Goal: Task Accomplishment & Management: Manage account settings

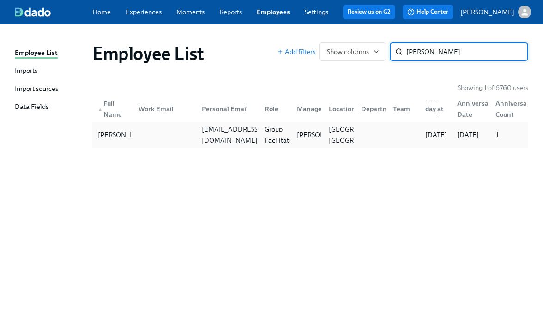
type input "garces"
click at [160, 143] on div at bounding box center [162, 135] width 63 height 18
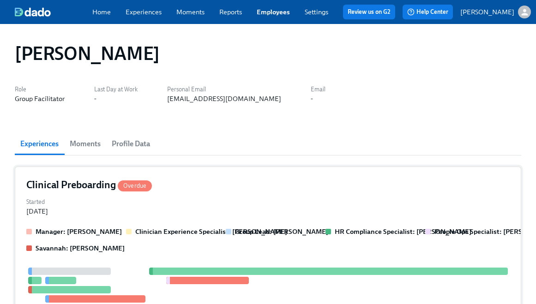
click at [125, 209] on div "Started Sep 30, 2025" at bounding box center [268, 206] width 484 height 20
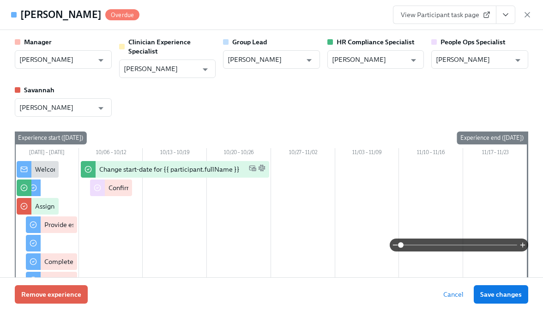
click at [444, 19] on span "View Participant task page" at bounding box center [445, 14] width 88 height 9
click at [449, 11] on span "View Participant task page" at bounding box center [445, 14] width 88 height 9
click at [522, 14] on div "View Participant task page" at bounding box center [462, 15] width 139 height 18
click at [524, 14] on icon "button" at bounding box center [527, 14] width 9 height 9
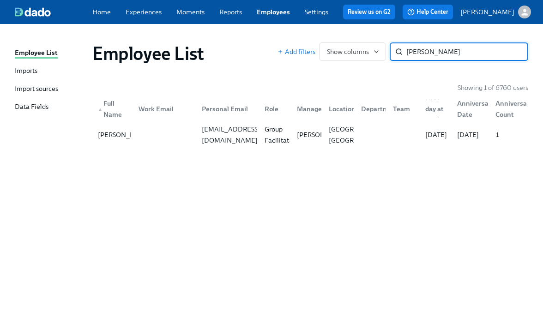
click at [446, 54] on input "garces" at bounding box center [468, 52] width 122 height 18
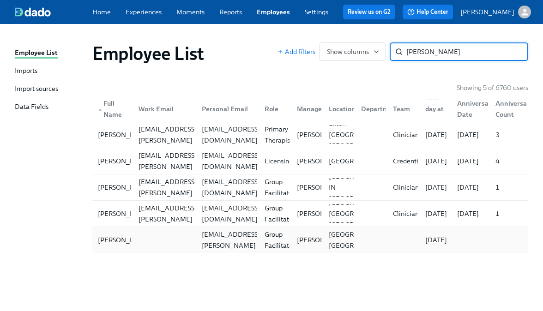
type input "wendy"
click at [157, 237] on div at bounding box center [162, 240] width 63 height 18
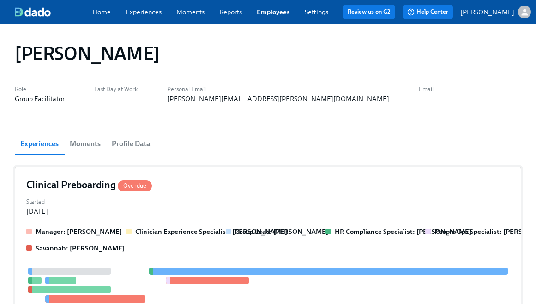
click at [171, 207] on div "Started Sep 30, 2025" at bounding box center [268, 206] width 484 height 20
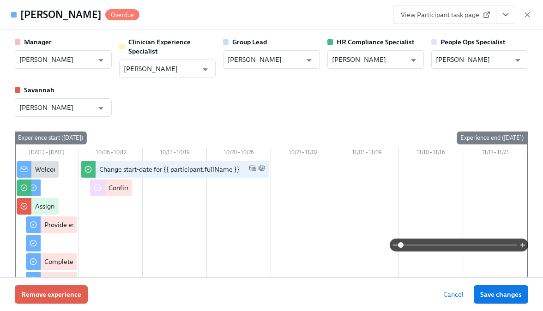
click at [444, 12] on span "View Participant task page" at bounding box center [445, 14] width 88 height 9
click at [534, 12] on div "Wendy Thornell Overdue View Participant task page" at bounding box center [271, 15] width 543 height 30
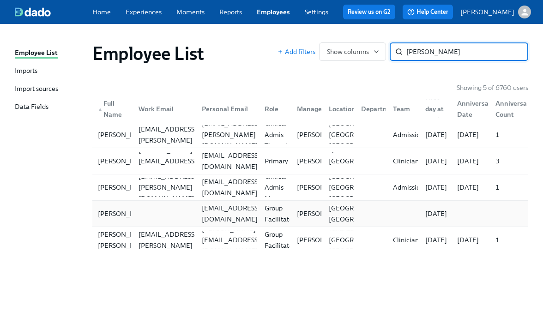
type input "mckenna"
click at [181, 217] on div at bounding box center [162, 214] width 63 height 18
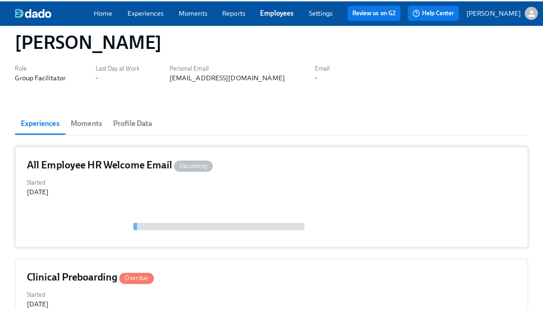
scroll to position [73, 0]
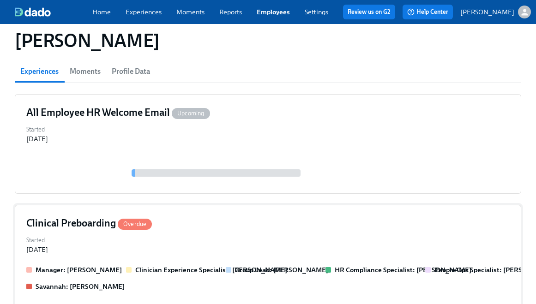
click at [215, 229] on div "Clinical Preboarding Overdue" at bounding box center [268, 224] width 484 height 14
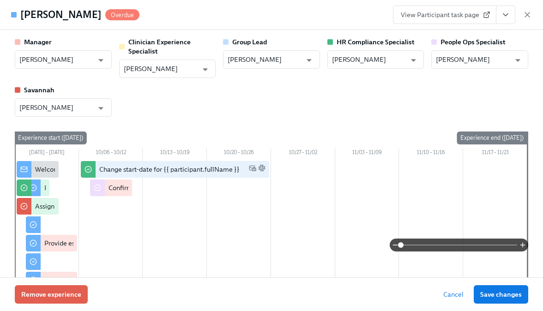
click at [465, 12] on span "View Participant task page" at bounding box center [445, 14] width 88 height 9
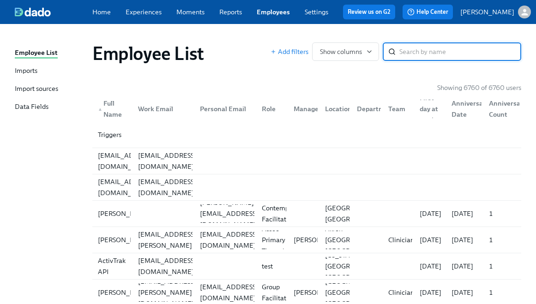
paste input "Isa Iboko"
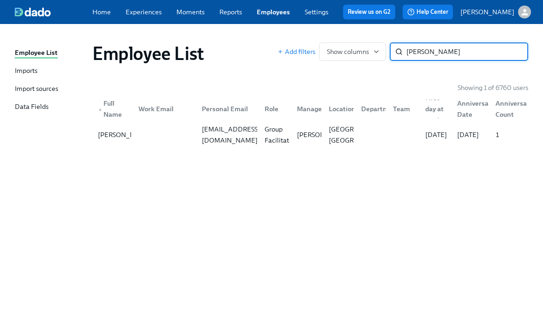
type input "Isa Iboko"
click at [303, 136] on p "[PERSON_NAME]" at bounding box center [324, 134] width 54 height 9
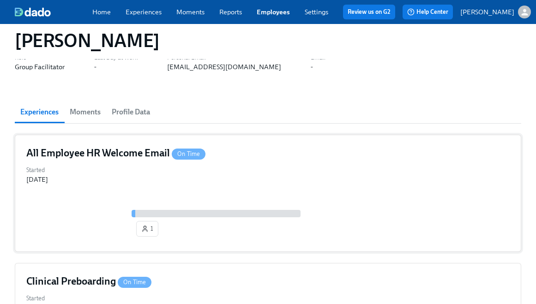
scroll to position [165, 0]
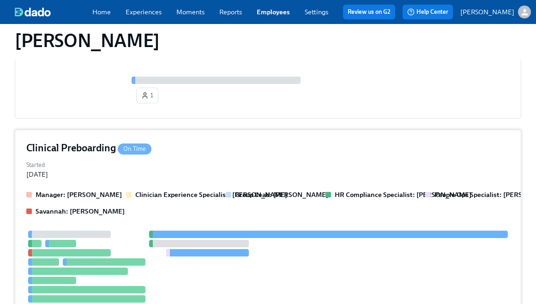
click at [153, 213] on div "Manager: Claire DeLise Clinician Experience Specialist: Keenan Nessl Group Lead…" at bounding box center [268, 203] width 484 height 26
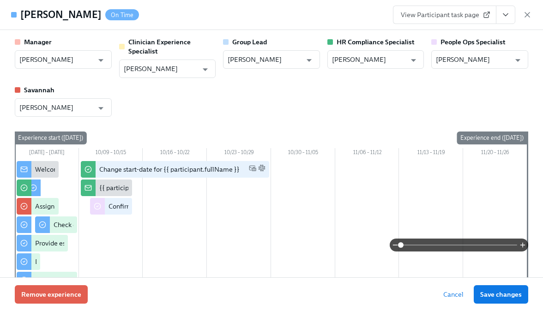
click at [445, 16] on span "View Participant task page" at bounding box center [445, 14] width 88 height 9
click at [526, 18] on icon "button" at bounding box center [527, 14] width 9 height 9
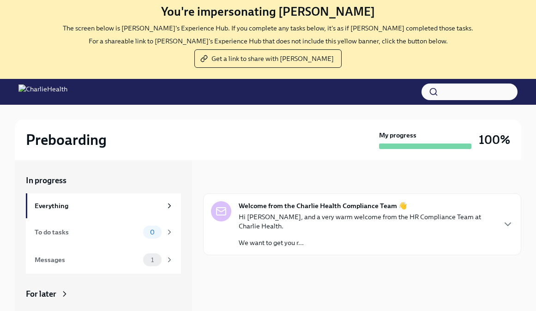
scroll to position [75, 0]
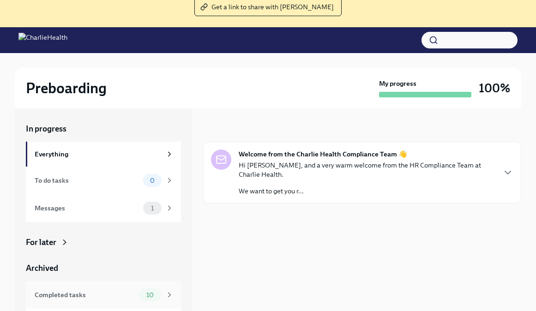
click at [58, 297] on div "Completed tasks" at bounding box center [85, 295] width 100 height 10
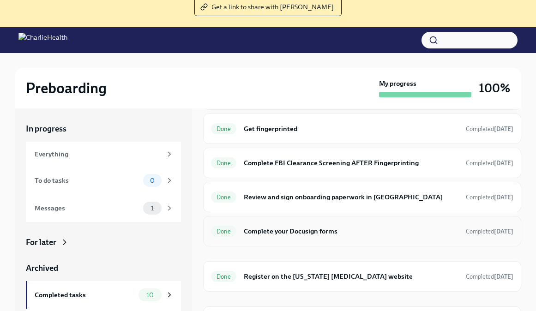
scroll to position [174, 0]
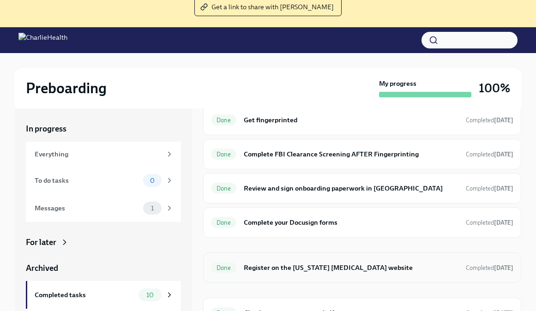
click at [297, 272] on h6 "Register on the [US_STATE] [MEDICAL_DATA] website" at bounding box center [351, 268] width 215 height 10
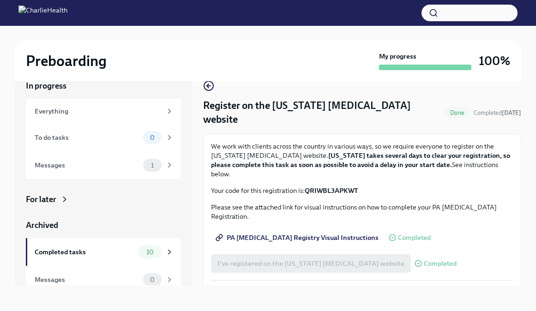
scroll to position [16, 0]
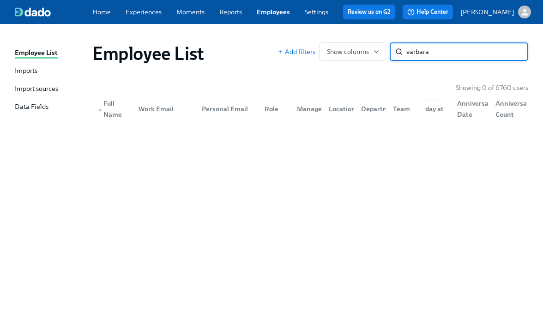
click at [407, 56] on input "varbara" at bounding box center [468, 52] width 122 height 18
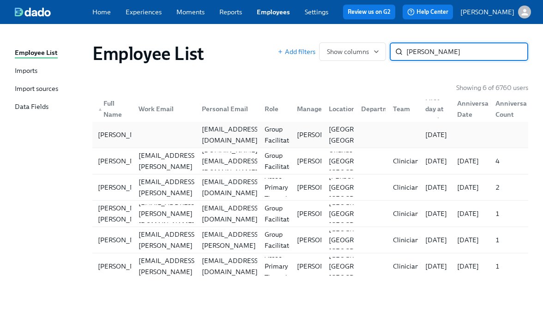
type input "barbara"
click at [186, 134] on div at bounding box center [162, 135] width 63 height 18
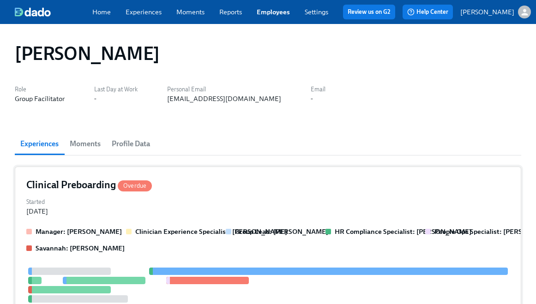
click at [136, 225] on div "Clinical Preboarding Overdue Started Sep 30, 2025 Manager: Priscilla Cerdas Cli…" at bounding box center [268, 294] width 507 height 254
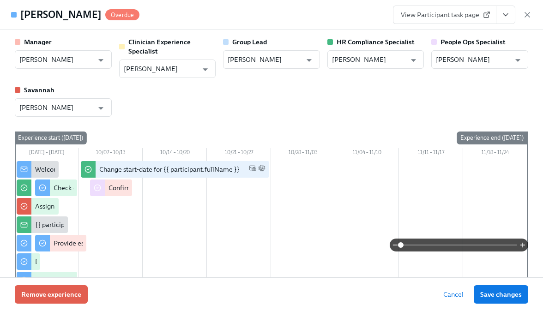
click at [457, 16] on span "View Participant task page" at bounding box center [445, 14] width 88 height 9
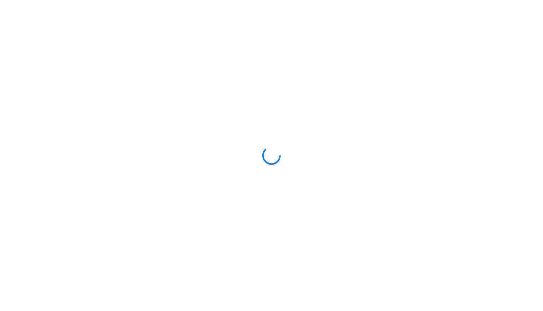
click at [355, 141] on div at bounding box center [271, 155] width 543 height 311
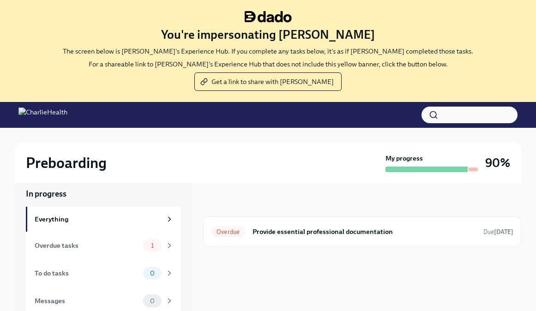
scroll to position [36, 0]
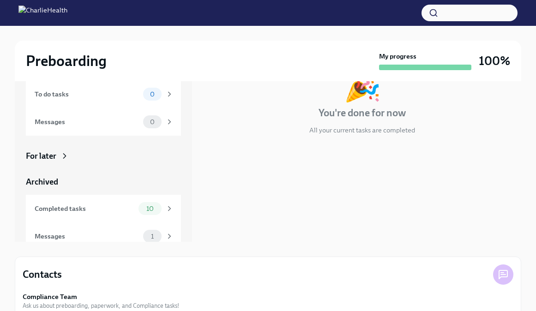
scroll to position [163, 0]
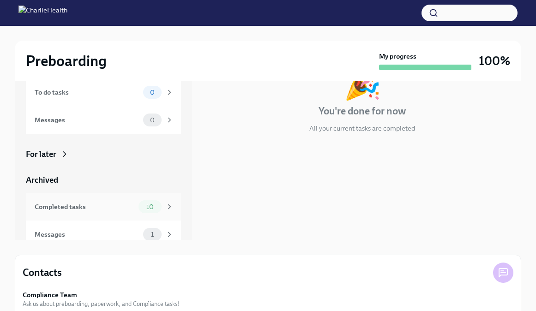
click at [114, 202] on div "Completed tasks" at bounding box center [85, 207] width 100 height 10
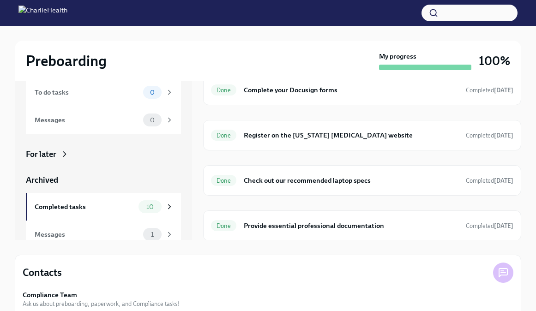
scroll to position [185, 0]
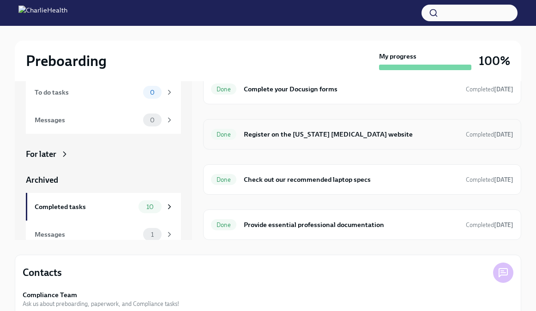
click at [296, 140] on div "Done Register on the [US_STATE] [MEDICAL_DATA] website Completed [DATE]" at bounding box center [362, 134] width 303 height 15
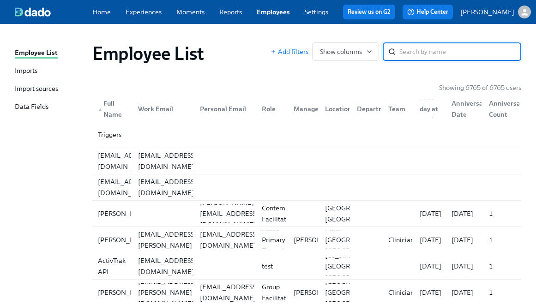
paste input "[PERSON_NAME]"
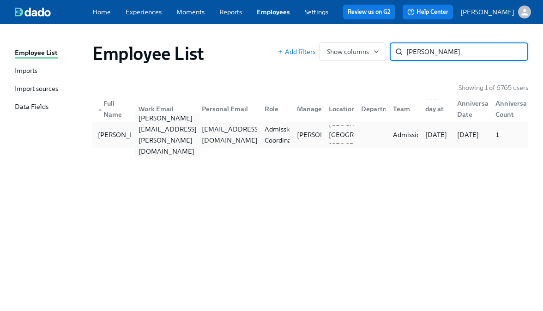
type input "Melissa Leos"
click at [182, 136] on div "melissa.leos@charliehealth.com" at bounding box center [168, 135] width 66 height 44
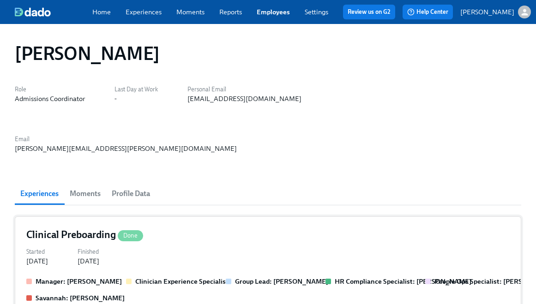
scroll to position [2, 0]
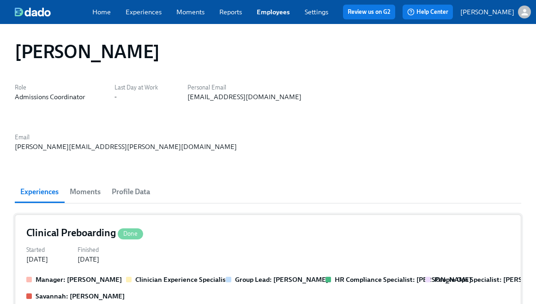
click at [210, 244] on div "Started Apr 17, 2025 Finished Apr 30, 2025" at bounding box center [268, 254] width 484 height 20
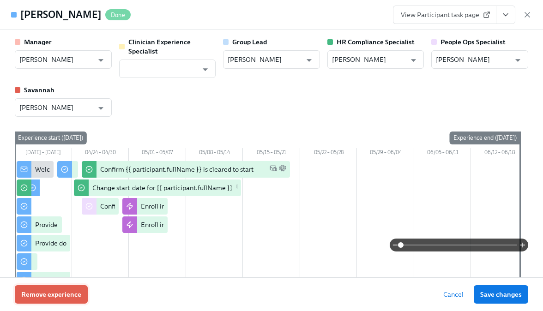
click at [43, 293] on span "Remove experience" at bounding box center [51, 294] width 60 height 9
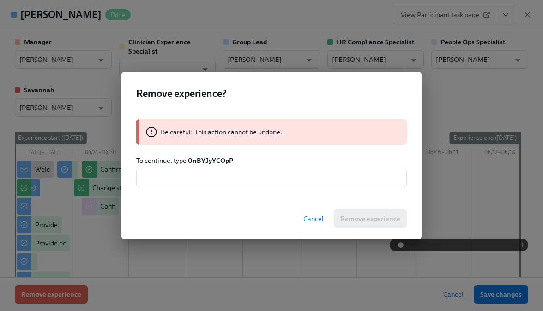
click at [208, 162] on strong "0nBYJyYCOpP" at bounding box center [210, 161] width 45 height 8
copy strong "0nBYJyYCOpP"
click at [209, 176] on input "text" at bounding box center [271, 178] width 271 height 18
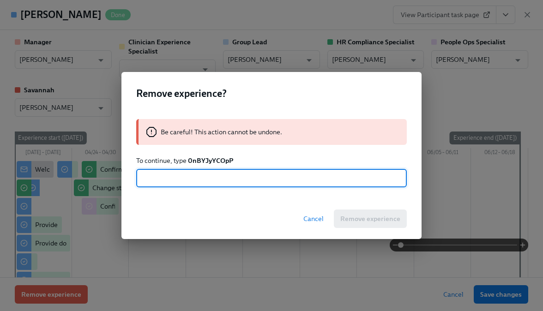
paste input "0nBYJyYCOpP"
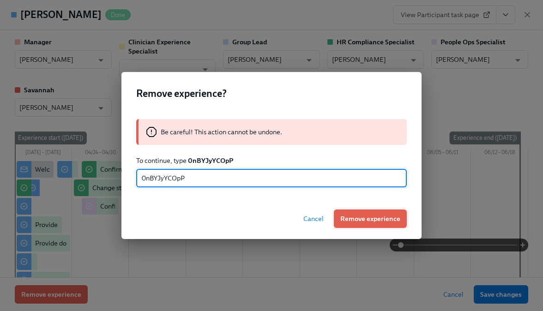
type input "0nBYJyYCOpP"
click at [377, 219] on span "Remove experience" at bounding box center [370, 218] width 60 height 9
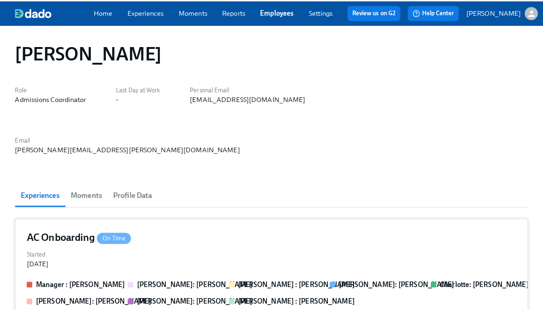
scroll to position [292, 0]
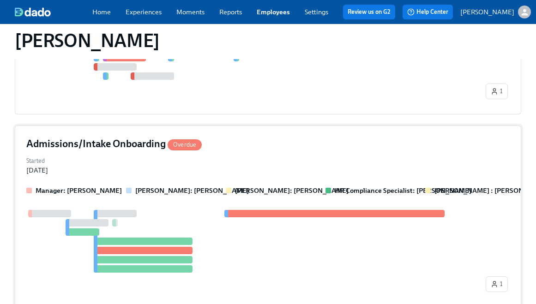
click at [170, 238] on div at bounding box center [143, 241] width 99 height 7
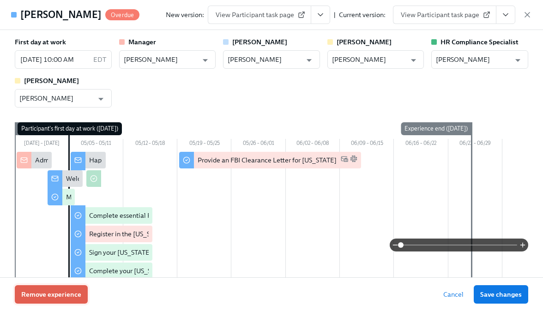
click at [53, 287] on button "Remove experience" at bounding box center [51, 295] width 73 height 18
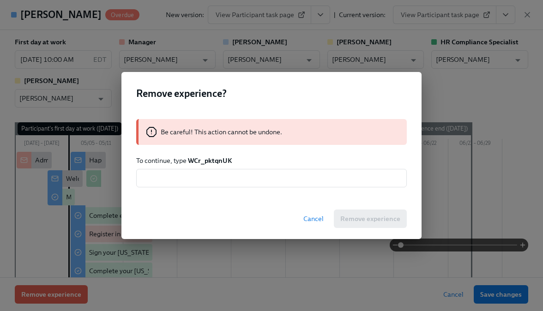
click at [207, 163] on strong "WCr_pktqnUK" at bounding box center [210, 161] width 44 height 8
copy strong "WCr_pktqnUK"
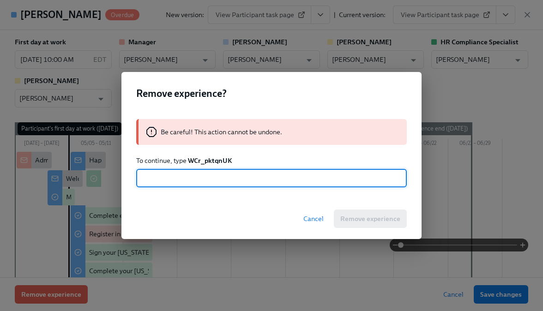
click at [214, 184] on input "text" at bounding box center [271, 178] width 271 height 18
paste input "WCr_pktqnUK"
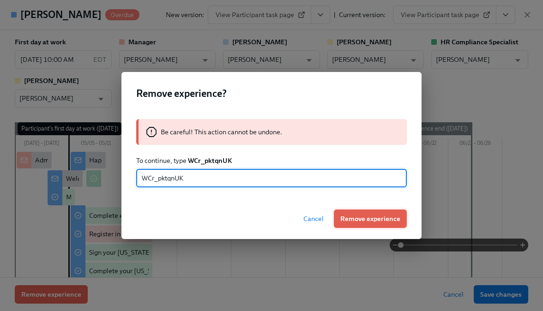
type input "WCr_pktqnUK"
click at [396, 215] on span "Remove experience" at bounding box center [370, 218] width 60 height 9
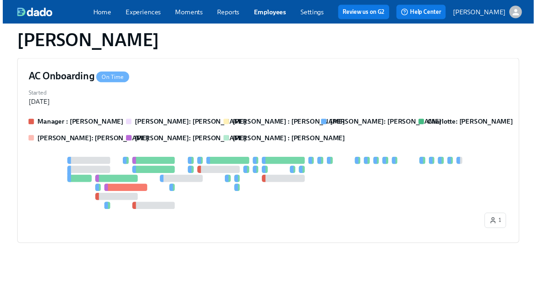
scroll to position [108, 0]
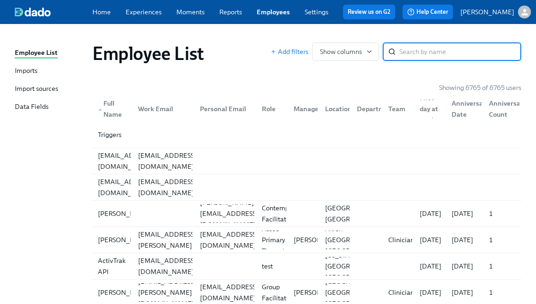
paste input "Pfeffer"
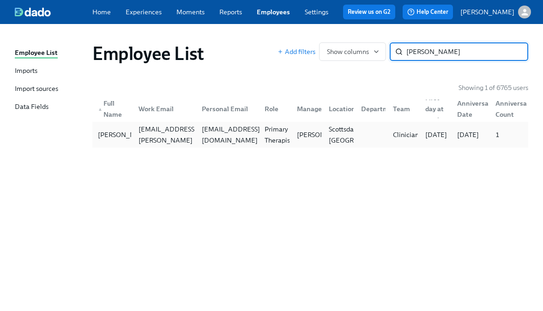
type input "Pfeffer"
click at [225, 141] on div "katierpfeffer@gmail.com" at bounding box center [225, 135] width 63 height 18
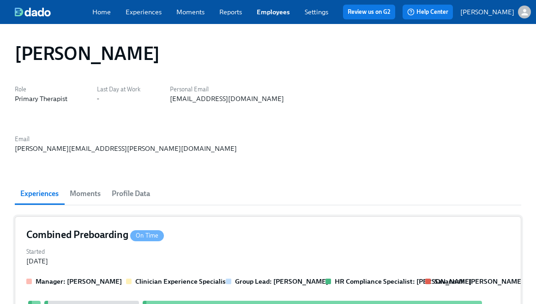
click at [189, 246] on div "Started Dec 06, 2024" at bounding box center [268, 256] width 484 height 20
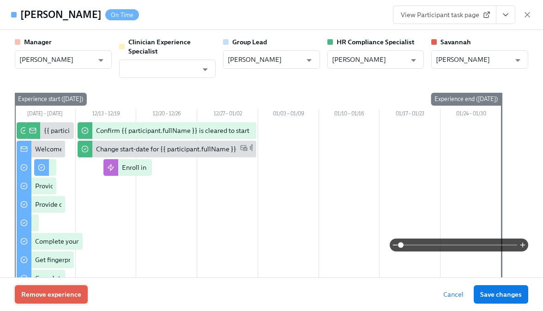
click at [65, 290] on span "Remove experience" at bounding box center [51, 294] width 60 height 9
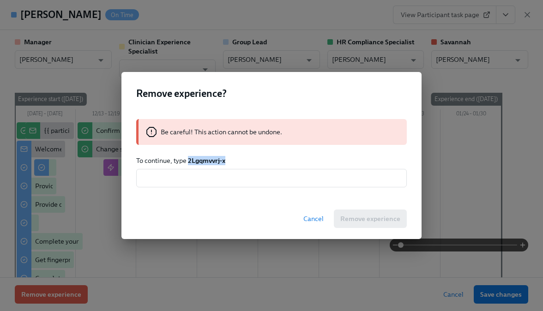
drag, startPoint x: 236, startPoint y: 161, endPoint x: 188, endPoint y: 161, distance: 47.6
click at [188, 161] on p "To continue, type 2Lgqmvvrj-x" at bounding box center [271, 160] width 271 height 9
copy strong "2Lgqmvvrj-x"
click at [227, 183] on input "text" at bounding box center [271, 178] width 271 height 18
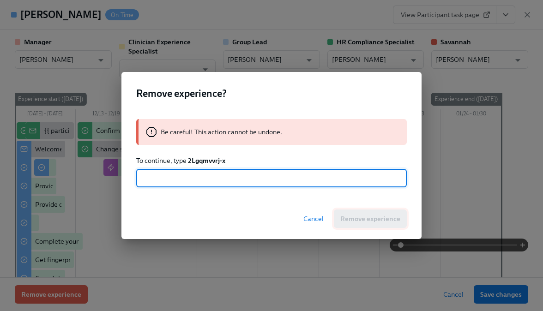
paste input "2Lgqmvvrj-x"
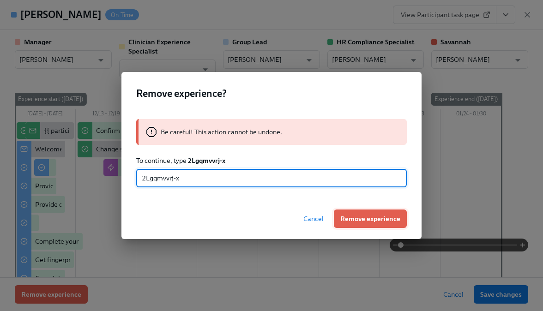
type input "2Lgqmvvrj-x"
click at [344, 215] on span "Remove experience" at bounding box center [370, 218] width 60 height 9
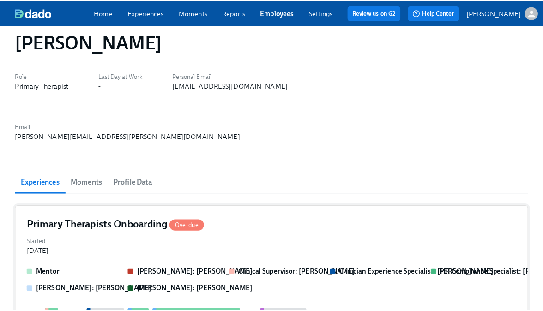
scroll to position [128, 0]
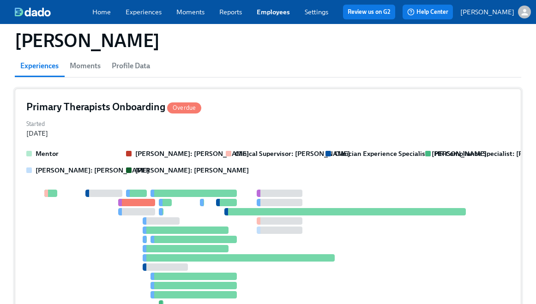
click at [196, 227] on div at bounding box center [186, 230] width 86 height 7
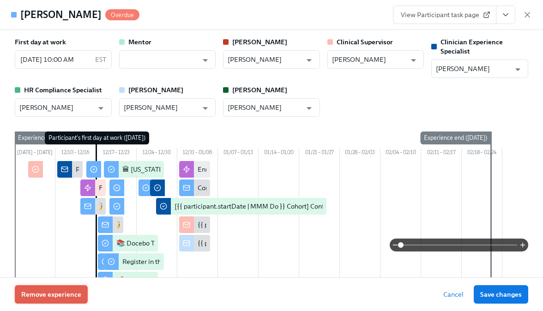
click at [79, 292] on span "Remove experience" at bounding box center [51, 294] width 60 height 9
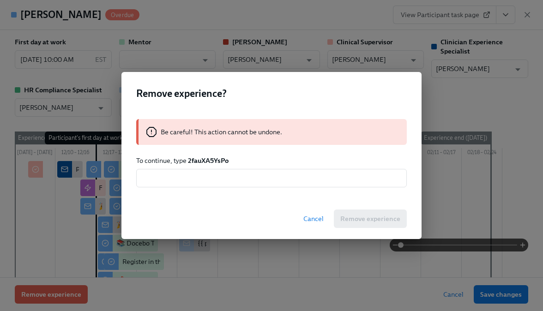
click at [212, 159] on strong "2fauXA5YsPo" at bounding box center [208, 161] width 41 height 8
copy strong "2fauXA5YsPo"
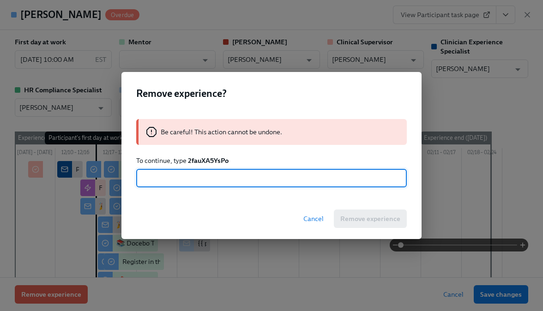
click at [218, 170] on input "text" at bounding box center [271, 178] width 271 height 18
paste input "2fauXA5YsPo"
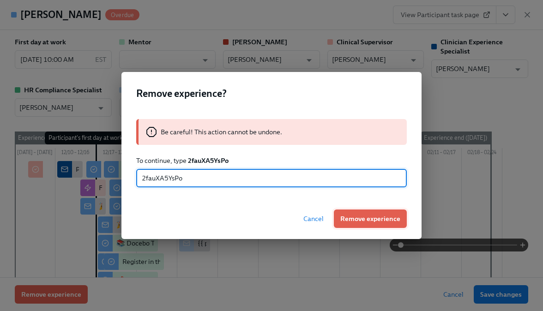
type input "2fauXA5YsPo"
click at [378, 220] on span "Remove experience" at bounding box center [370, 218] width 60 height 9
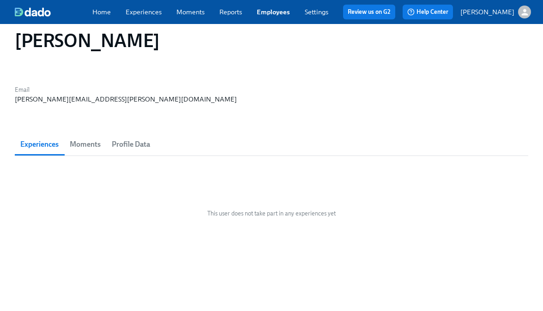
scroll to position [0, 0]
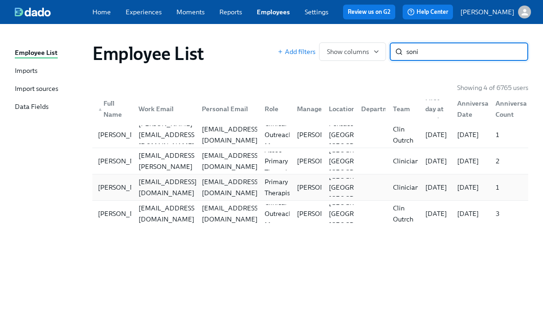
type input "soni"
click at [164, 196] on div "[EMAIL_ADDRESS][DOMAIN_NAME]" at bounding box center [162, 187] width 63 height 18
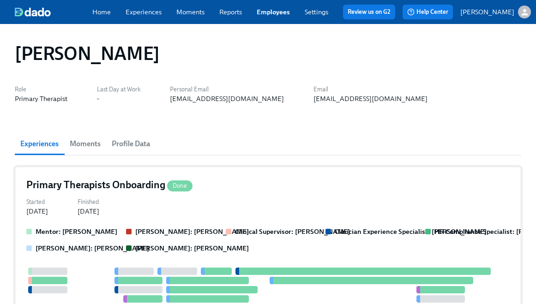
click at [171, 217] on div "Primary Therapists Onboarding Done Started [DATE] Finished [DATE] Mentor: [PERS…" at bounding box center [268, 290] width 507 height 246
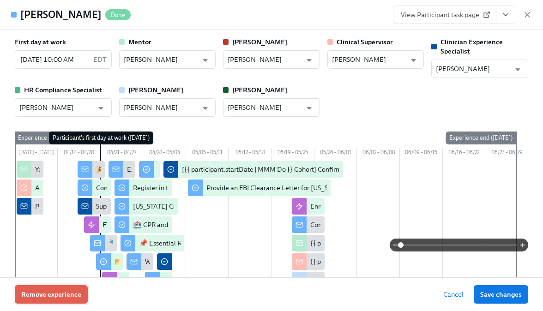
click at [61, 300] on button "Remove experience" at bounding box center [51, 295] width 73 height 18
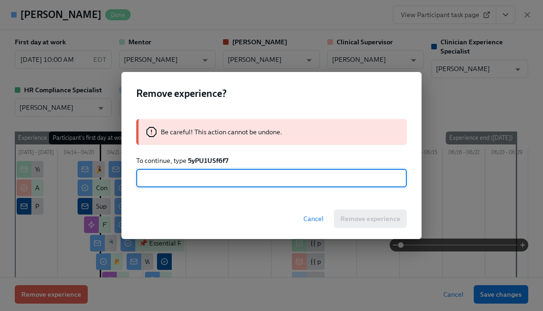
click at [208, 159] on strong "5yPU1USf6f7" at bounding box center [208, 161] width 41 height 8
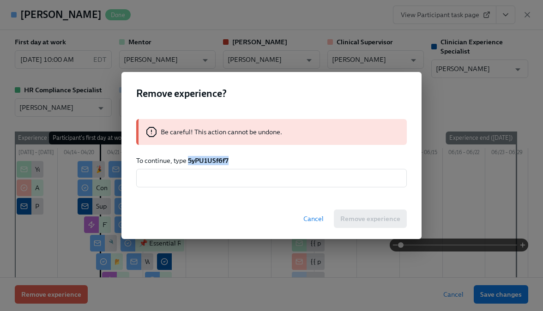
click at [208, 159] on strong "5yPU1USf6f7" at bounding box center [208, 161] width 41 height 8
copy strong "5yPU1USf6f7"
click at [211, 183] on input "text" at bounding box center [271, 178] width 271 height 18
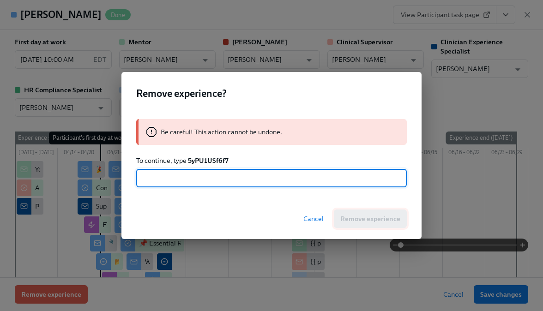
paste input "5yPU1USf6f7"
type input "5yPU1USf6f7"
click at [374, 220] on span "Remove experience" at bounding box center [370, 218] width 60 height 9
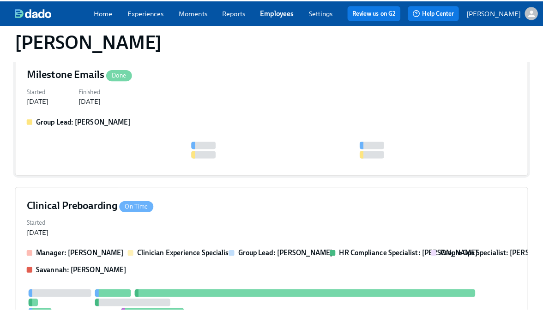
scroll to position [183, 0]
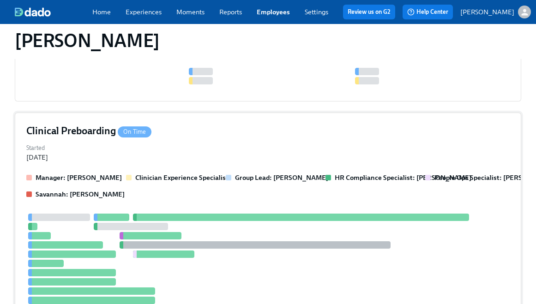
click at [200, 159] on div "Started [DATE]" at bounding box center [268, 152] width 484 height 20
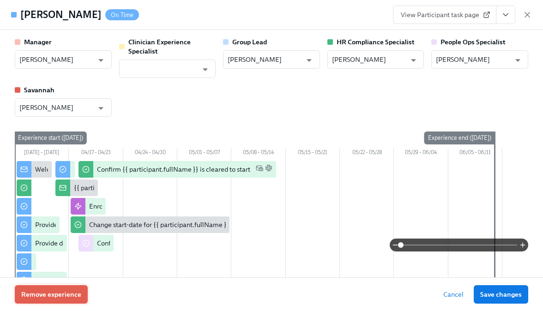
click at [48, 298] on span "Remove experience" at bounding box center [51, 294] width 60 height 9
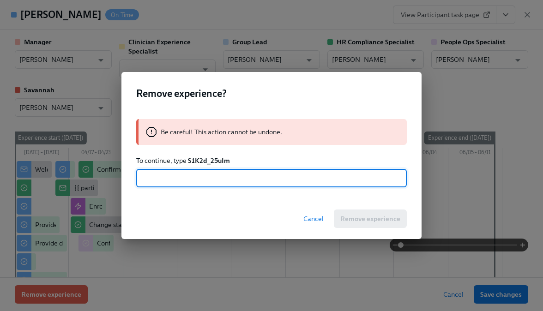
click at [222, 159] on strong "S1K2d_25uIm" at bounding box center [209, 161] width 42 height 8
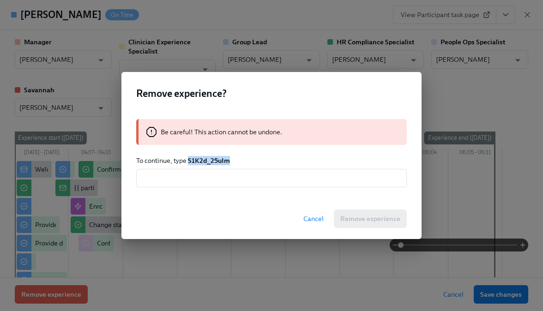
click at [222, 159] on strong "S1K2d_25uIm" at bounding box center [209, 161] width 42 height 8
copy strong "S1K2d_25uIm"
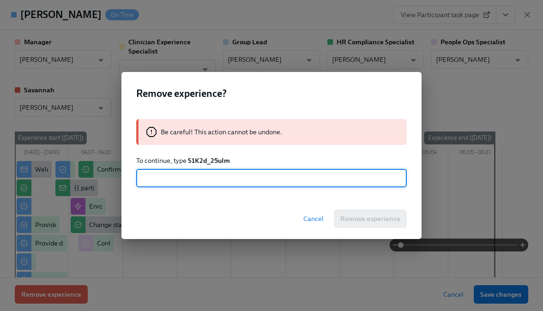
click at [224, 176] on input "text" at bounding box center [271, 178] width 271 height 18
paste input "S1K2d_25uIm"
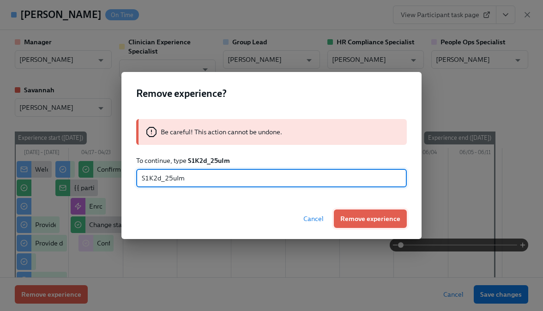
type input "S1K2d_25uIm"
click at [366, 218] on span "Remove experience" at bounding box center [370, 218] width 60 height 9
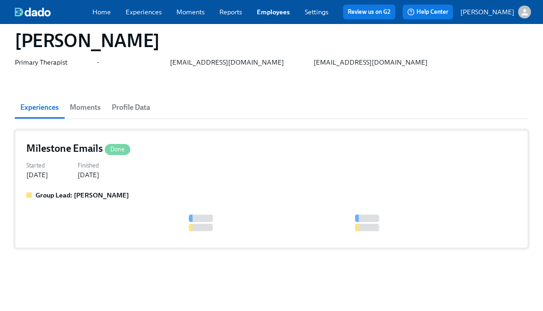
scroll to position [40, 0]
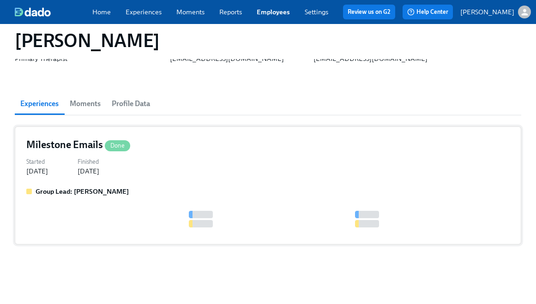
click at [167, 191] on div "Group Lead: Gabriela Segnini Figueroa" at bounding box center [268, 191] width 484 height 9
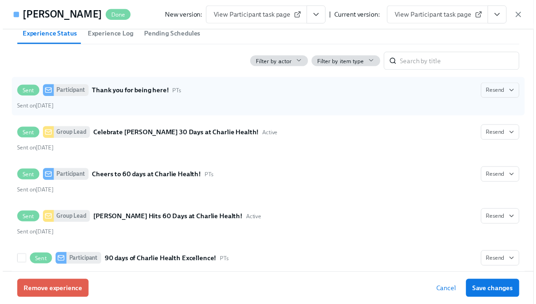
scroll to position [242, 0]
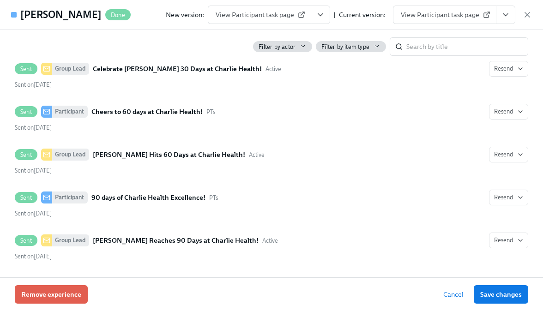
click at [522, 14] on div "New version: View Participant task page | Current version: View Participant tas…" at bounding box center [349, 15] width 366 height 18
click at [527, 12] on icon "button" at bounding box center [527, 14] width 9 height 9
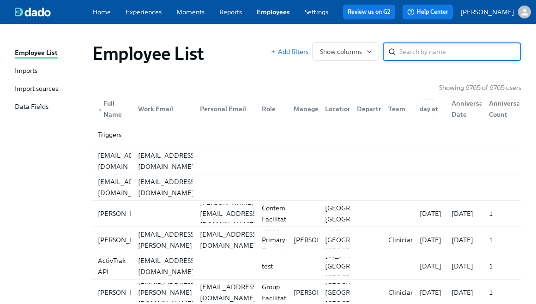
paste input "[PERSON_NAME]"
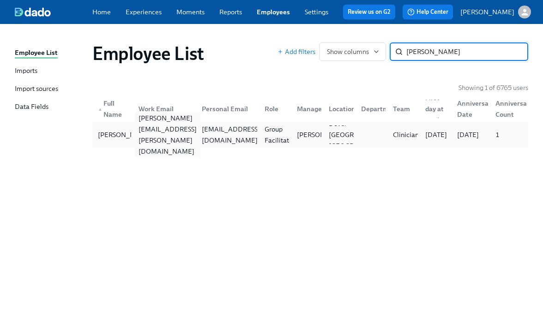
type input "[PERSON_NAME]"
click at [156, 140] on div "[PERSON_NAME][EMAIL_ADDRESS][PERSON_NAME][DOMAIN_NAME]" at bounding box center [162, 135] width 63 height 18
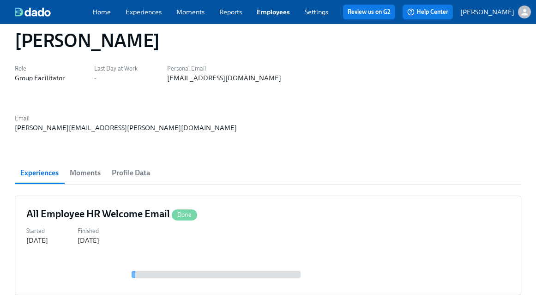
scroll to position [25, 0]
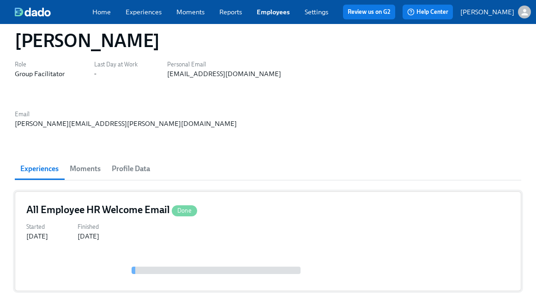
click at [133, 203] on h4 "All Employee HR Welcome Email Done" at bounding box center [111, 210] width 171 height 14
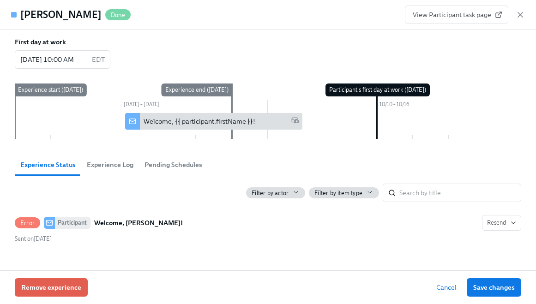
scroll to position [18, 0]
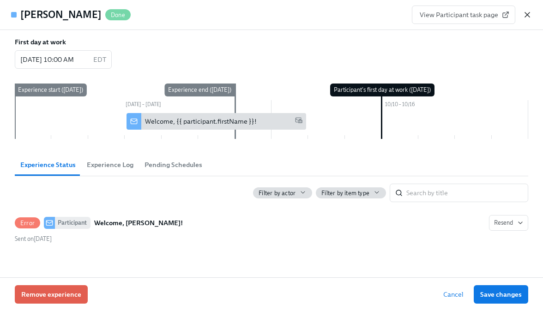
click at [529, 15] on icon "button" at bounding box center [527, 14] width 9 height 9
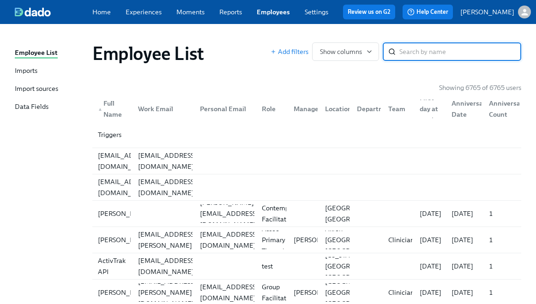
paste input "[PERSON_NAME]"
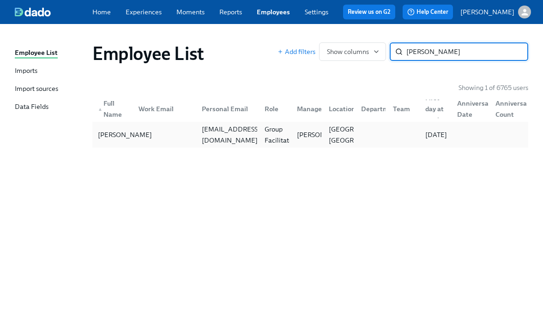
type input "Dawn Brown-Balkcom"
click at [131, 139] on div "Dawn Brown-Balkcom" at bounding box center [124, 134] width 61 height 11
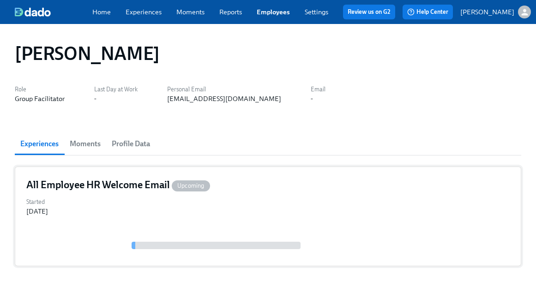
click at [103, 216] on div "Started Oct 17, 2025" at bounding box center [268, 206] width 484 height 20
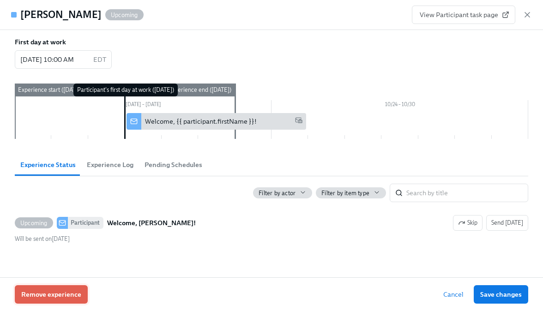
click at [59, 298] on span "Remove experience" at bounding box center [51, 294] width 60 height 9
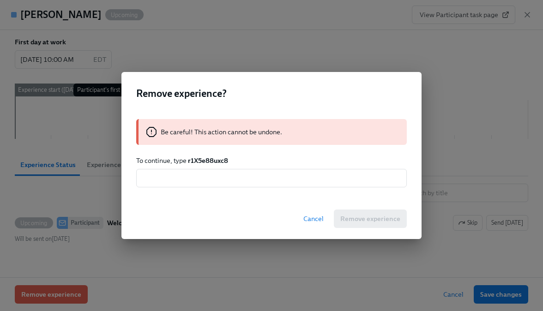
click at [206, 159] on strong "r1X5e88uxc8" at bounding box center [208, 161] width 40 height 8
copy strong "r1X5e88uxc8"
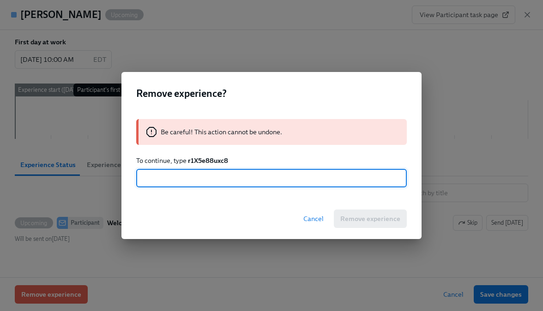
drag, startPoint x: 203, startPoint y: 172, endPoint x: 210, endPoint y: 173, distance: 7.1
click at [203, 172] on input "text" at bounding box center [271, 178] width 271 height 18
paste input "r1X5e88uxc8"
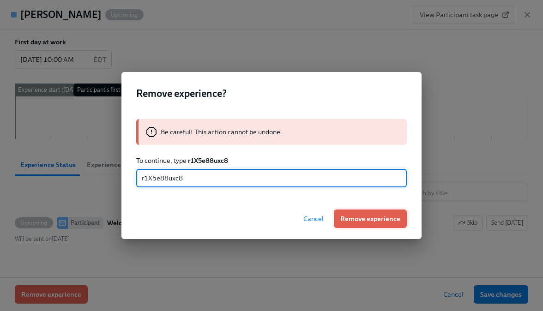
type input "r1X5e88uxc8"
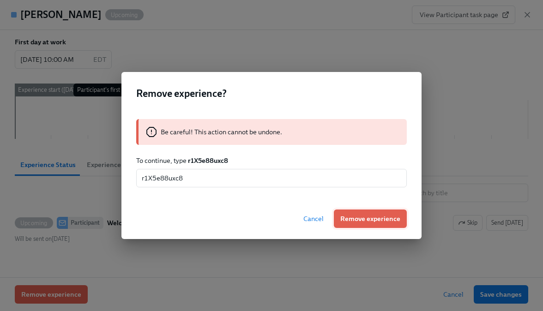
click at [372, 222] on span "Remove experience" at bounding box center [370, 218] width 60 height 9
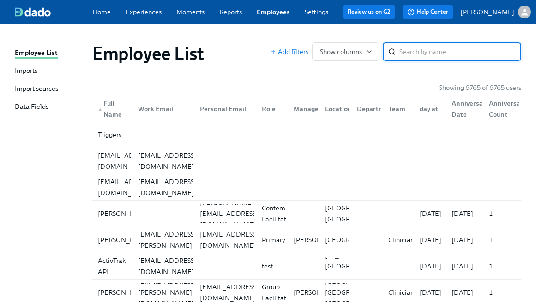
paste input "[PERSON_NAME]"
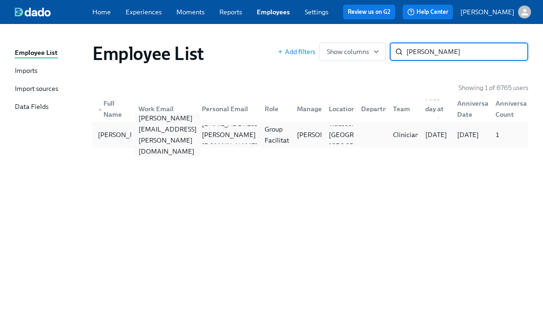
type input "Miranda Hayes"
click at [163, 139] on div "miranda.hayes@charliehealth.com" at bounding box center [168, 135] width 66 height 44
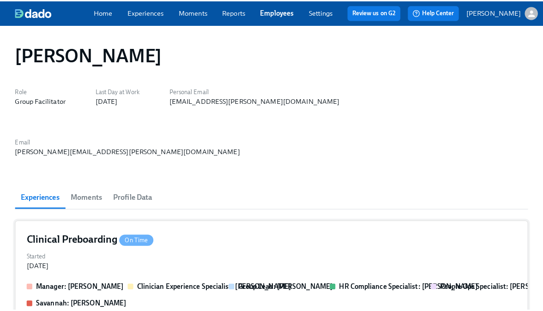
scroll to position [79, 0]
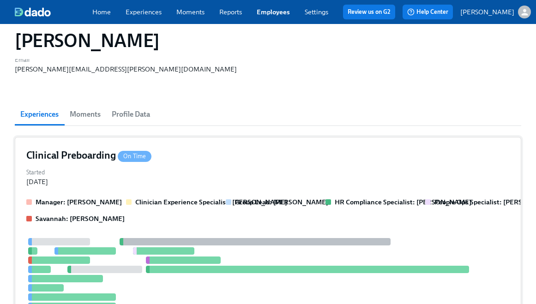
click at [155, 238] on div at bounding box center [255, 241] width 271 height 7
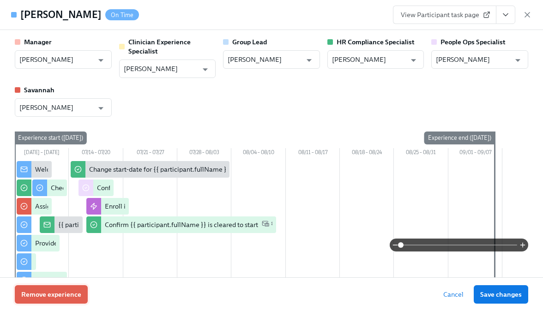
click at [66, 298] on span "Remove experience" at bounding box center [51, 294] width 60 height 9
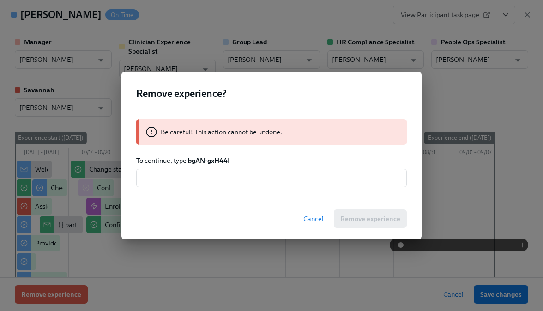
drag, startPoint x: 229, startPoint y: 162, endPoint x: 193, endPoint y: 165, distance: 36.6
click at [193, 165] on p "To continue, type bgAN-gxH44I" at bounding box center [271, 160] width 271 height 9
drag, startPoint x: 239, startPoint y: 160, endPoint x: 189, endPoint y: 159, distance: 49.9
click at [189, 159] on p "To continue, type bgAN-gxH44I" at bounding box center [271, 160] width 271 height 9
copy strong "bgAN-gxH44I"
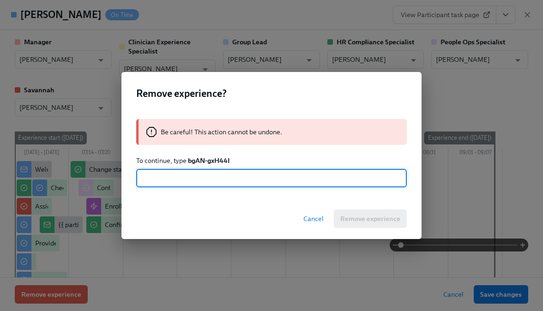
click at [194, 182] on input "text" at bounding box center [271, 178] width 271 height 18
paste input "bgAN-gxH44I"
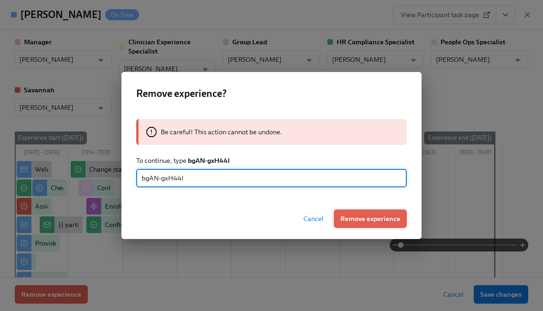
type input "bgAN-gxH44I"
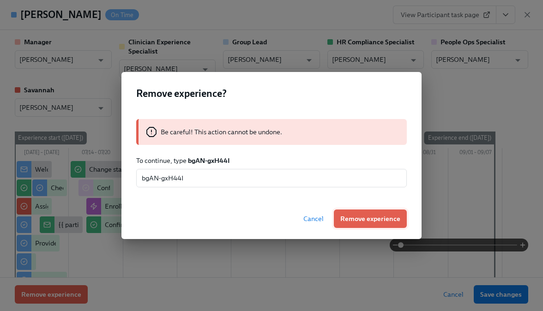
click at [367, 219] on span "Remove experience" at bounding box center [370, 218] width 60 height 9
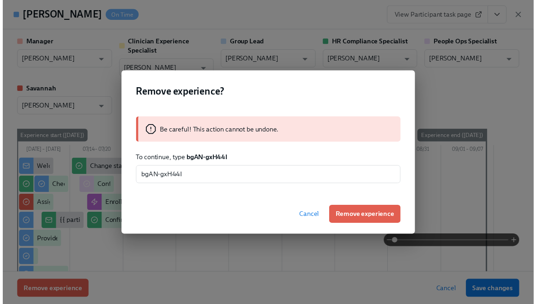
scroll to position [18, 0]
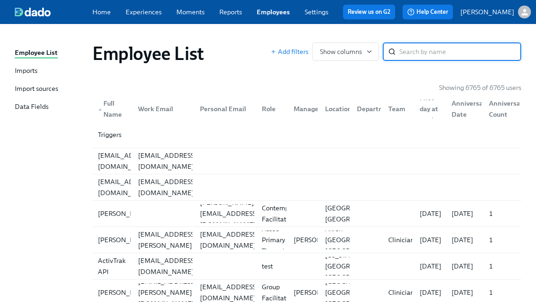
paste input "[PERSON_NAME]"
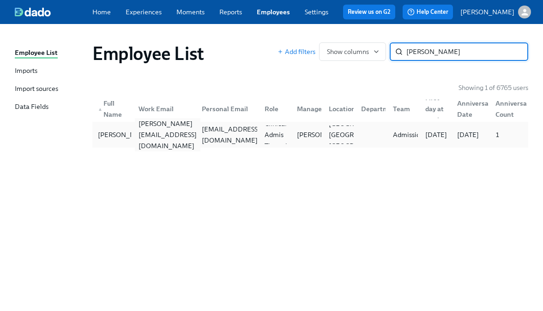
type input "[PERSON_NAME]"
click at [183, 136] on div "[PERSON_NAME][EMAIL_ADDRESS][DOMAIN_NAME]" at bounding box center [168, 134] width 66 height 33
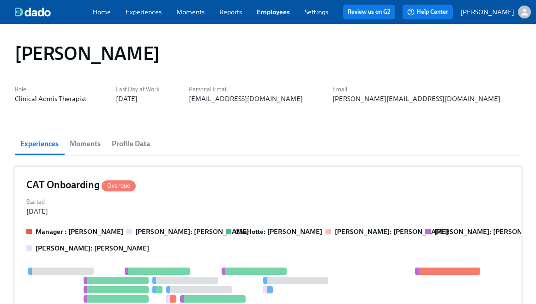
click at [99, 217] on div "CAT Onboarding Overdue Started Sep 21, 2025 Manager : Rheanne Sullivan Annie: A…" at bounding box center [268, 280] width 507 height 226
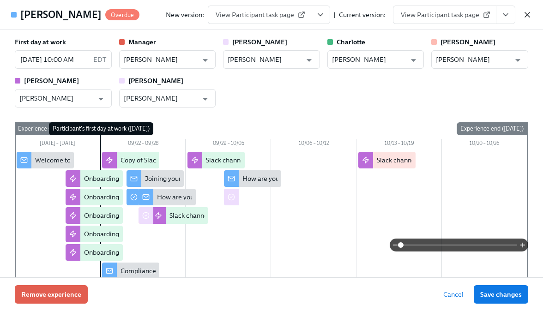
click at [532, 18] on icon "button" at bounding box center [527, 14] width 9 height 9
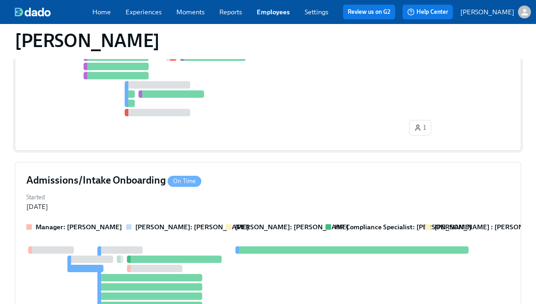
scroll to position [260, 0]
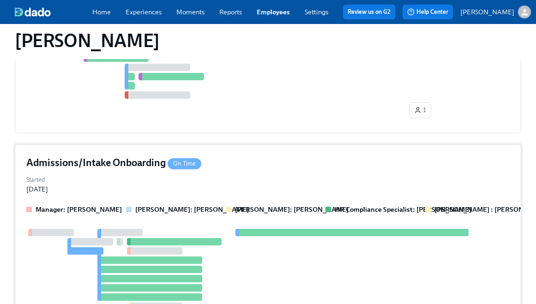
click at [192, 176] on div "Started Sep 17, 2025" at bounding box center [268, 184] width 484 height 20
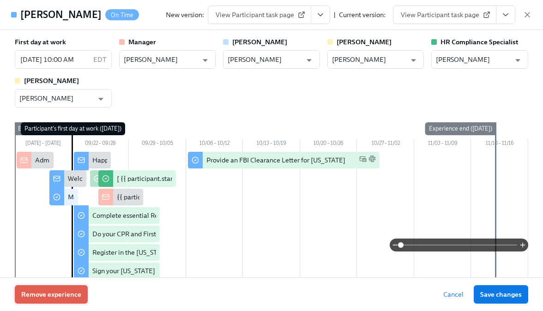
click at [44, 297] on span "Remove experience" at bounding box center [51, 294] width 60 height 9
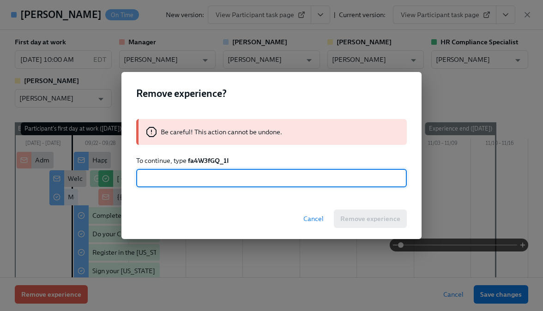
click at [214, 162] on strong "fa4W3fGQ_1I" at bounding box center [208, 161] width 41 height 8
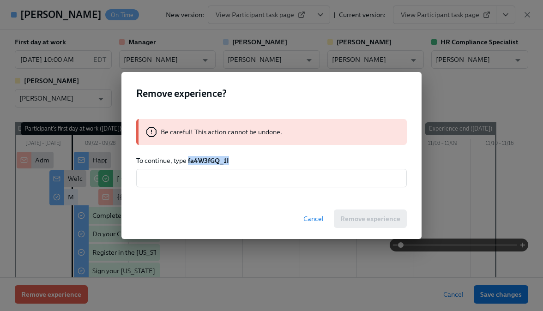
click at [214, 162] on strong "fa4W3fGQ_1I" at bounding box center [208, 161] width 41 height 8
copy strong "fa4W3fGQ_1I"
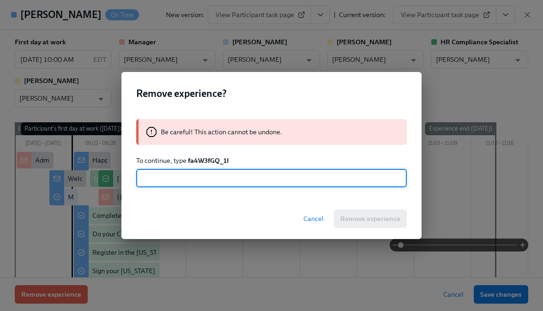
click at [208, 177] on input "text" at bounding box center [271, 178] width 271 height 18
paste input "fa4W3fGQ_1I"
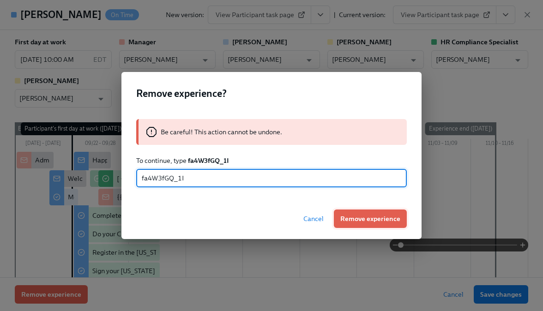
type input "fa4W3fGQ_1I"
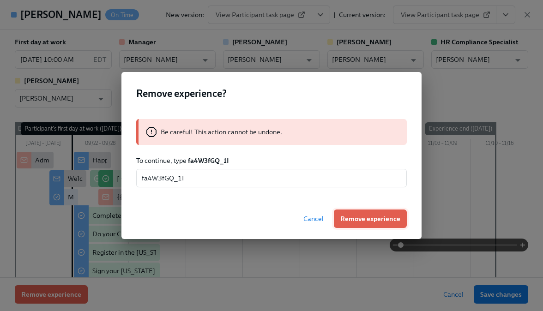
click at [363, 219] on span "Remove experience" at bounding box center [370, 218] width 60 height 9
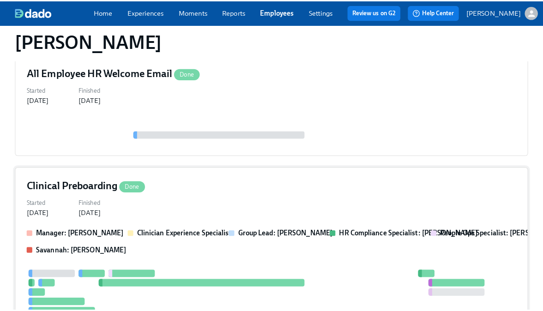
scroll to position [385, 0]
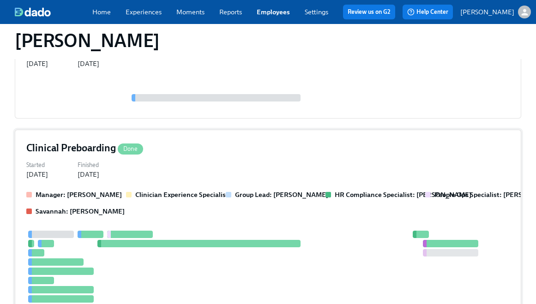
click at [143, 214] on div "Manager: Rheanne Sullivan Clinician Experience Specialist Group Lead: Rheanne S…" at bounding box center [268, 203] width 484 height 26
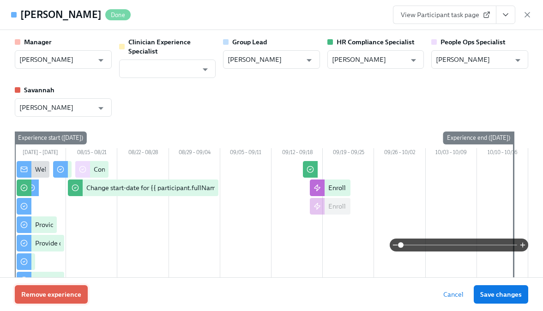
click at [38, 297] on span "Remove experience" at bounding box center [51, 294] width 60 height 9
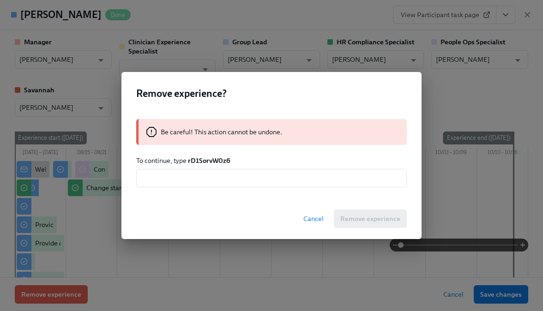
click at [202, 164] on strong "rD1SorvW0z6" at bounding box center [209, 161] width 43 height 8
copy strong "rD1SorvW0z6"
click at [203, 178] on input "text" at bounding box center [271, 178] width 271 height 18
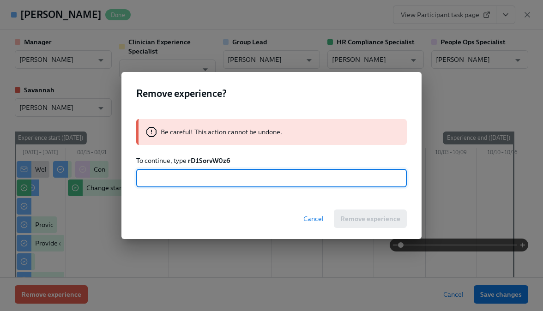
paste input "rD1SorvW0z6"
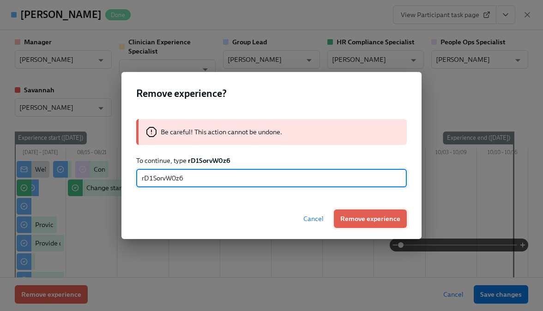
type input "rD1SorvW0z6"
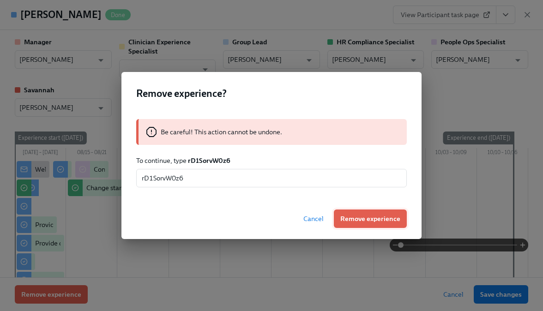
click at [370, 221] on span "Remove experience" at bounding box center [370, 218] width 60 height 9
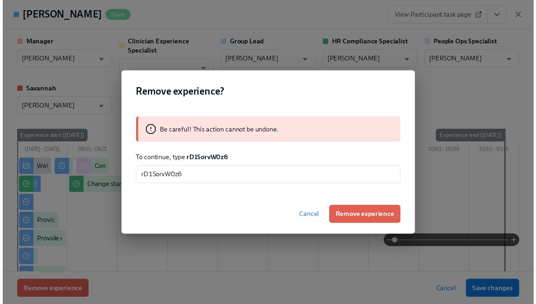
scroll to position [255, 0]
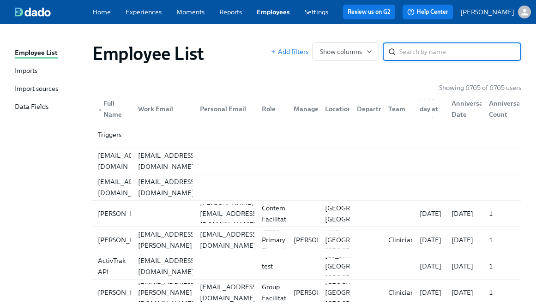
paste input "Roy Medina"
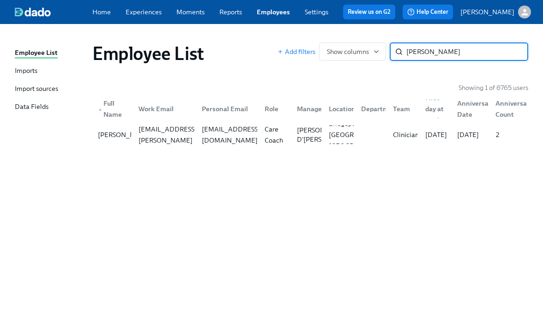
type input "Roy Medina"
click at [185, 122] on div "▲ Full Name Work Email Personal Email Role Manager Location Department Team Fir…" at bounding box center [310, 107] width 436 height 30
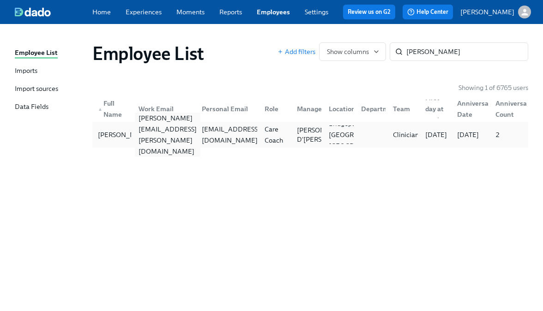
click at [176, 139] on div "roy.medina@charliehealth.com" at bounding box center [168, 135] width 66 height 44
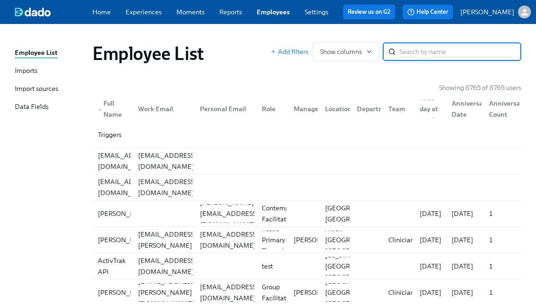
paste input "[PERSON_NAME]"
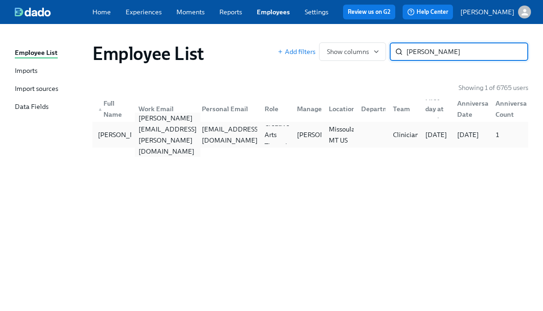
type input "[PERSON_NAME]"
click at [187, 129] on div "[PERSON_NAME][EMAIL_ADDRESS][PERSON_NAME][DOMAIN_NAME]" at bounding box center [162, 135] width 63 height 18
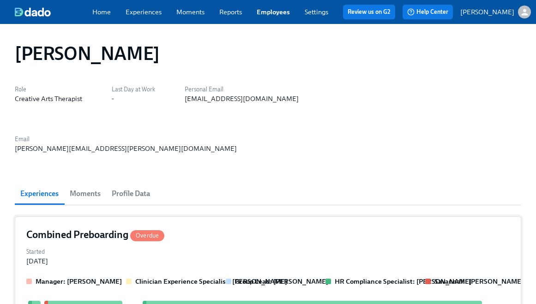
click at [141, 246] on div "Started [DATE]" at bounding box center [268, 256] width 484 height 20
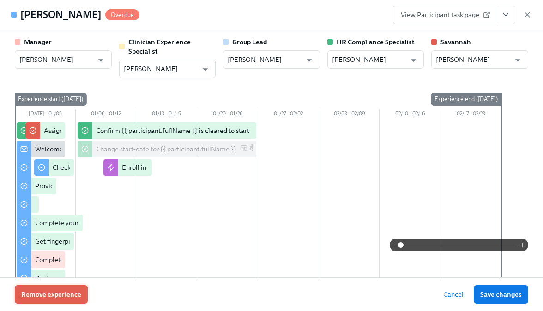
click at [45, 293] on span "Remove experience" at bounding box center [51, 294] width 60 height 9
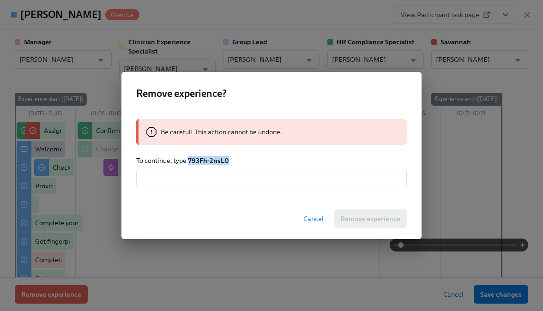
drag, startPoint x: 227, startPoint y: 161, endPoint x: 188, endPoint y: 160, distance: 39.7
click at [188, 160] on strong "793Fh-2nsL0" at bounding box center [208, 161] width 41 height 8
copy strong "793Fh-2nsL0"
click at [201, 188] on div "Be careful! This action cannot be undone. To continue, type 793Fh-2nsL0 ​" at bounding box center [272, 153] width 300 height 91
click at [201, 185] on input "text" at bounding box center [271, 178] width 271 height 18
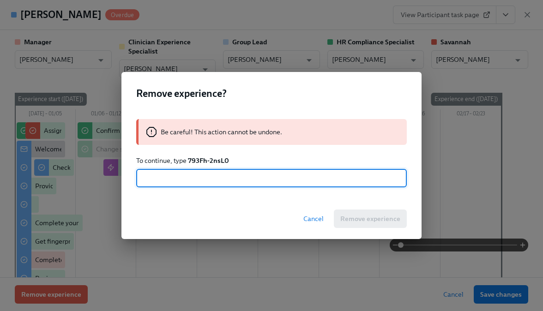
paste input "793Fh-2nsL0"
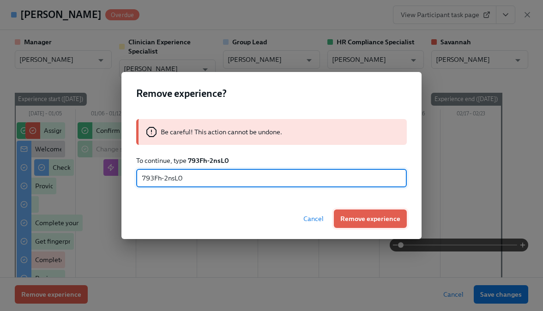
type input "793Fh-2nsL0"
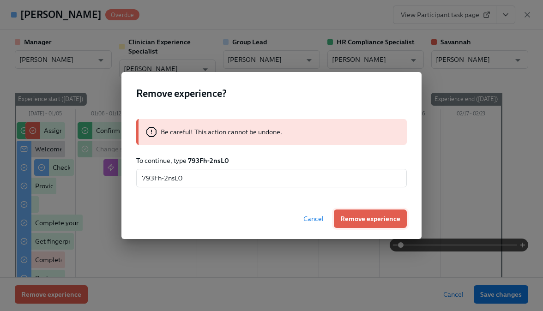
click at [350, 218] on span "Remove experience" at bounding box center [370, 218] width 60 height 9
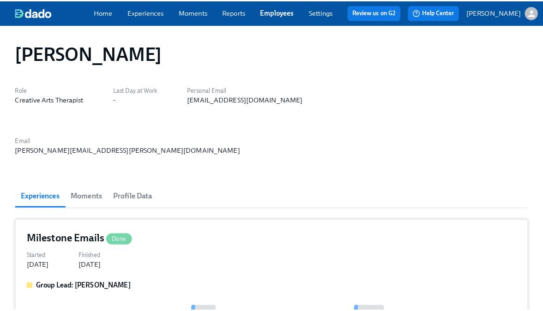
scroll to position [2, 0]
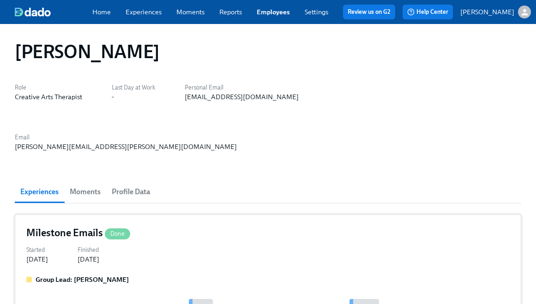
click at [187, 224] on div "Milestone Emails Done Started Feb 04, 2025 Finished Feb 12, 2025 Group Lead: Kr…" at bounding box center [268, 274] width 507 height 118
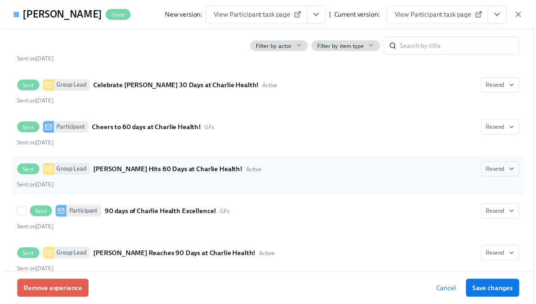
scroll to position [242, 0]
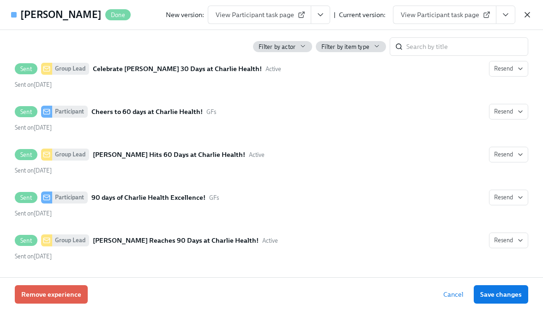
click at [526, 17] on icon "button" at bounding box center [527, 14] width 9 height 9
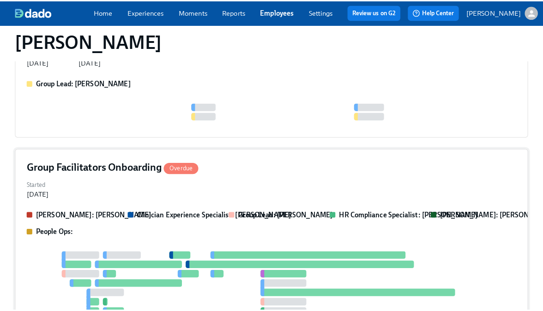
scroll to position [201, 0]
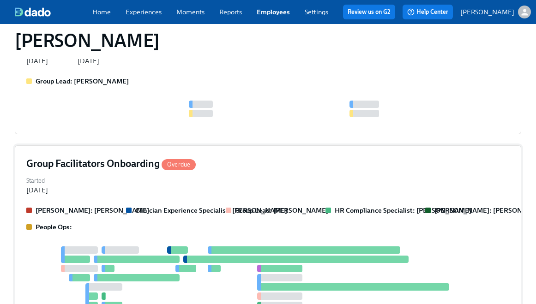
click at [141, 206] on div "Clarissa: Savannah Doherty Clinician Experience Specialist: Maggie Greenawalt G…" at bounding box center [268, 219] width 484 height 26
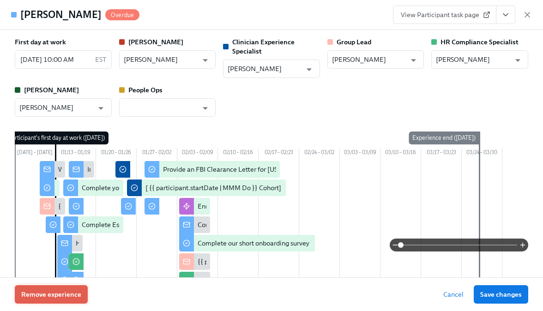
click at [32, 293] on span "Remove experience" at bounding box center [51, 294] width 60 height 9
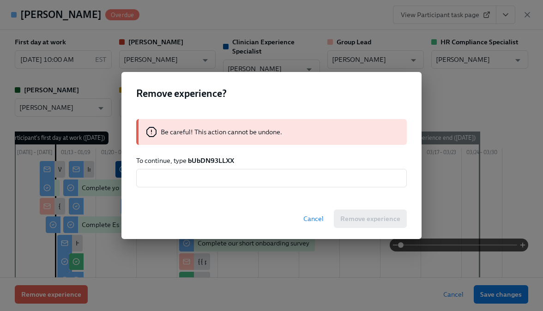
click at [225, 159] on strong "bUbDN93LLXX" at bounding box center [211, 161] width 46 height 8
copy strong "bUbDN93LLXX"
click at [221, 178] on input "text" at bounding box center [271, 178] width 271 height 18
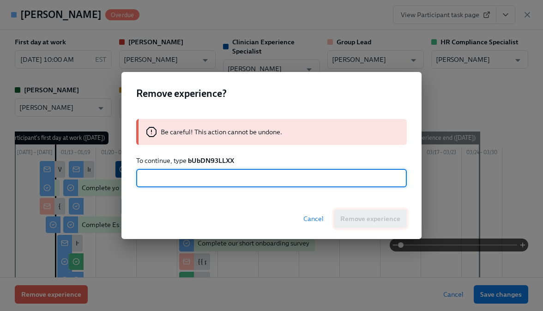
paste input "bUbDN93LLXX"
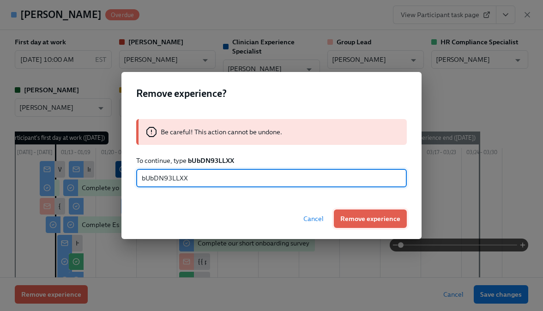
type input "bUbDN93LLXX"
click at [354, 219] on span "Remove experience" at bounding box center [370, 218] width 60 height 9
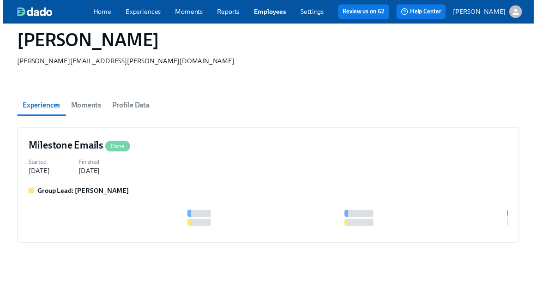
scroll to position [40, 0]
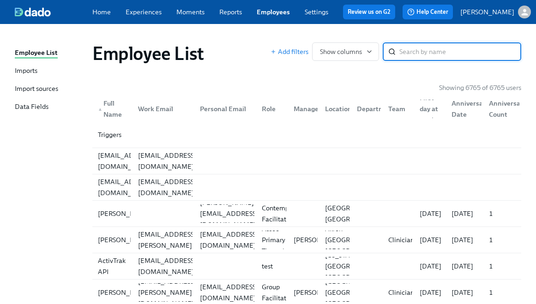
paste input "[PERSON_NAME]"
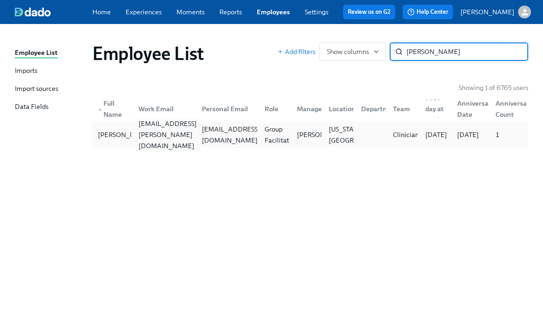
type input "[PERSON_NAME]"
click at [193, 135] on div "[EMAIL_ADDRESS][PERSON_NAME][DOMAIN_NAME]" at bounding box center [168, 134] width 66 height 33
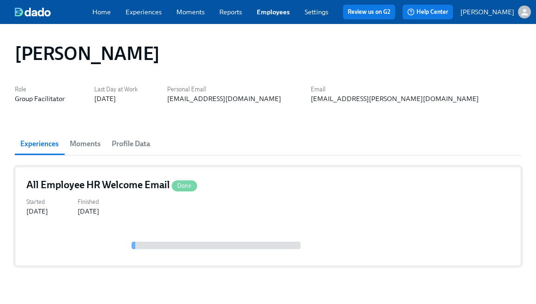
click at [161, 196] on div "Started [DATE] Finished [DATE]" at bounding box center [268, 206] width 484 height 20
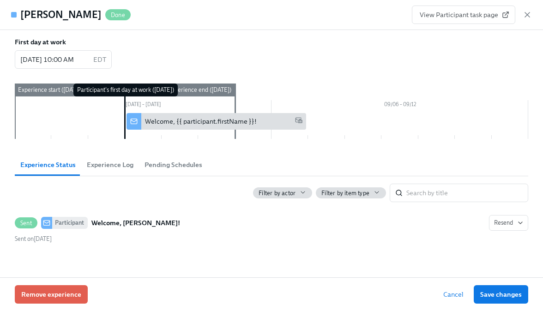
click at [521, 17] on div "View Participant task page" at bounding box center [472, 15] width 120 height 18
click at [529, 15] on icon "button" at bounding box center [527, 14] width 9 height 9
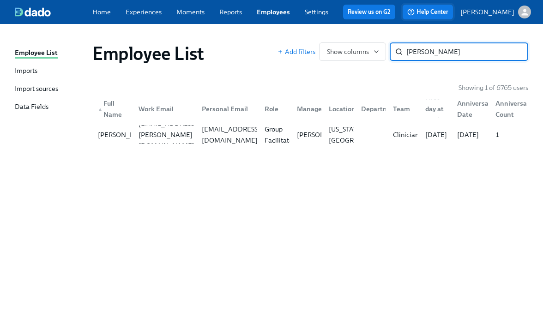
paste input "Melisa Witter"
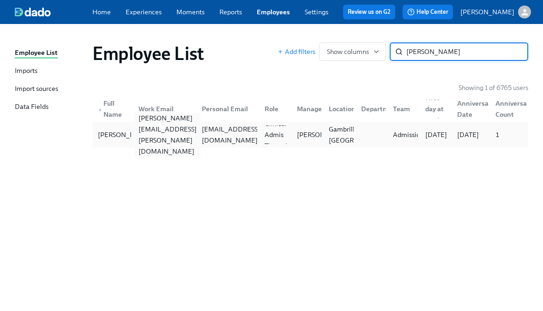
type input "Melisa Witter"
click at [149, 130] on div "melisa.witter@charliehealth.com" at bounding box center [168, 135] width 66 height 44
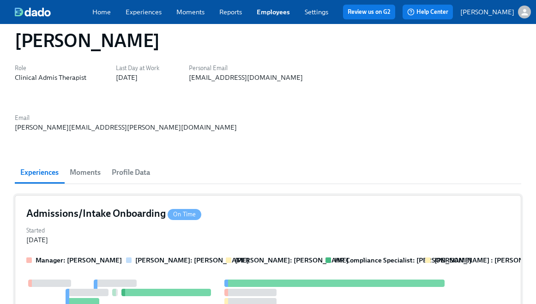
scroll to position [44, 0]
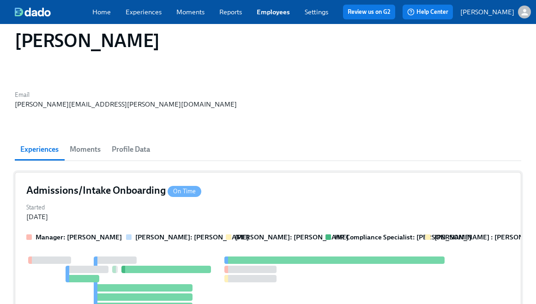
click at [123, 233] on div "Manager: Kayla Fruetel Annie Thacker: Annie Thacker Charlotte Lively: Annie Tha…" at bounding box center [268, 292] width 484 height 119
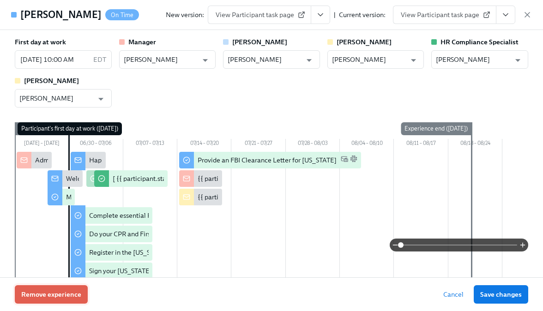
click at [47, 290] on span "Remove experience" at bounding box center [51, 294] width 60 height 9
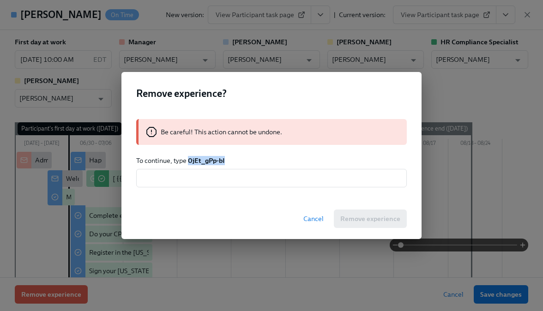
drag, startPoint x: 227, startPoint y: 162, endPoint x: 188, endPoint y: 163, distance: 39.7
click at [188, 163] on p "To continue, type 0jEt_gPp-bI" at bounding box center [271, 160] width 271 height 9
copy strong "0jEt_gPp-bI"
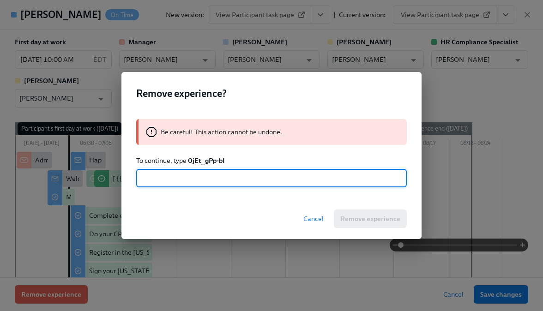
click at [188, 173] on input "text" at bounding box center [271, 178] width 271 height 18
paste input "0jEt_gPp-bI"
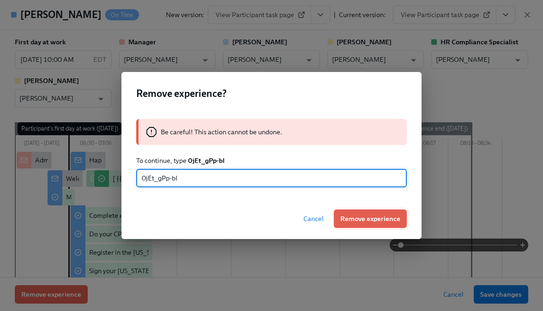
type input "0jEt_gPp-bI"
click at [350, 226] on button "Remove experience" at bounding box center [370, 219] width 73 height 18
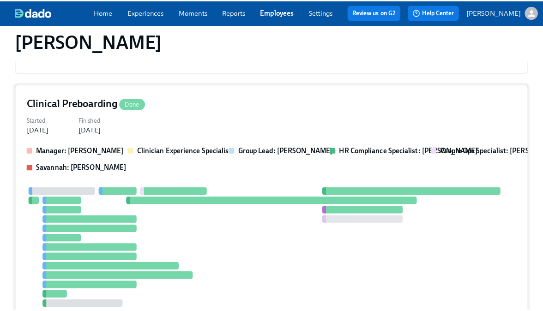
scroll to position [345, 0]
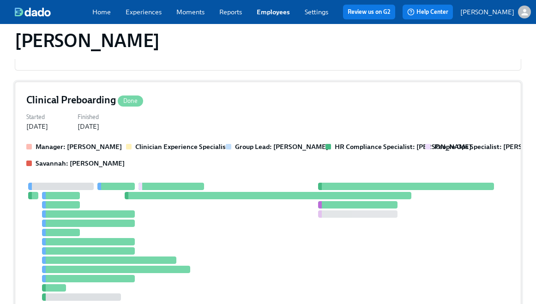
click at [177, 183] on div at bounding box center [268, 242] width 484 height 118
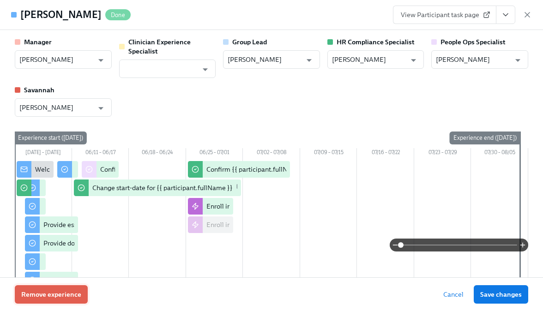
click at [36, 303] on button "Remove experience" at bounding box center [51, 295] width 73 height 18
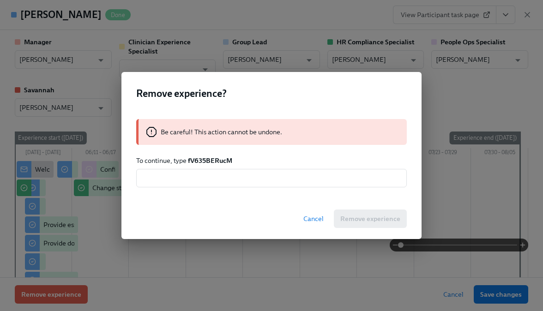
click at [217, 160] on strong "fV635BERucM" at bounding box center [210, 161] width 44 height 8
copy strong "fV635BERucM"
click at [217, 178] on input "text" at bounding box center [271, 178] width 271 height 18
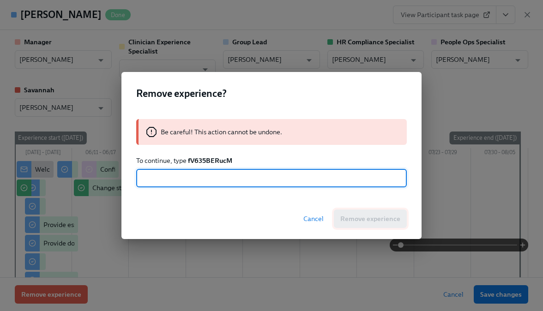
paste input "fV635BERucM"
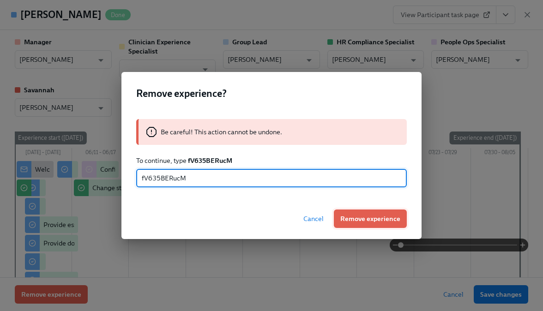
type input "fV635BERucM"
click at [362, 221] on span "Remove experience" at bounding box center [370, 218] width 60 height 9
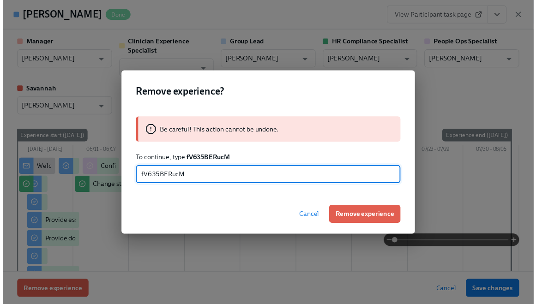
scroll to position [117, 0]
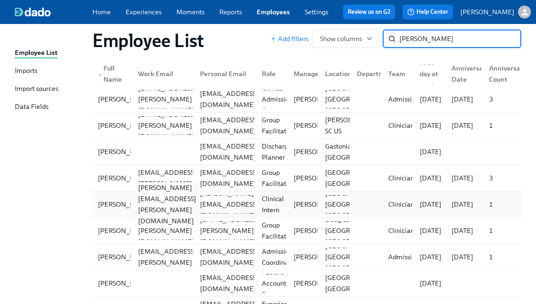
scroll to position [45, 0]
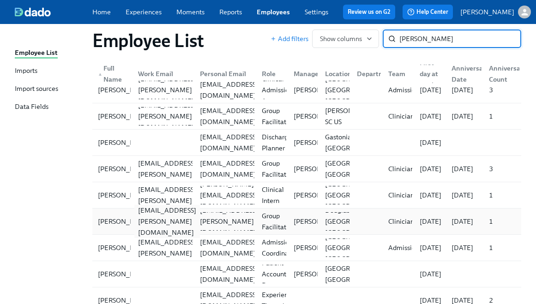
type input "[PERSON_NAME]"
click at [151, 226] on div "[EMAIL_ADDRESS][PERSON_NAME][DOMAIN_NAME]" at bounding box center [167, 221] width 66 height 33
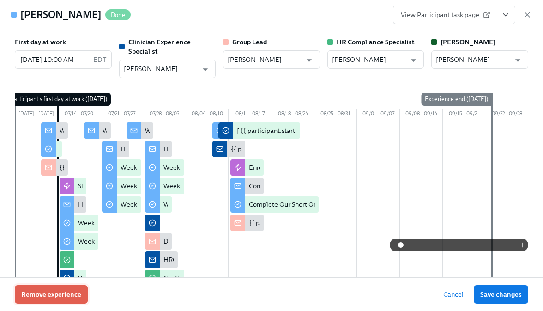
click at [53, 302] on button "Remove experience" at bounding box center [51, 295] width 73 height 18
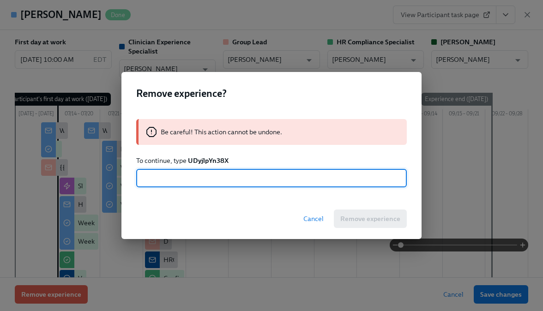
click at [214, 159] on strong "UDyjlpYn38X" at bounding box center [208, 161] width 41 height 8
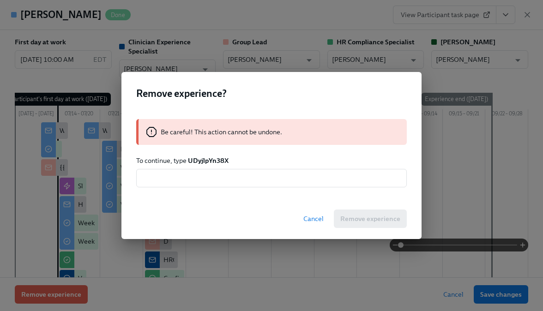
click at [214, 159] on strong "UDyjlpYn38X" at bounding box center [208, 161] width 41 height 8
drag, startPoint x: 212, startPoint y: 178, endPoint x: 224, endPoint y: 179, distance: 12.1
click at [212, 178] on input "text" at bounding box center [271, 178] width 271 height 18
click at [211, 162] on strong "UDyjlpYn38X" at bounding box center [208, 161] width 41 height 8
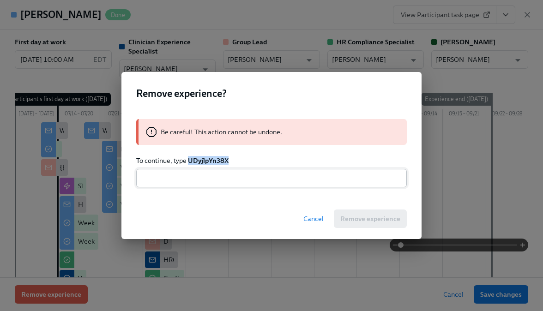
copy strong "UDyjlpYn38X"
click at [210, 182] on input "text" at bounding box center [271, 178] width 271 height 18
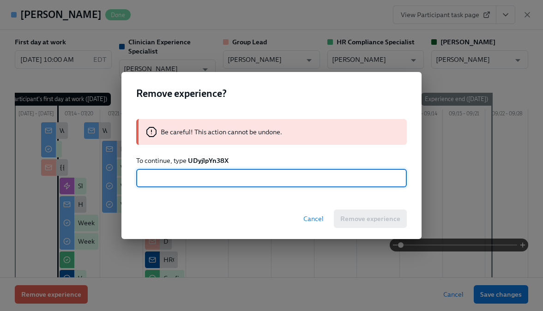
paste input "UDyjlpYn38X"
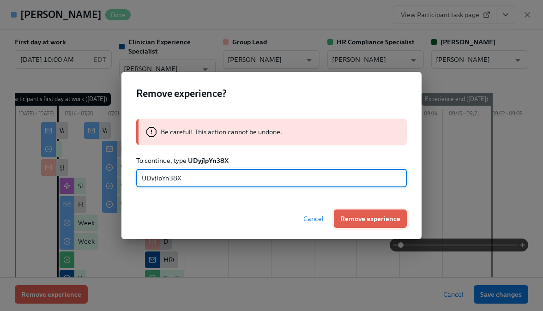
type input "UDyjlpYn38X"
click at [350, 213] on button "Remove experience" at bounding box center [370, 219] width 73 height 18
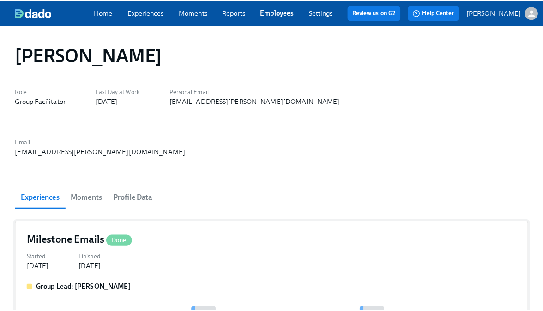
scroll to position [2, 0]
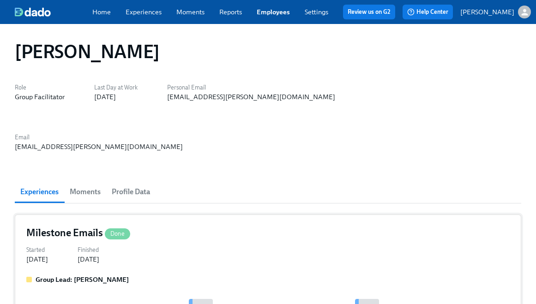
click at [163, 215] on div "Milestone Emails Done Started Aug 12, 2025 Finished Oct 10, 2025 Group Lead: Sa…" at bounding box center [268, 274] width 507 height 118
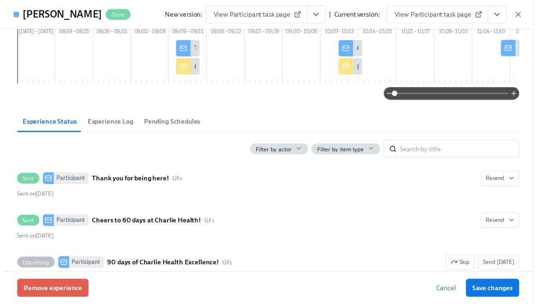
scroll to position [113, 0]
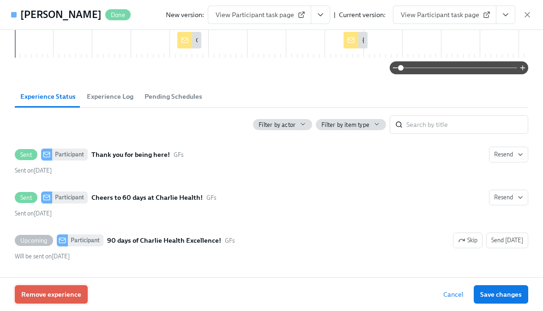
click at [55, 298] on span "Remove experience" at bounding box center [51, 294] width 60 height 9
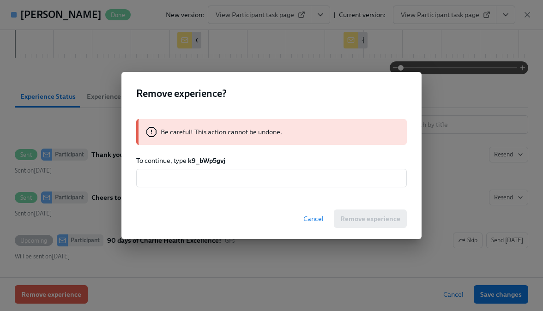
click at [208, 160] on strong "k9_bWp5gvj" at bounding box center [206, 161] width 37 height 8
copy strong "k9_bWp5gvj"
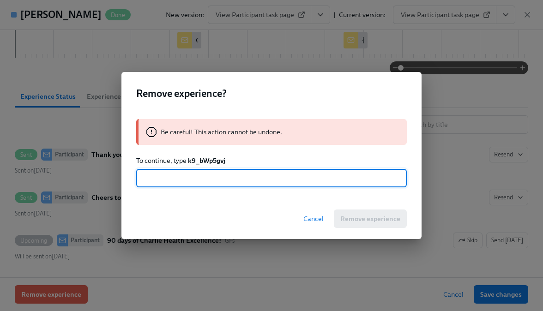
click at [210, 175] on input "text" at bounding box center [271, 178] width 271 height 18
paste input "k9_bWp5gvj"
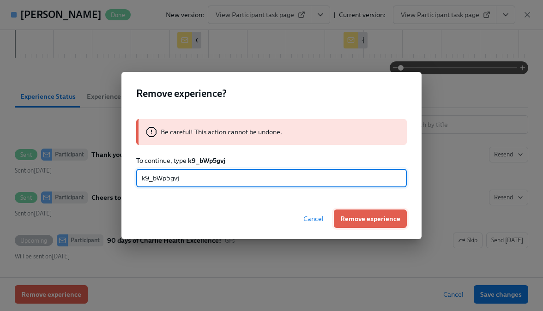
type input "k9_bWp5gvj"
click at [362, 222] on span "Remove experience" at bounding box center [370, 218] width 60 height 9
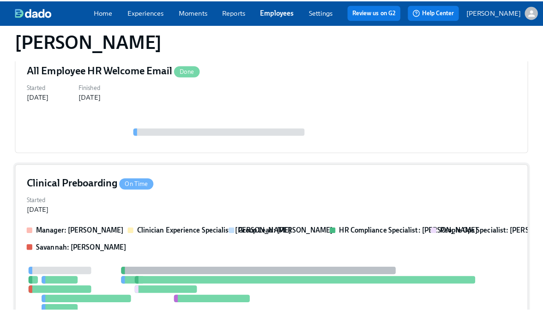
scroll to position [170, 0]
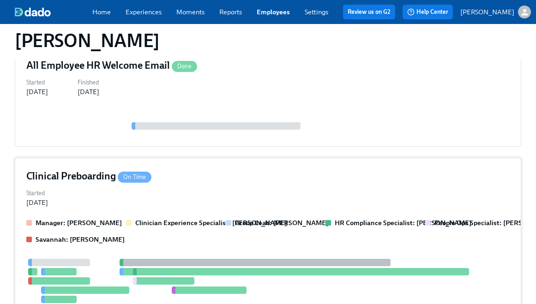
click at [164, 268] on div at bounding box center [301, 271] width 336 height 7
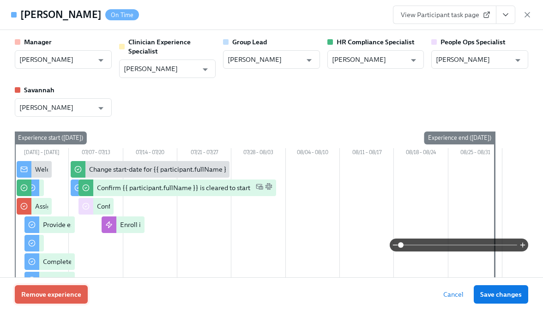
click at [63, 297] on span "Remove experience" at bounding box center [51, 294] width 60 height 9
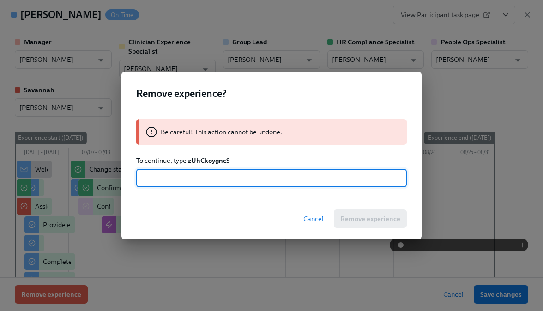
click at [193, 165] on p "To continue, type zUhCkoygncS" at bounding box center [271, 160] width 271 height 9
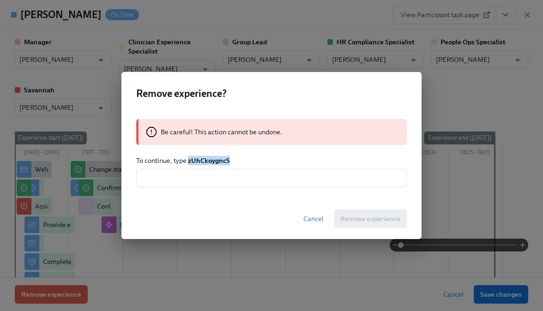
click at [193, 165] on p "To continue, type zUhCkoygncS" at bounding box center [271, 160] width 271 height 9
copy strong "zUhCkoygncS"
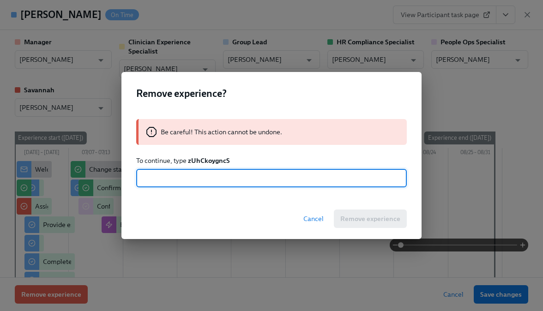
click at [211, 182] on input "text" at bounding box center [271, 178] width 271 height 18
paste input "zUhCkoygncS"
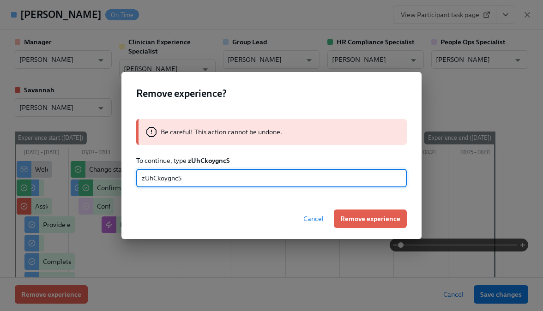
type input "zUhCkoygncS"
click at [373, 228] on div "Cancel Remove experience" at bounding box center [272, 219] width 300 height 41
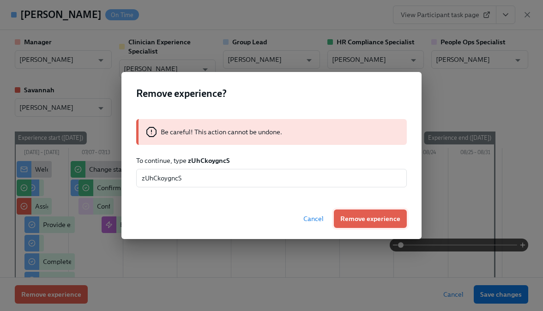
click at [370, 225] on button "Remove experience" at bounding box center [370, 219] width 73 height 18
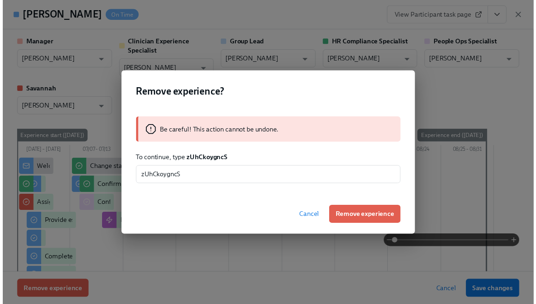
scroll to position [18, 0]
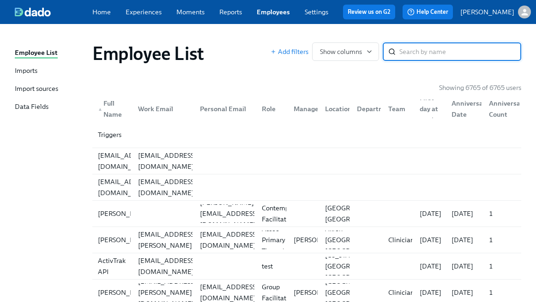
paste input "[PERSON_NAME]"
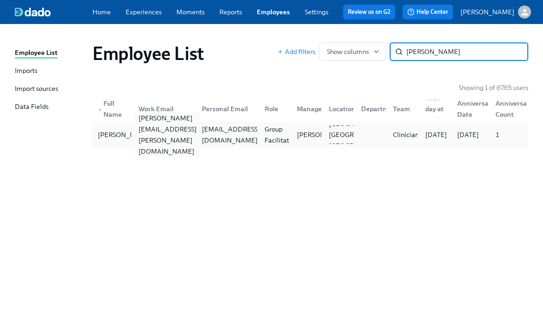
type input "[PERSON_NAME]"
click at [188, 137] on div "[PERSON_NAME][EMAIL_ADDRESS][PERSON_NAME][DOMAIN_NAME]" at bounding box center [168, 135] width 66 height 44
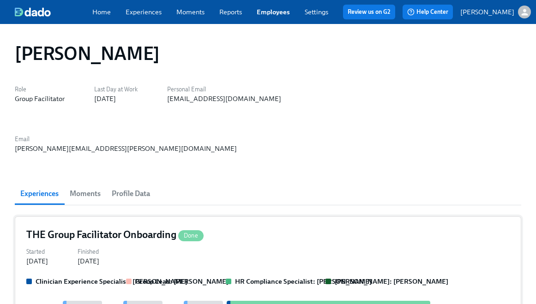
click at [145, 246] on div "Started [DATE] Finished [DATE]" at bounding box center [268, 256] width 484 height 20
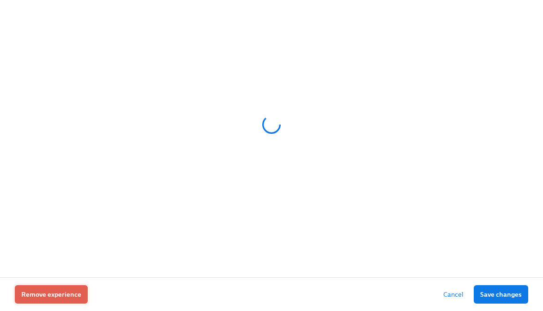
click at [62, 300] on button "Remove experience" at bounding box center [51, 295] width 73 height 18
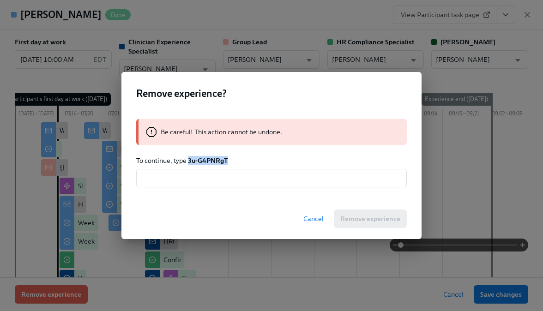
drag, startPoint x: 238, startPoint y: 160, endPoint x: 188, endPoint y: 162, distance: 50.4
click at [188, 162] on p "To continue, type 3u-G4PNRgT" at bounding box center [271, 160] width 271 height 9
copy strong "3u-G4PNRgT"
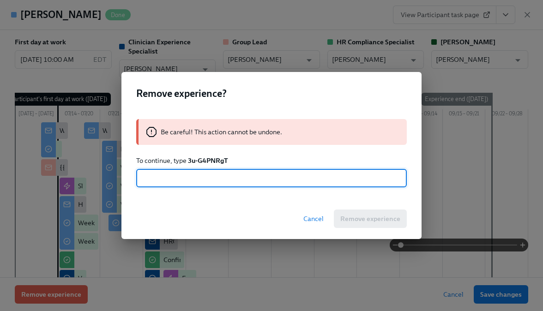
click at [222, 175] on input "text" at bounding box center [271, 178] width 271 height 18
paste input "3u-G4PNRgT"
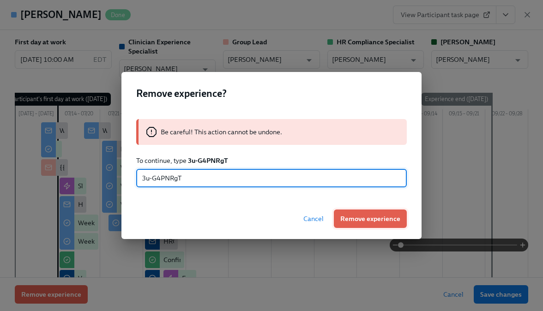
type input "3u-G4PNRgT"
click at [349, 216] on span "Remove experience" at bounding box center [370, 218] width 60 height 9
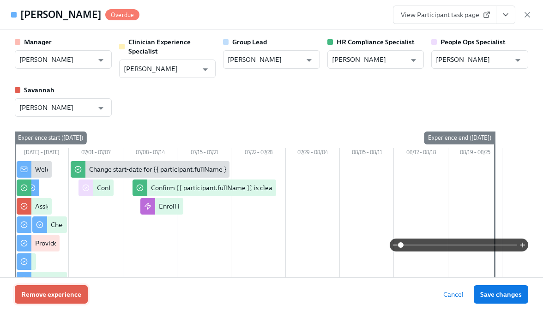
click at [55, 296] on span "Remove experience" at bounding box center [51, 294] width 60 height 9
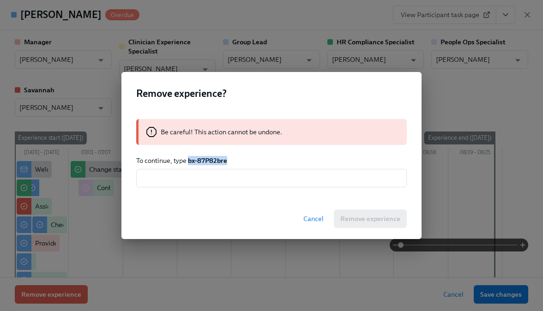
drag, startPoint x: 233, startPoint y: 159, endPoint x: 188, endPoint y: 161, distance: 44.4
click at [188, 161] on p "To continue, type bx-87P82bre" at bounding box center [271, 160] width 271 height 9
copy strong "bx-87P82bre"
click at [190, 185] on input "text" at bounding box center [271, 178] width 271 height 18
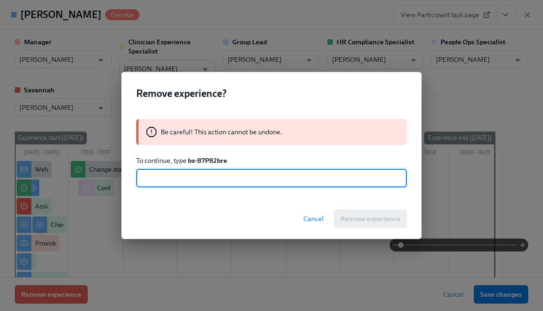
paste input "bx-87P82bre"
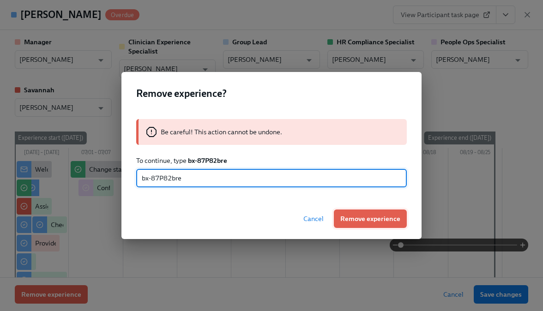
type input "bx-87P82bre"
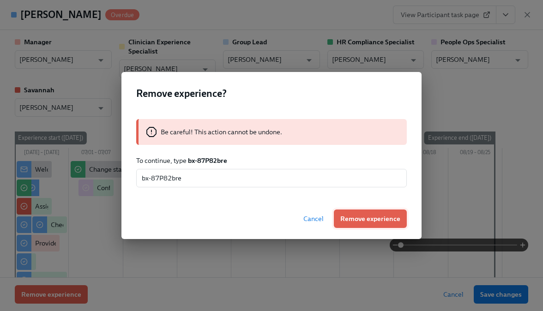
click at [356, 222] on span "Remove experience" at bounding box center [370, 218] width 60 height 9
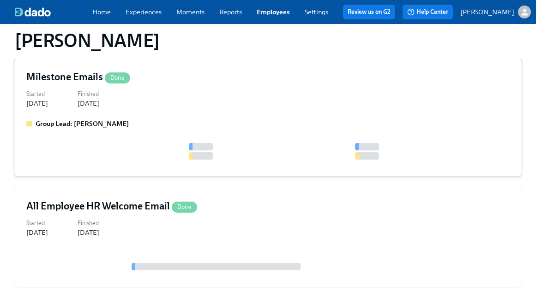
click at [230, 143] on div at bounding box center [297, 151] width 543 height 17
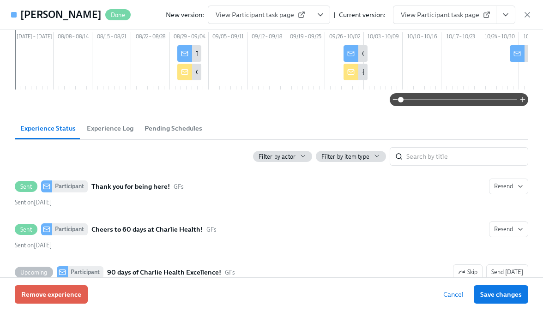
scroll to position [113, 0]
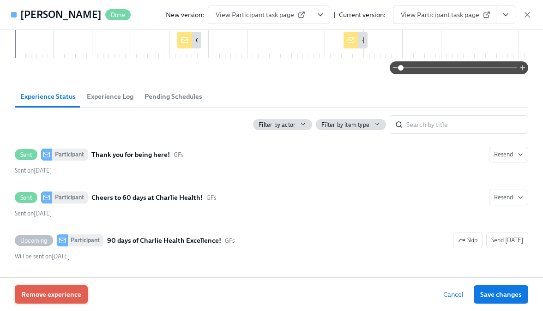
click at [59, 288] on button "Remove experience" at bounding box center [51, 295] width 73 height 18
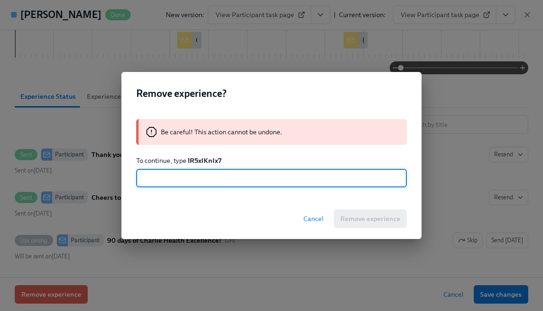
click at [200, 160] on strong "lR5xIKnIx7" at bounding box center [205, 161] width 34 height 8
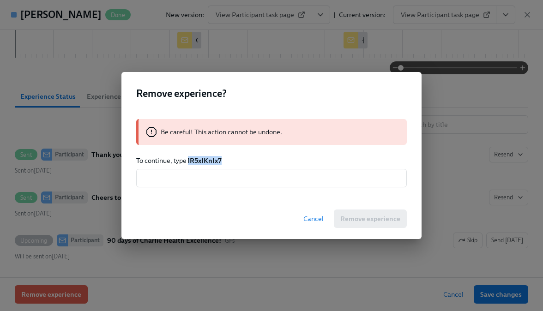
click at [200, 160] on strong "lR5xIKnIx7" at bounding box center [205, 161] width 34 height 8
copy strong "lR5xIKnIx7"
click at [199, 180] on input "text" at bounding box center [271, 178] width 271 height 18
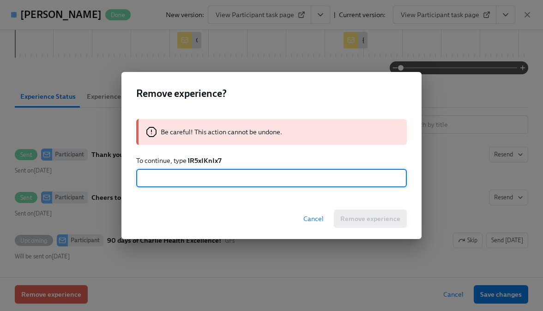
paste input "lR5xIKnIx7"
type input "lR5xIKnIx7"
click at [371, 224] on button "Remove experience" at bounding box center [370, 219] width 73 height 18
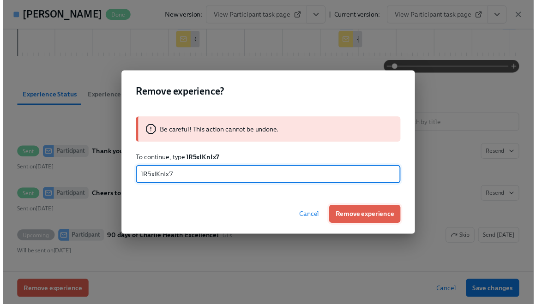
scroll to position [18, 0]
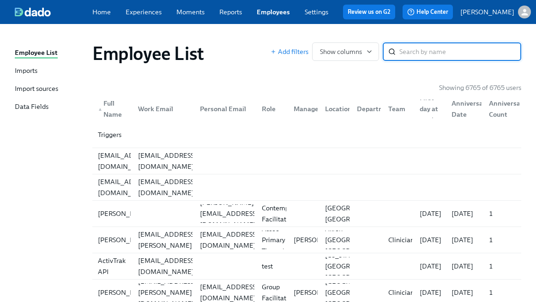
paste input "[PERSON_NAME]"
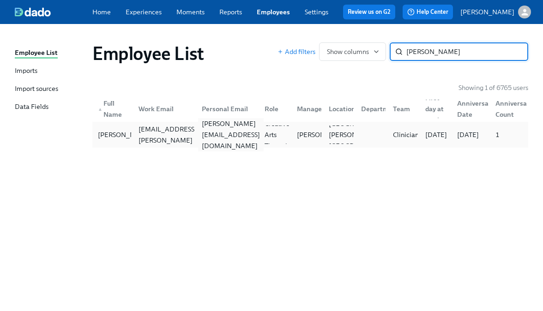
type input "[PERSON_NAME]"
click at [215, 134] on div "[PERSON_NAME][EMAIL_ADDRESS][DOMAIN_NAME]" at bounding box center [231, 134] width 66 height 33
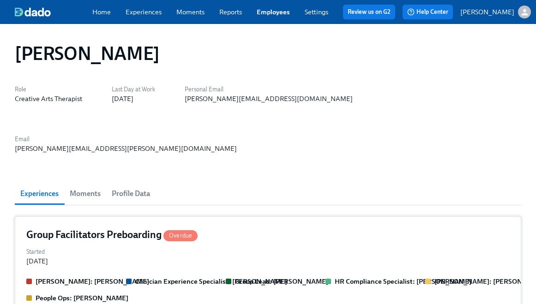
click at [128, 246] on div "Started [DATE]" at bounding box center [268, 256] width 484 height 20
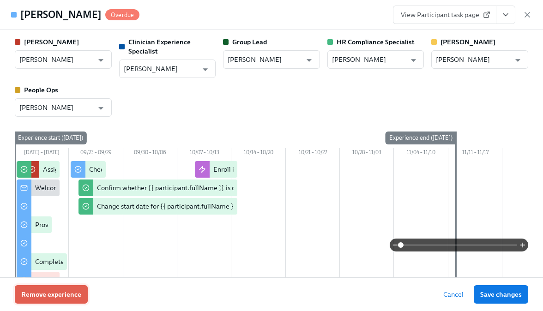
click at [52, 294] on span "Remove experience" at bounding box center [51, 294] width 60 height 9
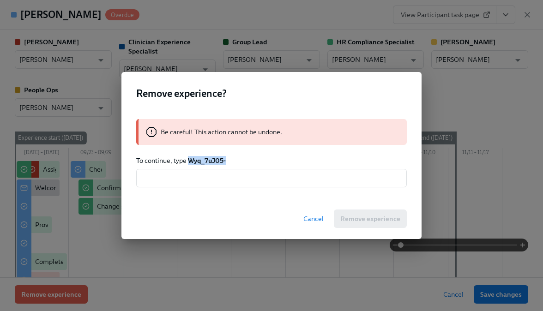
drag, startPoint x: 190, startPoint y: 160, endPoint x: 240, endPoint y: 159, distance: 49.4
click at [240, 159] on p "To continue, type Wyq_7uJ05-" at bounding box center [271, 160] width 271 height 9
copy strong "Wyq_7uJ05-"
click at [228, 179] on input "text" at bounding box center [271, 178] width 271 height 18
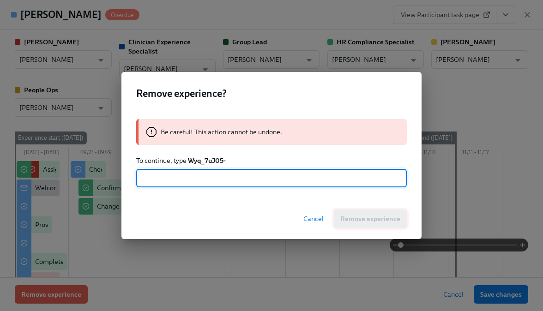
paste input "Wyq_7uJ05-"
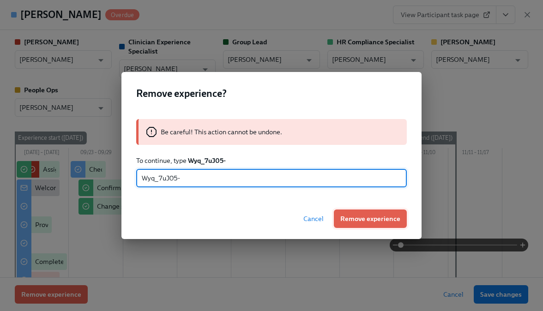
type input "Wyq_7uJ05-"
click at [344, 221] on span "Remove experience" at bounding box center [370, 218] width 60 height 9
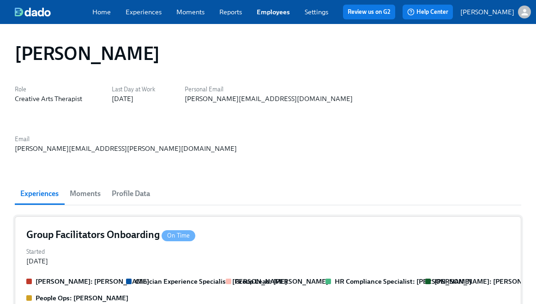
click at [188, 278] on strong "Clinician Experience Specialist: [PERSON_NAME]" at bounding box center [211, 282] width 152 height 8
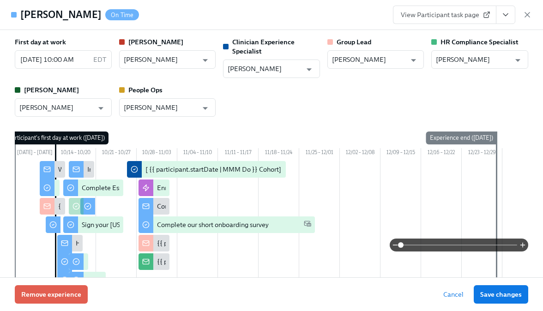
click at [47, 304] on div "Remove experience Cancel Save changes" at bounding box center [271, 295] width 543 height 34
click at [47, 291] on span "Remove experience" at bounding box center [51, 294] width 60 height 9
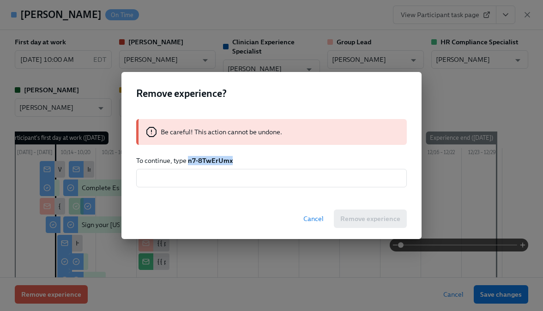
drag, startPoint x: 189, startPoint y: 161, endPoint x: 234, endPoint y: 164, distance: 45.4
click at [234, 164] on p "To continue, type n7-8TwErUmx" at bounding box center [271, 160] width 271 height 9
copy strong "n7-8TwErUmx"
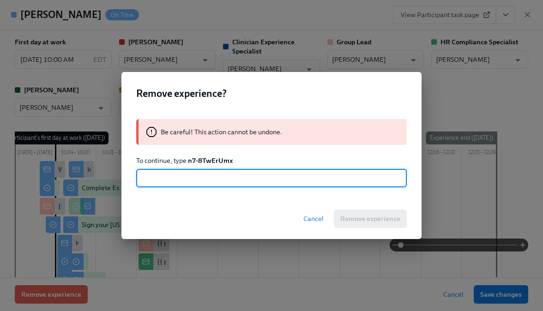
click at [213, 178] on input "text" at bounding box center [271, 178] width 271 height 18
paste input "n7-8TwErUmx"
type input "n7-8TwErUmx"
click at [348, 218] on span "Remove experience" at bounding box center [370, 218] width 60 height 9
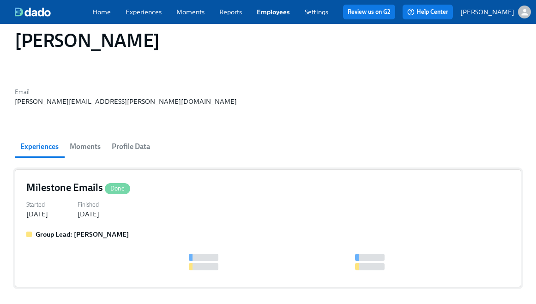
click at [254, 254] on div at bounding box center [297, 262] width 543 height 17
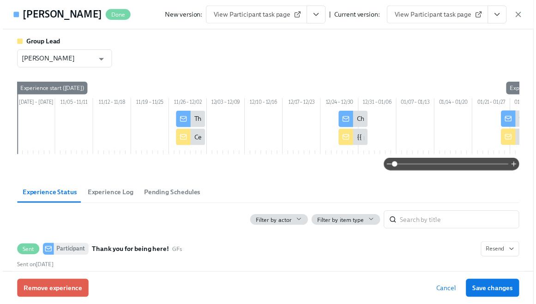
scroll to position [113, 0]
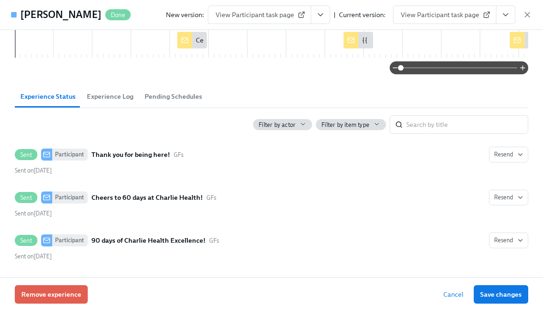
click at [523, 15] on icon "button" at bounding box center [527, 14] width 9 height 9
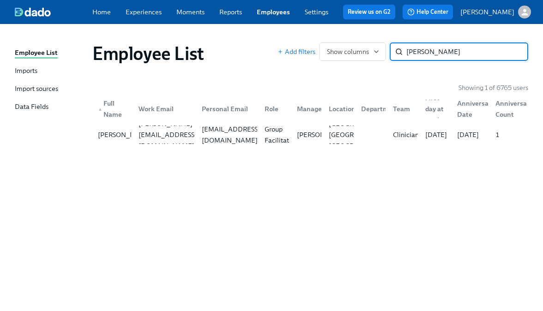
type input "[PERSON_NAME]"
click at [218, 133] on div "[EMAIL_ADDRESS][DOMAIN_NAME]" at bounding box center [231, 135] width 66 height 22
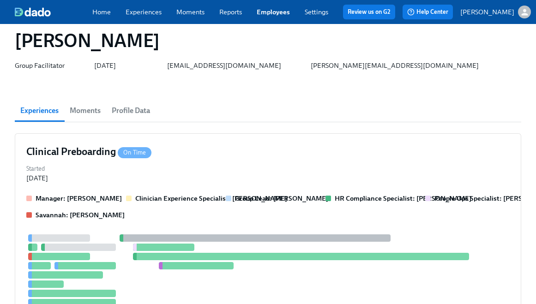
scroll to position [68, 0]
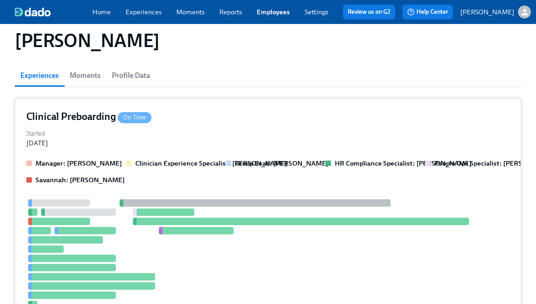
click at [185, 164] on strong "Clinician Experience Specialist: [PERSON_NAME]" at bounding box center [211, 163] width 152 height 8
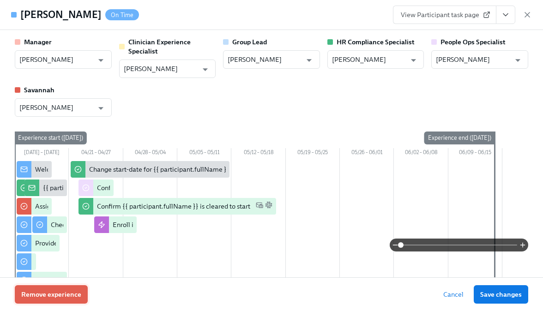
click at [74, 292] on span "Remove experience" at bounding box center [51, 294] width 60 height 9
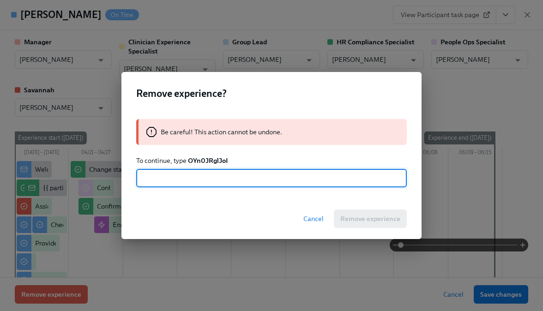
click at [215, 163] on strong "OYn0JRglJoI" at bounding box center [208, 161] width 40 height 8
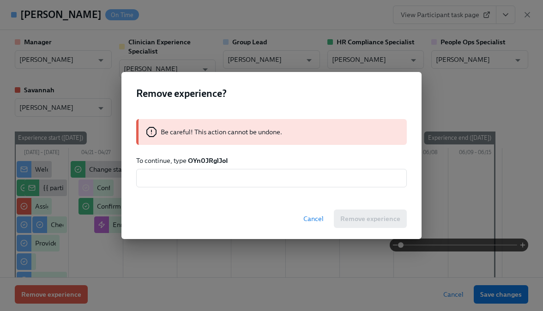
click at [215, 162] on strong "OYn0JRglJoI" at bounding box center [208, 161] width 40 height 8
copy strong "OYn0JRglJoI"
click at [204, 175] on input "text" at bounding box center [271, 178] width 271 height 18
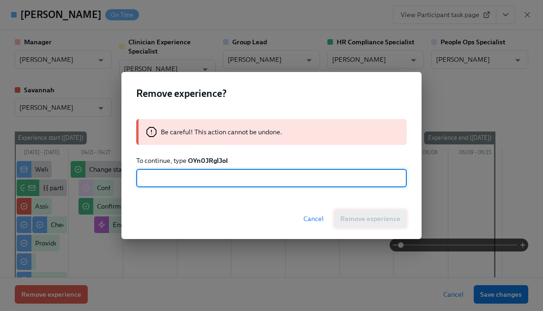
paste input "OYn0JRglJoI"
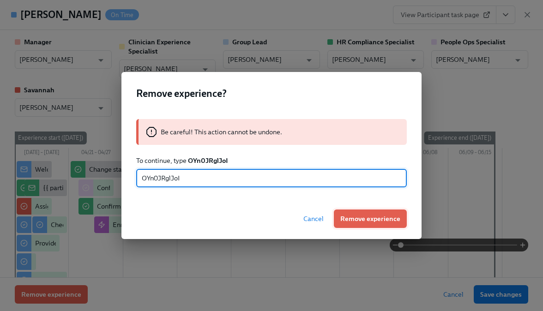
type input "OYn0JRglJoI"
click at [354, 214] on button "Remove experience" at bounding box center [370, 219] width 73 height 18
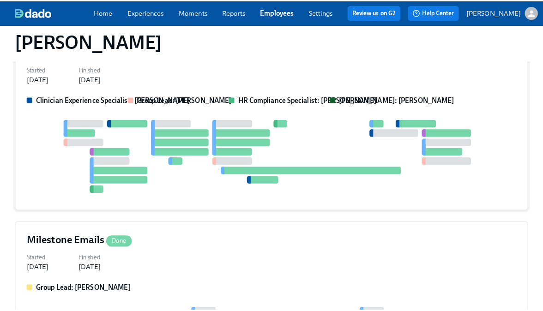
scroll to position [134, 0]
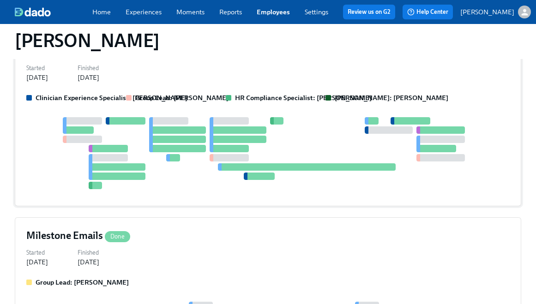
click at [290, 172] on div at bounding box center [268, 153] width 484 height 72
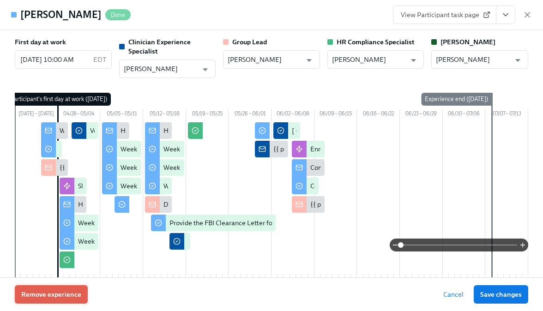
click at [80, 289] on button "Remove experience" at bounding box center [51, 295] width 73 height 18
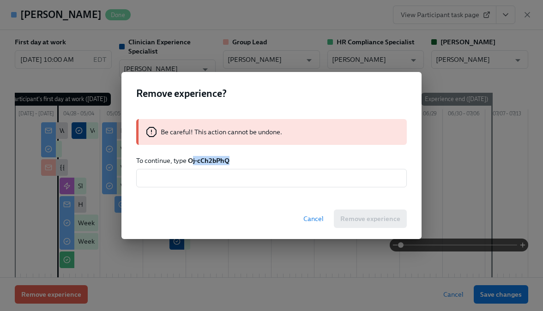
drag, startPoint x: 231, startPoint y: 159, endPoint x: 191, endPoint y: 161, distance: 39.8
click at [191, 161] on p "To continue, type Oj-cCh2bPhQ" at bounding box center [271, 160] width 271 height 9
copy strong "Oj-cCh2bPhQ"
click at [208, 175] on input "text" at bounding box center [271, 178] width 271 height 18
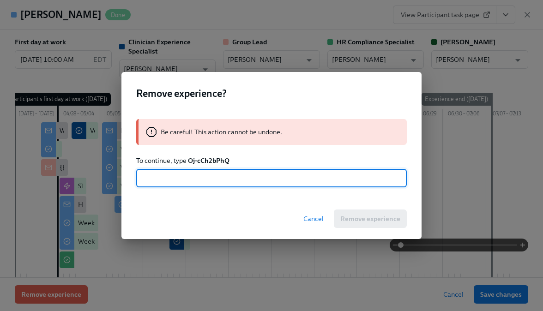
paste input "Oj-cCh2bPhQ"
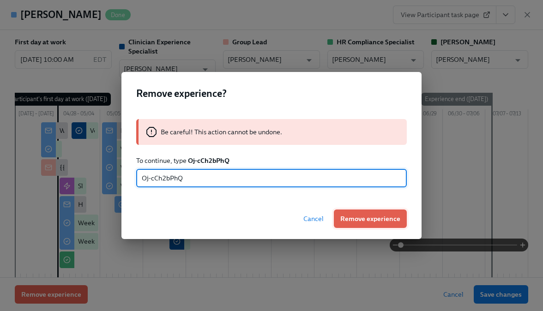
type input "Oj-cCh2bPhQ"
click at [371, 225] on button "Remove experience" at bounding box center [370, 219] width 73 height 18
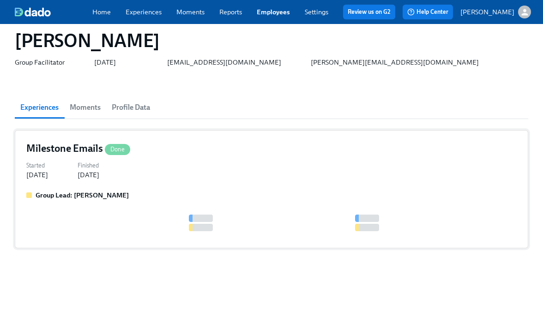
scroll to position [40, 0]
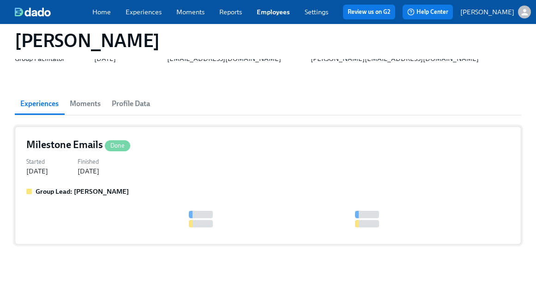
click at [226, 183] on div "Milestone Emails Done Started Jun 06, 2025 Finished Jul 07, 2025 Group Lead: Ga…" at bounding box center [268, 186] width 507 height 118
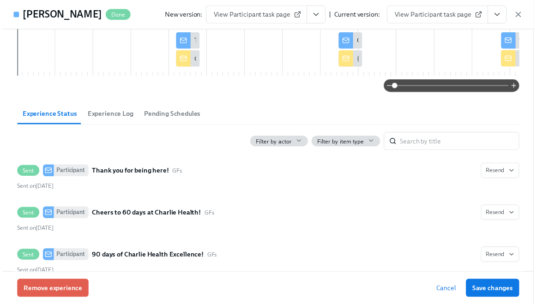
scroll to position [113, 0]
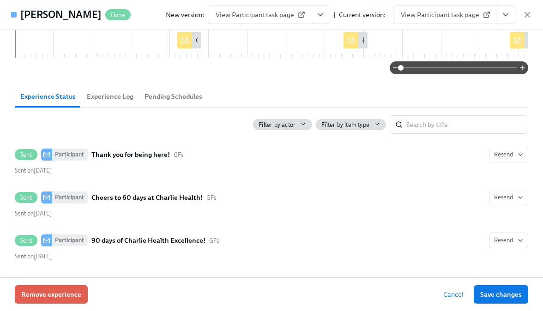
click at [520, 11] on div "New version: View Participant task page | Current version: View Participant tas…" at bounding box center [349, 15] width 366 height 18
click at [526, 14] on icon "button" at bounding box center [527, 14] width 9 height 9
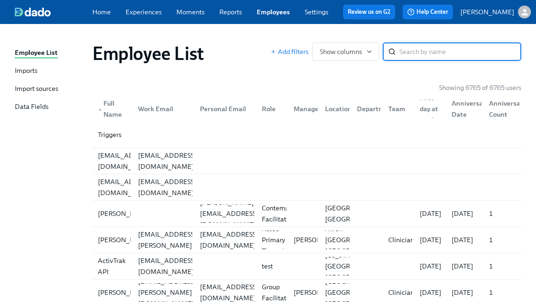
paste input "[PERSON_NAME]"
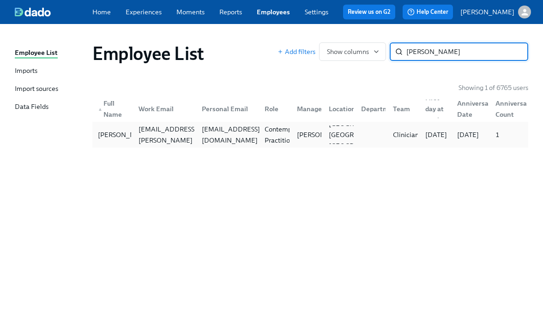
type input "[PERSON_NAME]"
click at [206, 133] on div "[EMAIL_ADDRESS][DOMAIN_NAME]" at bounding box center [231, 135] width 66 height 22
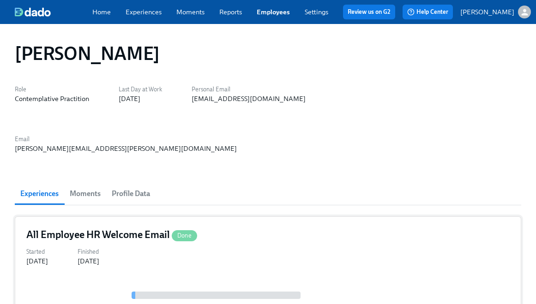
click at [97, 248] on label "Finished" at bounding box center [89, 252] width 22 height 9
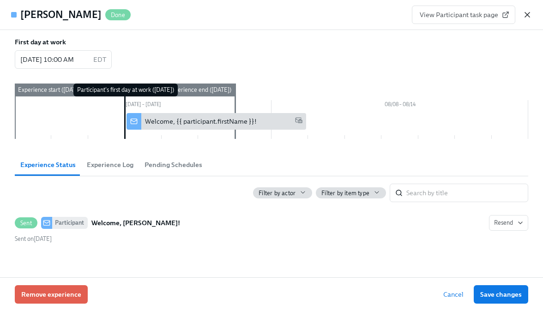
click at [530, 18] on icon "button" at bounding box center [527, 14] width 9 height 9
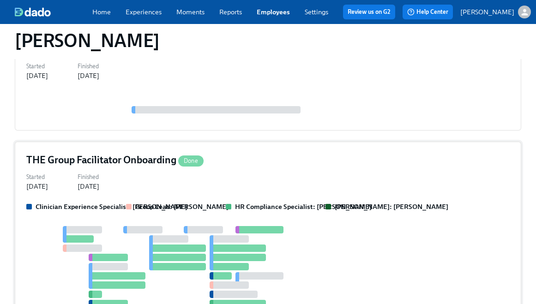
scroll to position [227, 0]
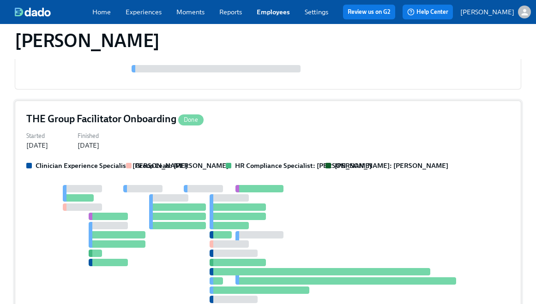
click at [124, 208] on div at bounding box center [268, 253] width 484 height 137
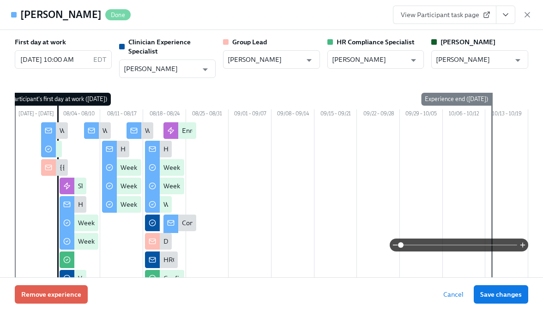
click at [46, 304] on div "Remove experience Cancel Save changes" at bounding box center [271, 295] width 543 height 34
click at [47, 296] on span "Remove experience" at bounding box center [51, 294] width 60 height 9
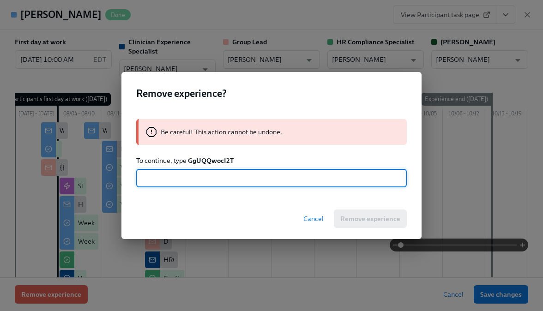
click at [218, 156] on p "To continue, type GgUQQwocI2T" at bounding box center [271, 160] width 271 height 9
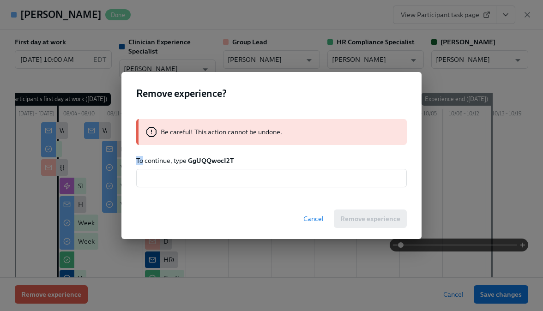
click at [218, 156] on p "To continue, type GgUQQwocI2T" at bounding box center [271, 160] width 271 height 9
click at [215, 161] on strong "GgUQQwocI2T" at bounding box center [211, 161] width 46 height 8
copy strong "GgUQQwocI2T"
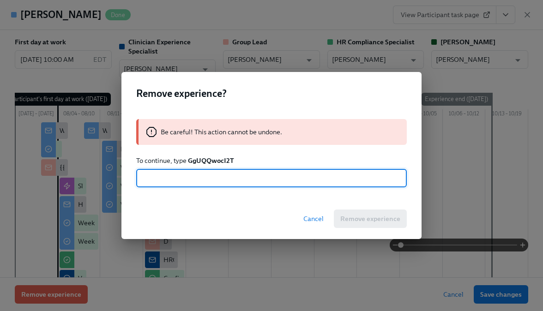
click at [212, 174] on input "text" at bounding box center [271, 178] width 271 height 18
paste input "GgUQQwocI2T"
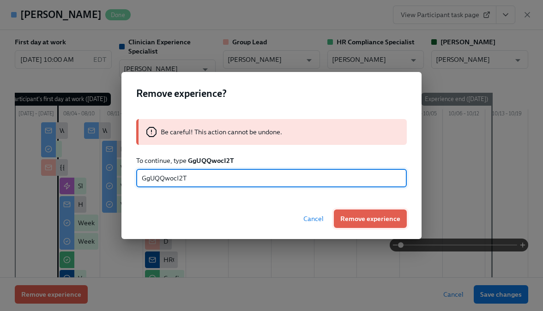
type input "GgUQQwocI2T"
click at [367, 221] on span "Remove experience" at bounding box center [370, 218] width 60 height 9
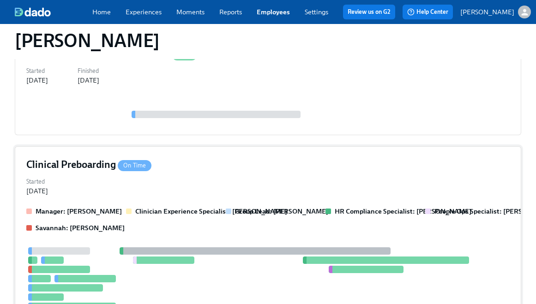
scroll to position [57, 0]
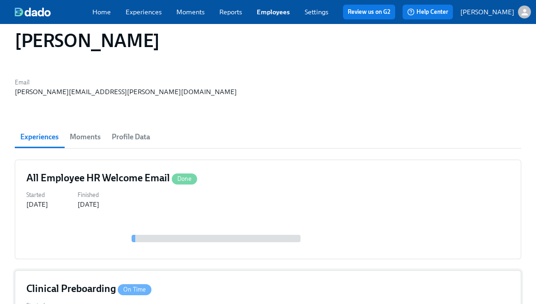
click at [232, 300] on div "Started Jul 08, 2025" at bounding box center [268, 310] width 484 height 20
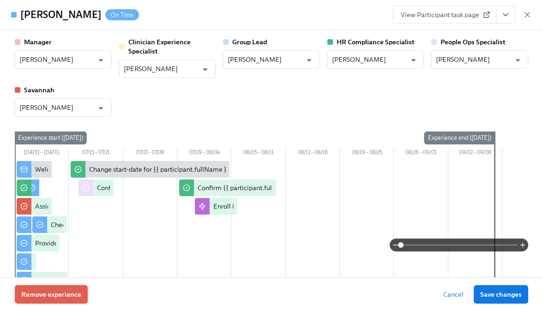
click at [52, 293] on span "Remove experience" at bounding box center [51, 294] width 60 height 9
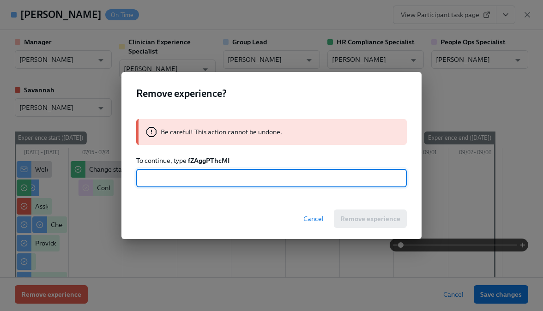
click at [198, 159] on strong "fZAggPThcMI" at bounding box center [209, 161] width 42 height 8
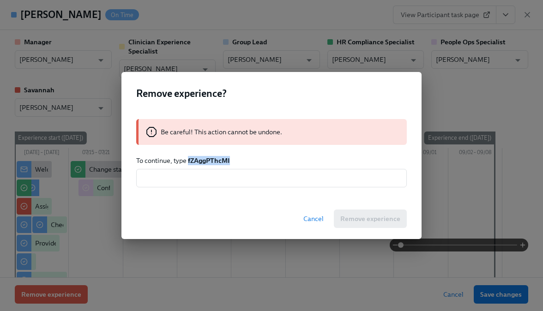
click at [198, 159] on strong "fZAggPThcMI" at bounding box center [209, 161] width 42 height 8
copy strong "fZAggPThcMI"
click at [205, 172] on input "text" at bounding box center [271, 178] width 271 height 18
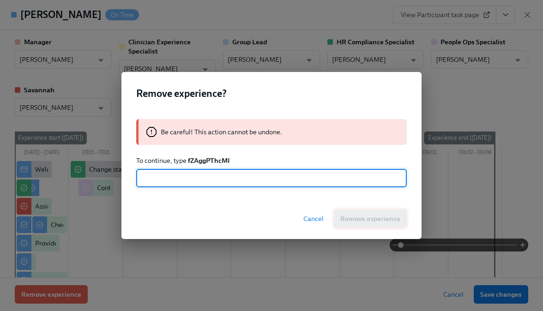
paste input "fZAggPThcMI"
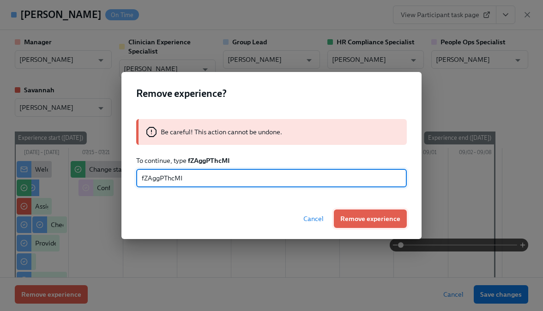
type input "fZAggPThcMI"
click at [365, 225] on button "Remove experience" at bounding box center [370, 219] width 73 height 18
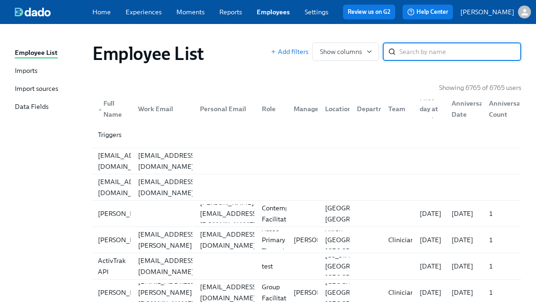
paste input "Rebecca Lermsider"
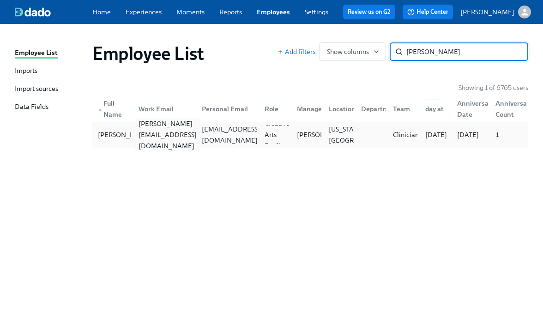
type input "Rebecca Lermsider"
click at [156, 135] on div "rebecca.lermsider@charliehealth.com" at bounding box center [168, 134] width 66 height 33
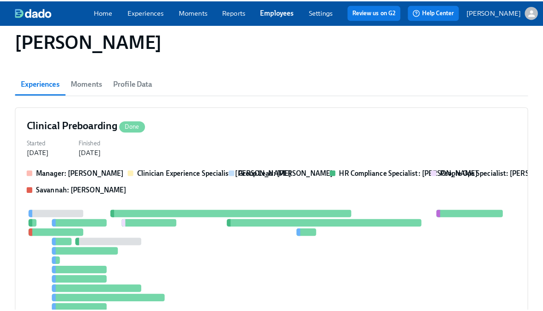
scroll to position [62, 0]
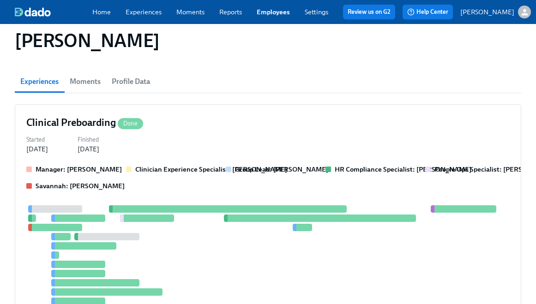
click at [181, 164] on div "Clinical Preboarding Done Started Jul 25, 2025 Finished Aug 29, 2025 Manager: R…" at bounding box center [268, 217] width 507 height 227
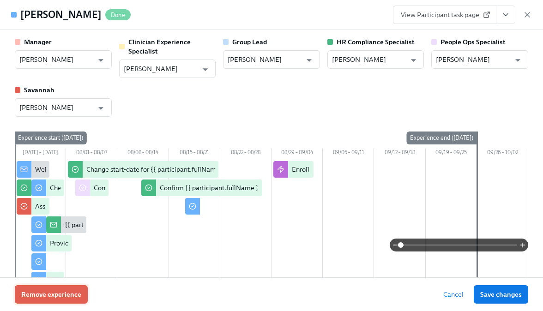
click at [67, 293] on span "Remove experience" at bounding box center [51, 294] width 60 height 9
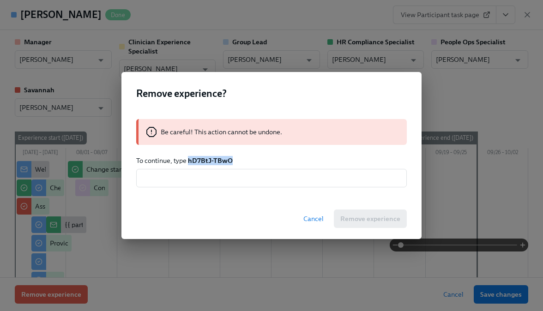
drag, startPoint x: 236, startPoint y: 162, endPoint x: 189, endPoint y: 161, distance: 47.1
click at [189, 161] on p "To continue, type hD7BtJ-TBwO" at bounding box center [271, 160] width 271 height 9
copy strong "hD7BtJ-TBwO"
click at [206, 180] on input "text" at bounding box center [271, 178] width 271 height 18
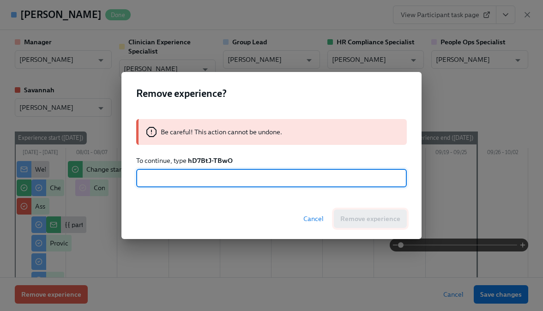
paste input "hD7BtJ-TBwO"
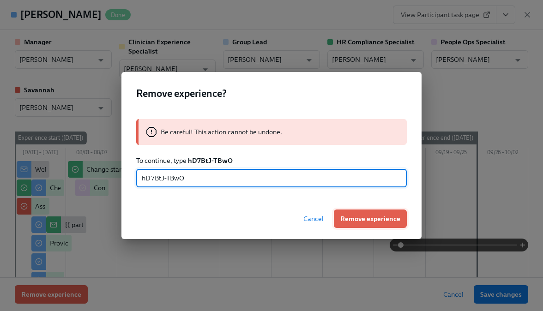
type input "hD7BtJ-TBwO"
click at [352, 226] on button "Remove experience" at bounding box center [370, 219] width 73 height 18
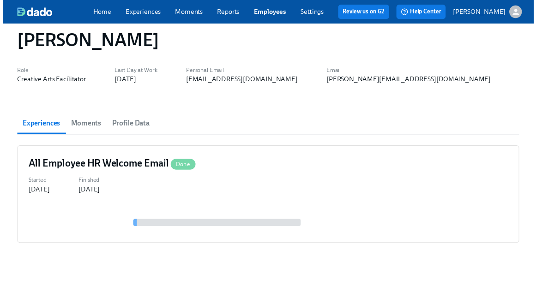
scroll to position [18, 0]
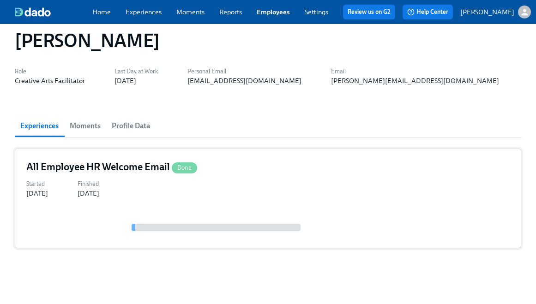
click at [171, 197] on div "Started Aug 15, 2025 Finished Aug 18, 2025" at bounding box center [268, 188] width 484 height 20
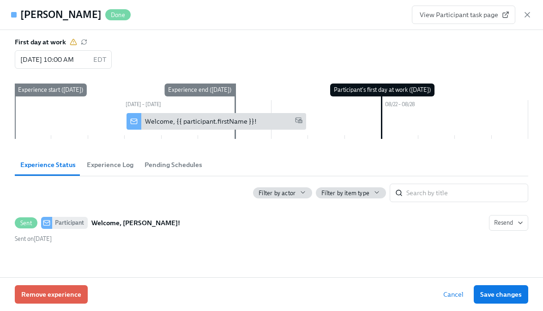
click at [533, 16] on div "Rebecca Lermsider Done View Participant task page" at bounding box center [271, 15] width 543 height 30
click at [528, 16] on icon "button" at bounding box center [527, 14] width 9 height 9
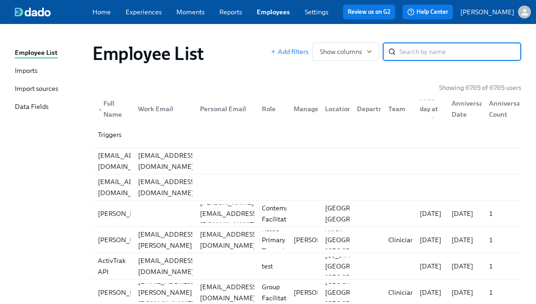
paste input "Grey [PERSON_NAME]"
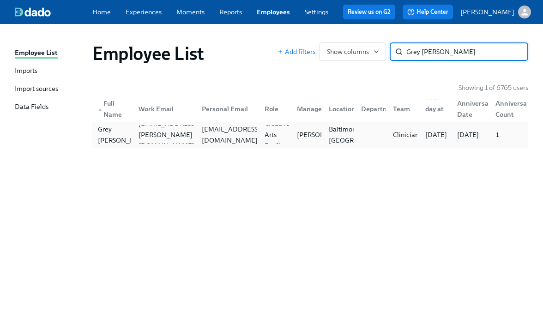
type input "Grey [PERSON_NAME]"
click at [178, 144] on div "Grey [PERSON_NAME] [EMAIL_ADDRESS][PERSON_NAME][DOMAIN_NAME] [EMAIL_ADDRESS][DO…" at bounding box center [310, 135] width 436 height 26
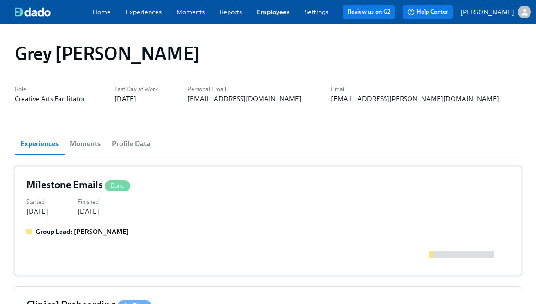
click at [165, 224] on div "Milestone Emails Done Started [DATE] Finished [DATE] Group Lead: [PERSON_NAME]" at bounding box center [268, 221] width 507 height 109
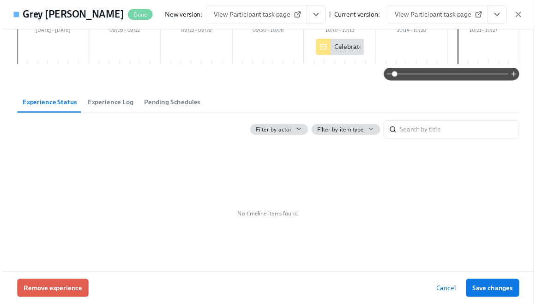
scroll to position [95, 0]
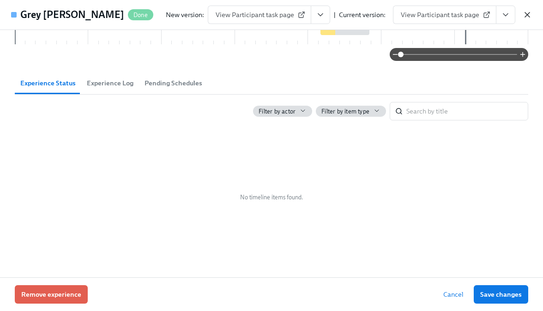
click at [524, 14] on icon "button" at bounding box center [527, 14] width 9 height 9
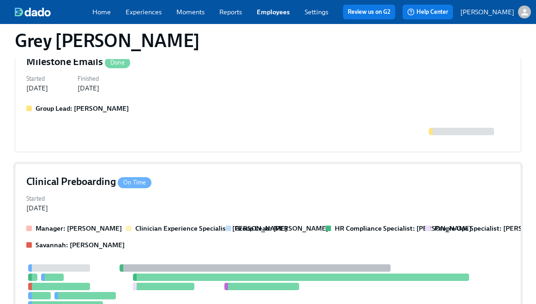
scroll to position [140, 0]
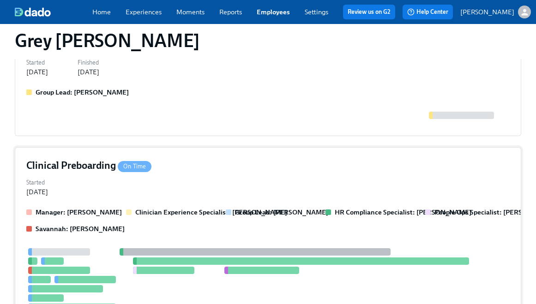
click at [182, 211] on strong "Clinician Experience Specialist: [PERSON_NAME]" at bounding box center [211, 212] width 152 height 8
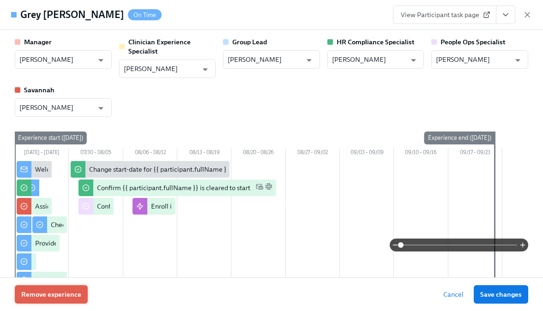
click at [45, 293] on span "Remove experience" at bounding box center [51, 294] width 60 height 9
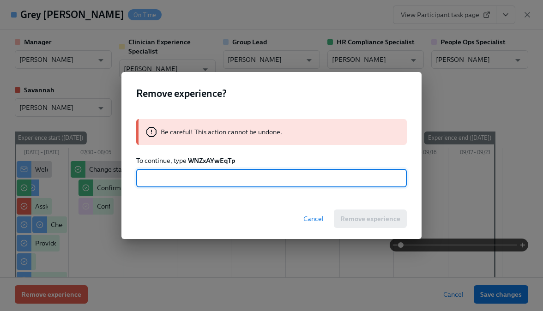
click at [214, 161] on strong "WNZxAYwEqTp" at bounding box center [211, 161] width 47 height 8
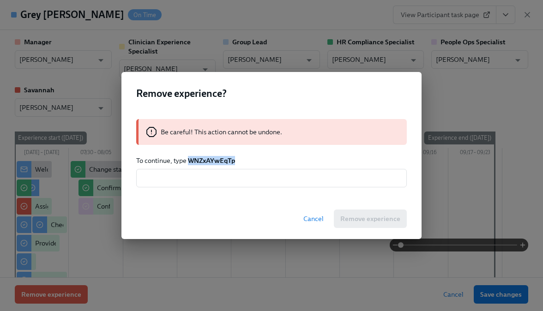
click at [214, 161] on strong "WNZxAYwEqTp" at bounding box center [211, 161] width 47 height 8
copy strong "WNZxAYwEqTp"
click at [212, 182] on input "text" at bounding box center [271, 178] width 271 height 18
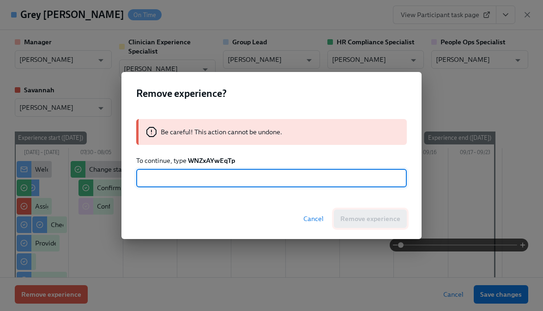
paste input "WNZxAYwEqTp"
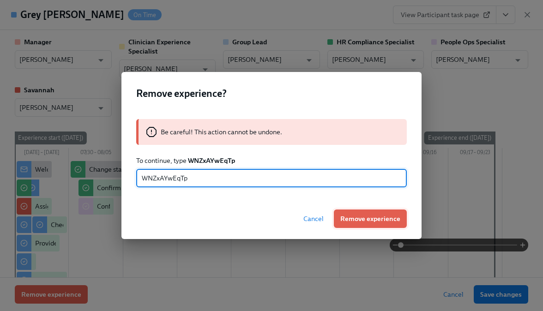
type input "WNZxAYwEqTp"
click at [362, 224] on button "Remove experience" at bounding box center [370, 219] width 73 height 18
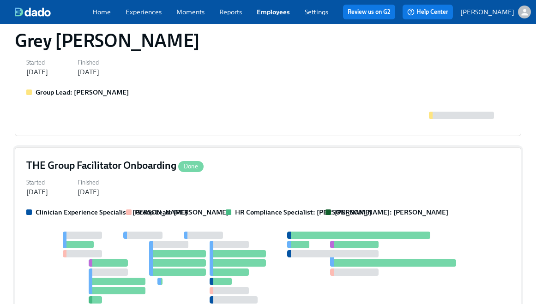
click at [158, 183] on div "Started [DATE] Finished [DATE]" at bounding box center [268, 186] width 484 height 20
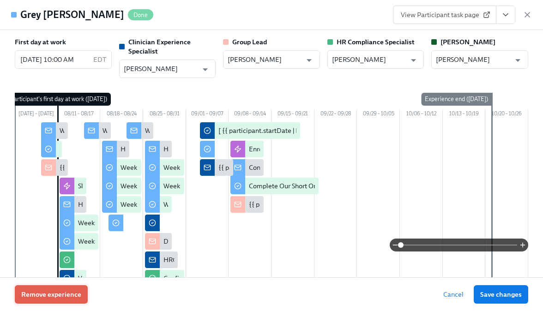
click at [69, 293] on span "Remove experience" at bounding box center [51, 294] width 60 height 9
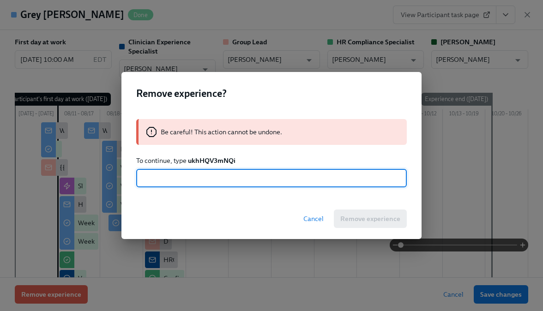
click at [225, 161] on strong "ukhHQV3mNQi" at bounding box center [212, 161] width 48 height 8
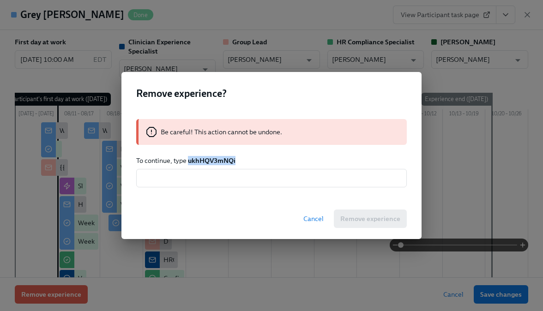
click at [225, 161] on strong "ukhHQV3mNQi" at bounding box center [212, 161] width 48 height 8
copy strong "ukhHQV3mNQi"
click at [216, 182] on input "text" at bounding box center [271, 178] width 271 height 18
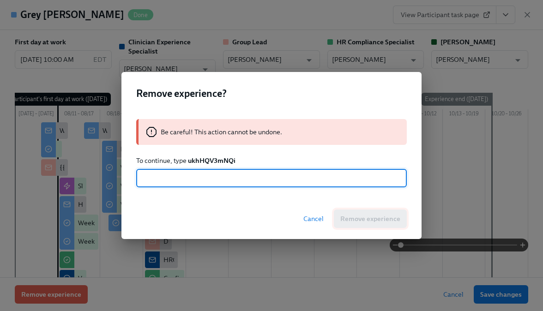
paste input "ukhHQV3mNQi"
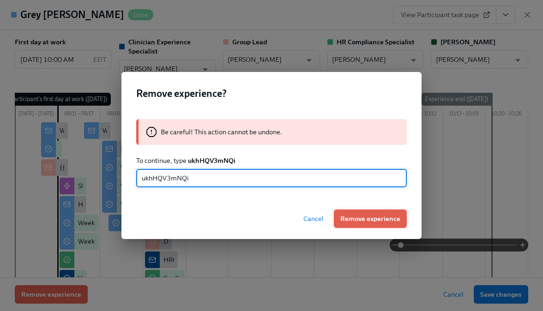
type input "ukhHQV3mNQi"
click at [380, 223] on span "Remove experience" at bounding box center [370, 218] width 60 height 9
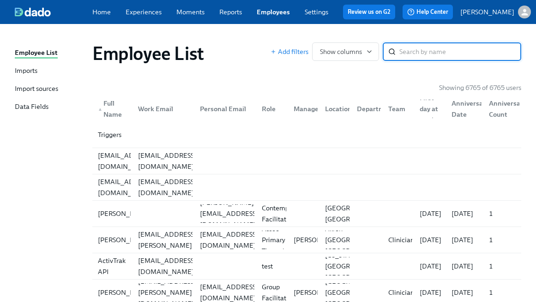
paste input "[PERSON_NAME]"
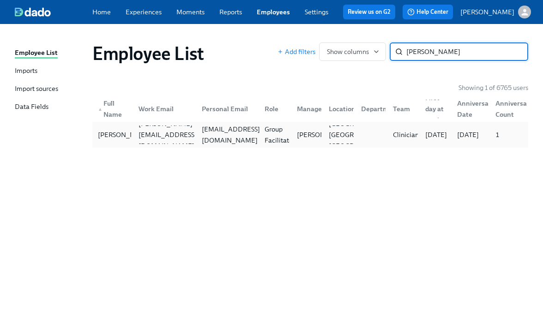
type input "[PERSON_NAME]"
click at [224, 137] on div "[EMAIL_ADDRESS][DOMAIN_NAME]" at bounding box center [231, 135] width 66 height 22
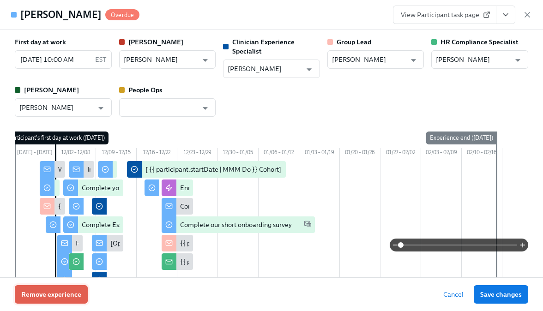
click at [68, 292] on span "Remove experience" at bounding box center [51, 294] width 60 height 9
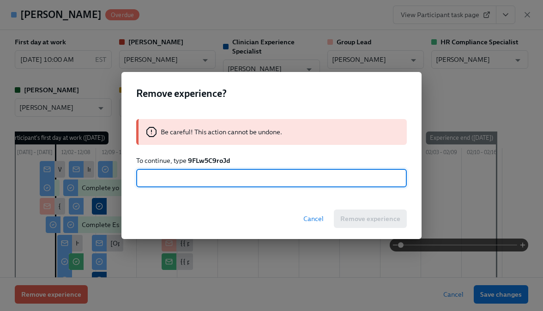
click at [219, 161] on strong "9FLw5C9roJd" at bounding box center [209, 161] width 42 height 8
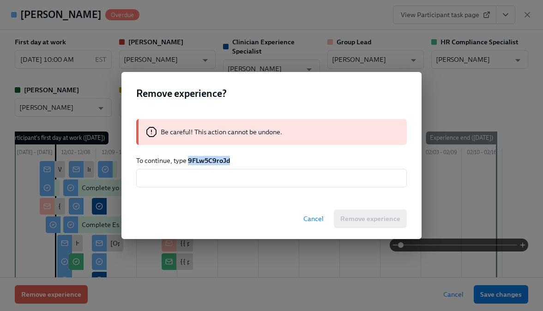
click at [219, 161] on strong "9FLw5C9roJd" at bounding box center [209, 161] width 42 height 8
copy strong "9FLw5C9roJd"
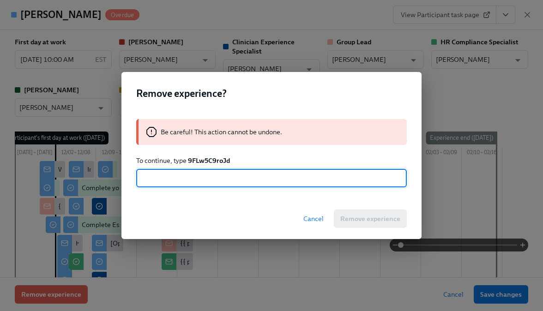
click at [225, 183] on input "text" at bounding box center [271, 178] width 271 height 18
paste input "9FLw5C9roJd"
type input "9FLw5C9roJd"
click at [364, 219] on span "Remove experience" at bounding box center [370, 218] width 60 height 9
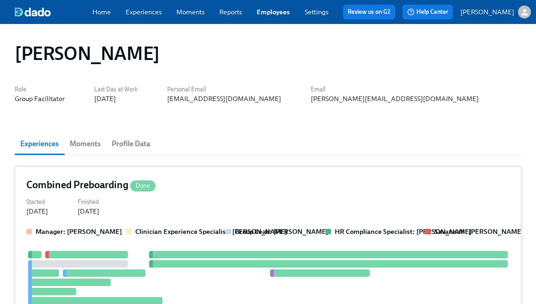
click at [186, 208] on div "Started [DATE] Finished [DATE]" at bounding box center [268, 206] width 484 height 20
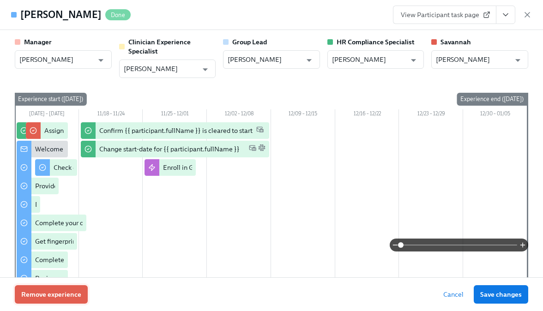
click at [59, 286] on button "Remove experience" at bounding box center [51, 295] width 73 height 18
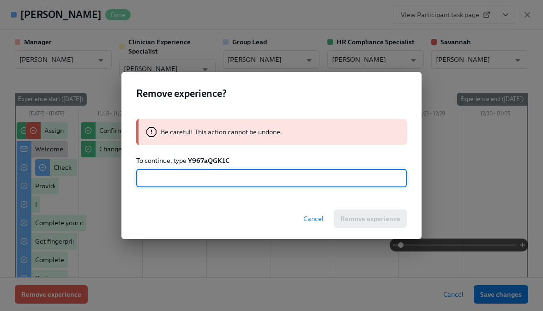
click at [207, 164] on strong "Y967aQGK1C" at bounding box center [209, 161] width 42 height 8
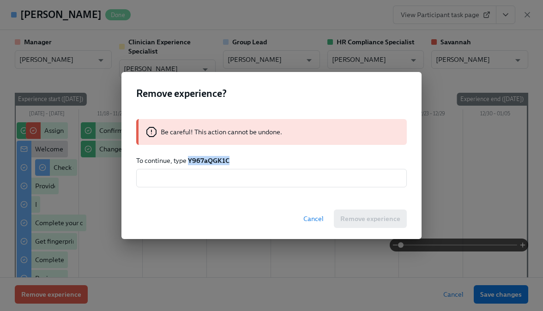
click at [207, 164] on strong "Y967aQGK1C" at bounding box center [209, 161] width 42 height 8
copy strong "Y967aQGK1C"
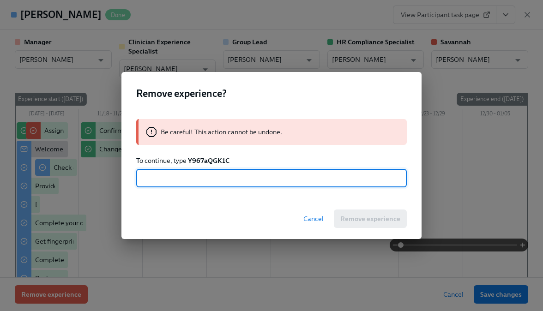
click at [206, 172] on input "text" at bounding box center [271, 178] width 271 height 18
paste input "Y967aQGK1C"
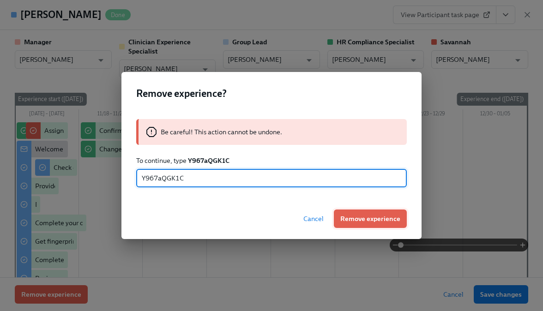
type input "Y967aQGK1C"
click at [377, 214] on span "Remove experience" at bounding box center [370, 218] width 60 height 9
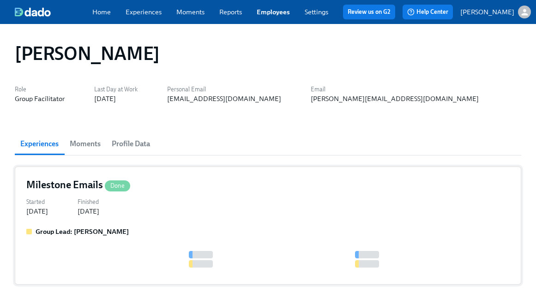
click at [172, 194] on div "Milestone Emails Done Started Dec 21, 2024 Finished Jan 16, 2025 Group Lead: Ma…" at bounding box center [268, 226] width 507 height 118
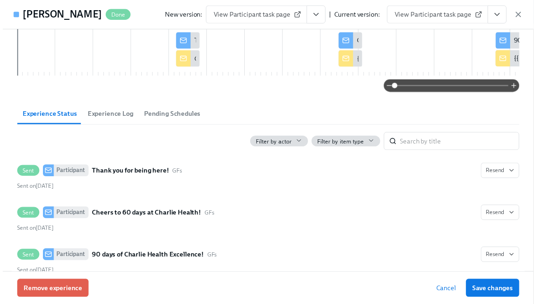
scroll to position [113, 0]
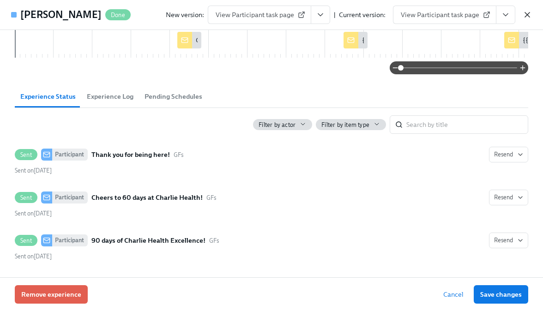
click at [523, 18] on icon "button" at bounding box center [527, 14] width 9 height 9
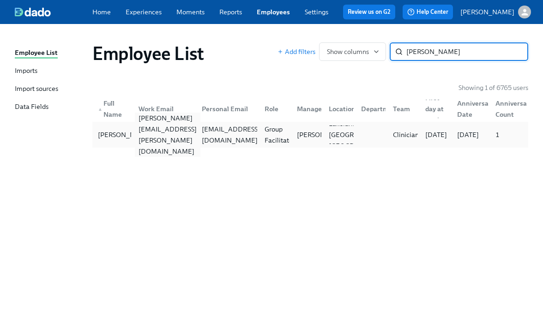
type input "Kimberly Carter"
click at [165, 136] on div "kimberly.carter@charliehealth.com" at bounding box center [168, 135] width 66 height 44
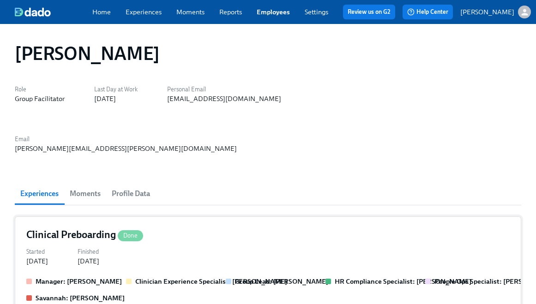
click at [99, 248] on label "Finished" at bounding box center [89, 252] width 22 height 9
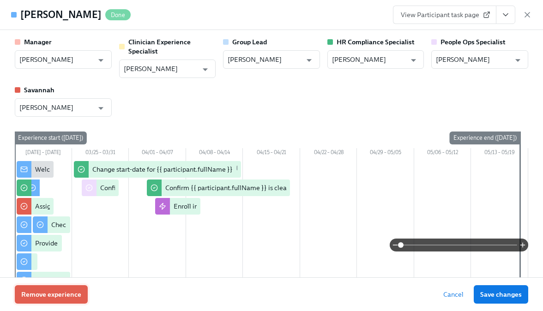
click at [68, 293] on span "Remove experience" at bounding box center [51, 294] width 60 height 9
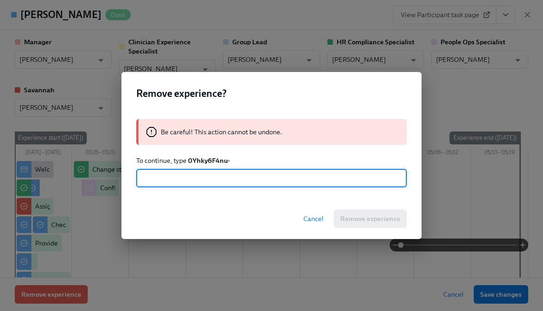
click at [210, 161] on strong "0Yhky6F4nu-" at bounding box center [209, 161] width 42 height 8
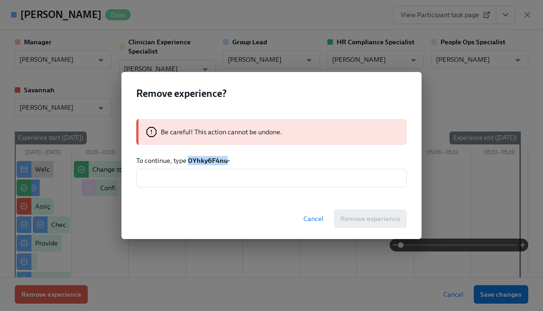
click at [210, 161] on strong "0Yhky6F4nu-" at bounding box center [209, 161] width 42 height 8
copy strong "0Yhky6F4nu"
click at [213, 173] on input "text" at bounding box center [271, 178] width 271 height 18
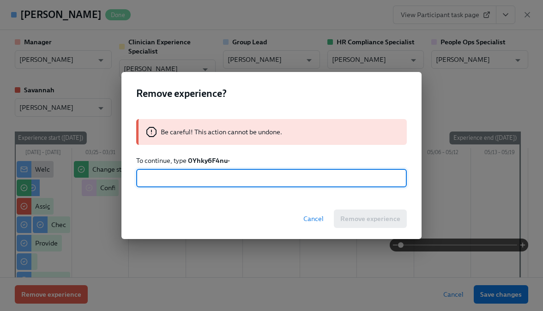
paste input "0Yhky6F4nu"
type input "0Yhky6F4nu-"
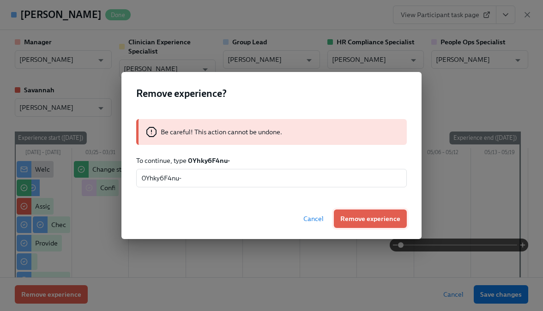
click at [346, 212] on button "Remove experience" at bounding box center [370, 219] width 73 height 18
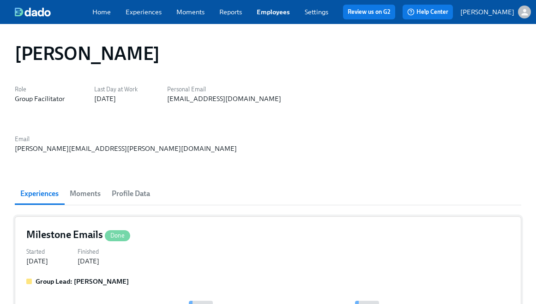
click at [142, 246] on div "Started May 22, 2025 Finished Jul 07, 2025" at bounding box center [268, 256] width 484 height 20
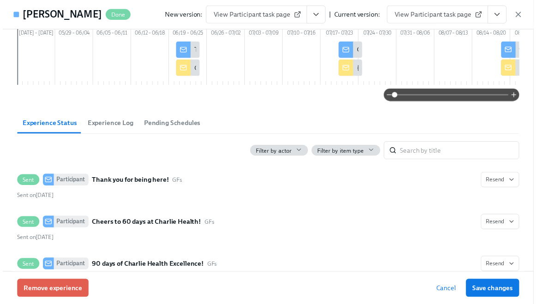
scroll to position [113, 0]
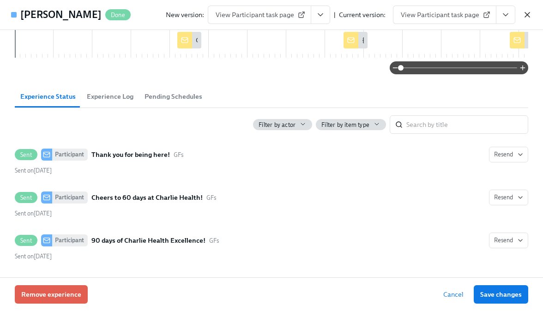
click at [524, 12] on icon "button" at bounding box center [527, 14] width 9 height 9
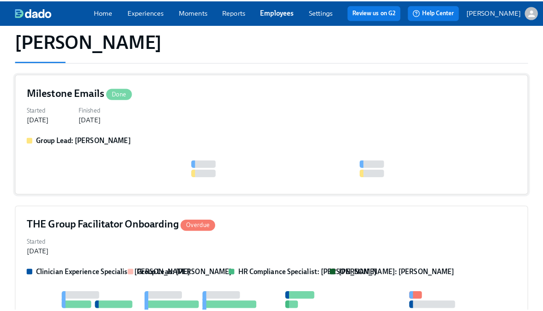
scroll to position [163, 0]
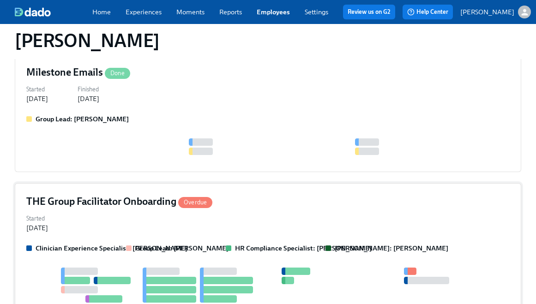
click at [207, 189] on div "THE Group Facilitator Onboarding Overdue Started Apr 04, 2025 Clinician Experie…" at bounding box center [268, 278] width 507 height 191
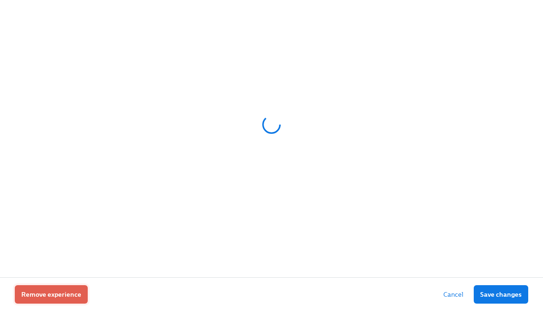
click at [67, 295] on span "Remove experience" at bounding box center [51, 294] width 60 height 9
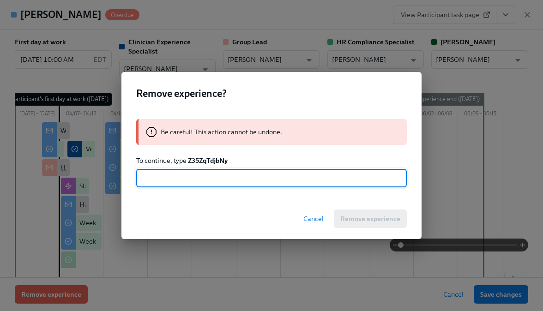
click at [218, 160] on strong "Z35ZqTdjbNy" at bounding box center [208, 161] width 40 height 8
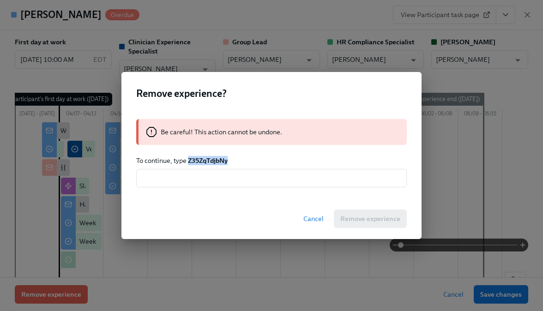
click at [218, 160] on strong "Z35ZqTdjbNy" at bounding box center [208, 161] width 40 height 8
copy strong "Z35ZqTdjbNy"
click at [219, 172] on input "text" at bounding box center [271, 178] width 271 height 18
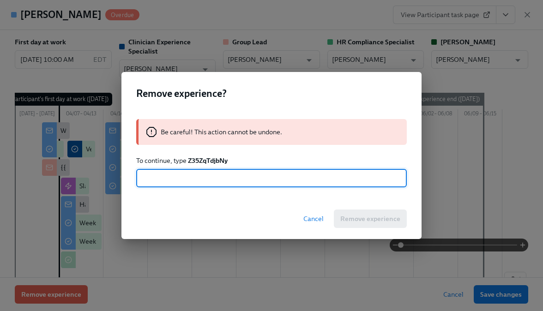
paste input "Z35ZqTdjbNy"
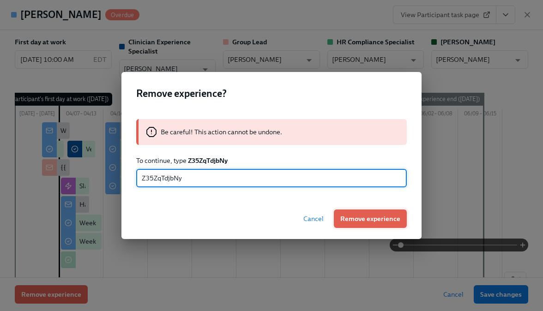
type input "Z35ZqTdjbNy"
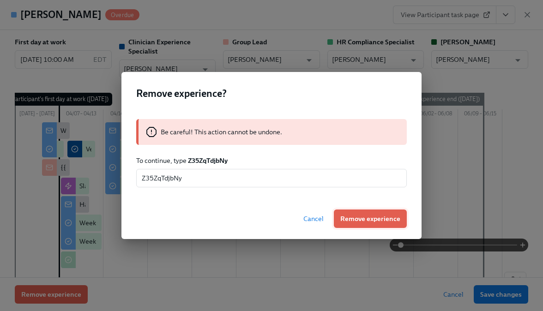
click at [339, 218] on button "Remove experience" at bounding box center [370, 219] width 73 height 18
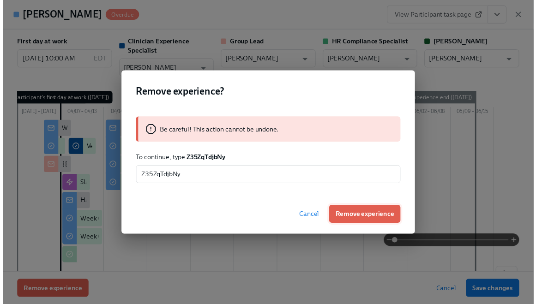
scroll to position [40, 0]
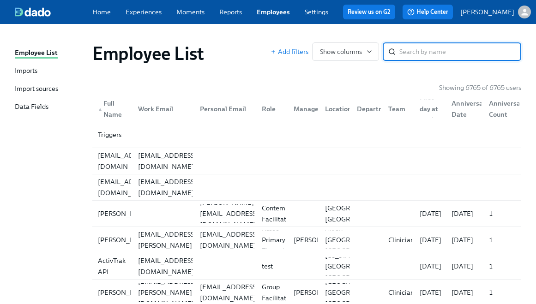
paste input "[PERSON_NAME]"
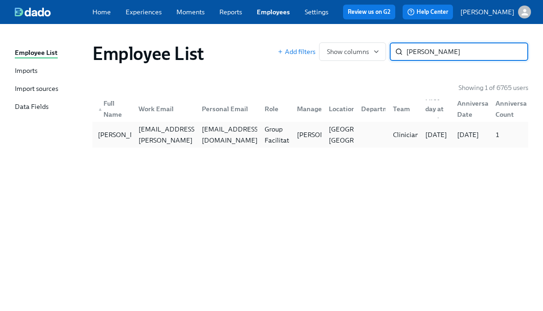
type input "[PERSON_NAME]"
click at [204, 123] on div "[PERSON_NAME] [PERSON_NAME][EMAIL_ADDRESS][PERSON_NAME][DOMAIN_NAME] [EMAIL_ADD…" at bounding box center [310, 135] width 436 height 26
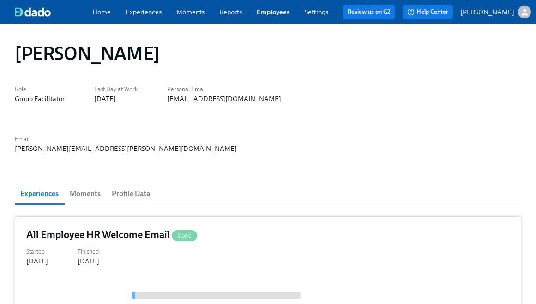
click at [156, 246] on div "Started [DATE] Finished [DATE]" at bounding box center [268, 256] width 484 height 20
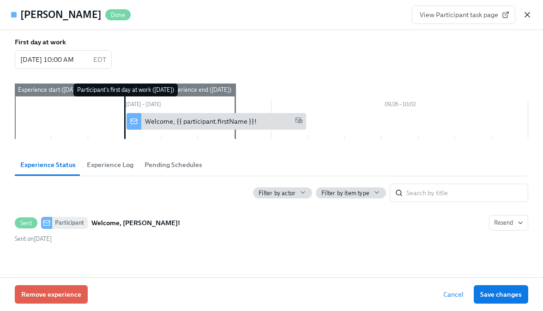
click at [526, 17] on icon "button" at bounding box center [527, 14] width 5 height 5
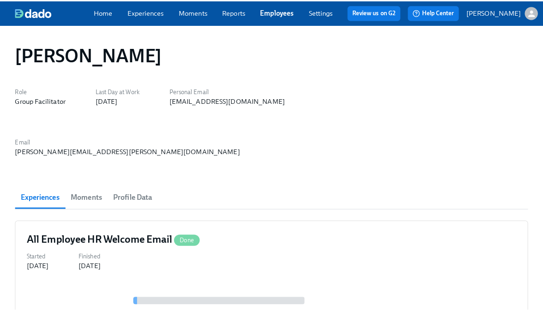
scroll to position [163, 0]
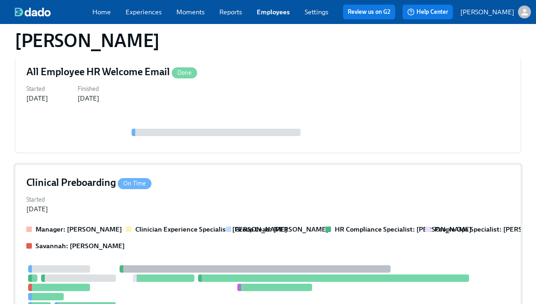
click at [137, 225] on div "Manager: [PERSON_NAME] Clinician Experience Specialist: [PERSON_NAME] Group Lea…" at bounding box center [268, 238] width 484 height 26
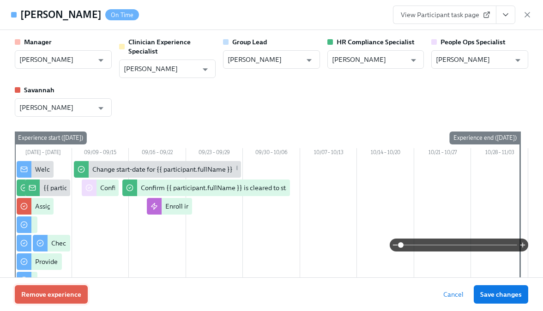
click at [55, 302] on button "Remove experience" at bounding box center [51, 295] width 73 height 18
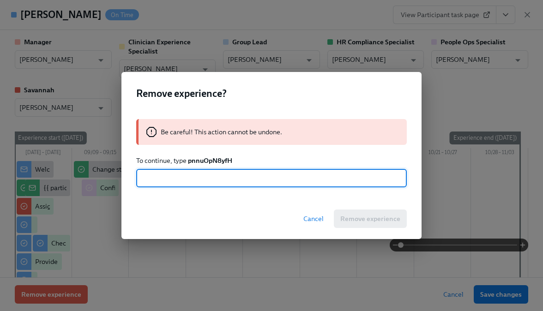
click at [217, 159] on strong "pnnuOpN8yfH" at bounding box center [210, 161] width 44 height 8
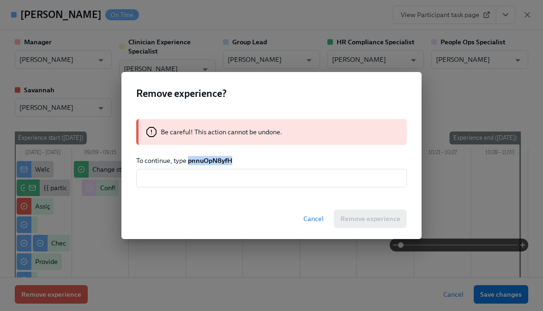
click at [217, 159] on strong "pnnuOpN8yfH" at bounding box center [210, 161] width 44 height 8
copy strong "pnnuOpN8yfH"
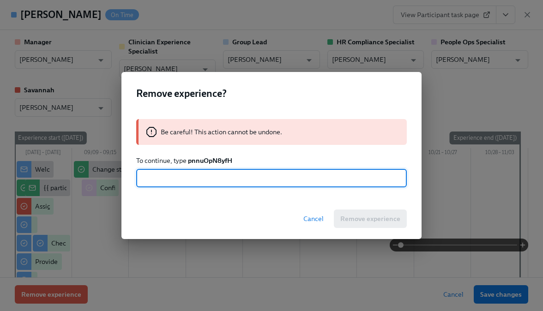
click at [225, 182] on input "text" at bounding box center [271, 178] width 271 height 18
paste input "pnnuOpN8yfH"
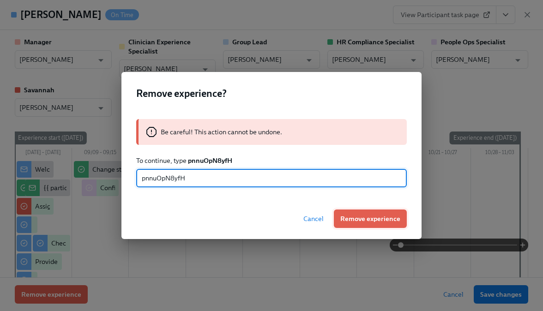
type input "pnnuOpN8yfH"
click at [360, 216] on span "Remove experience" at bounding box center [370, 218] width 60 height 9
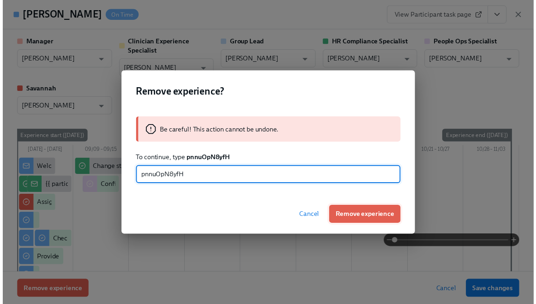
scroll to position [18, 0]
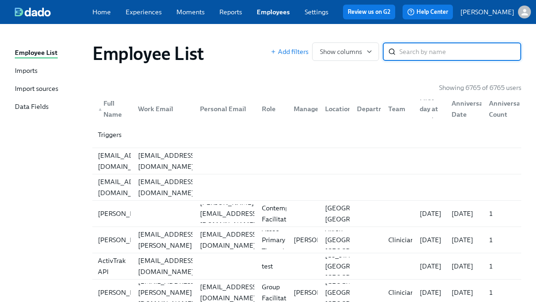
paste input "[PERSON_NAME]"
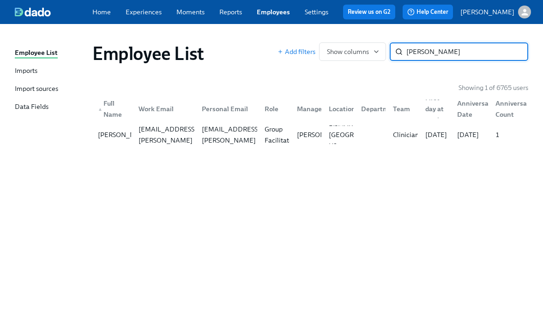
type input "[PERSON_NAME]"
click at [405, 136] on div "Clinicians" at bounding box center [407, 134] width 36 height 11
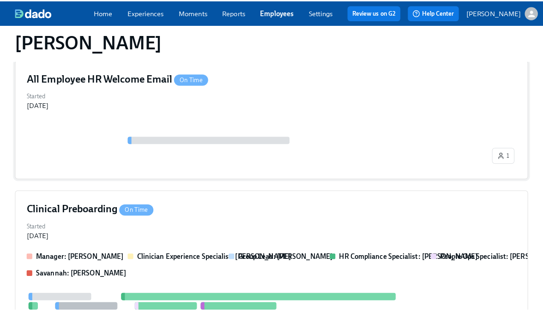
scroll to position [162, 0]
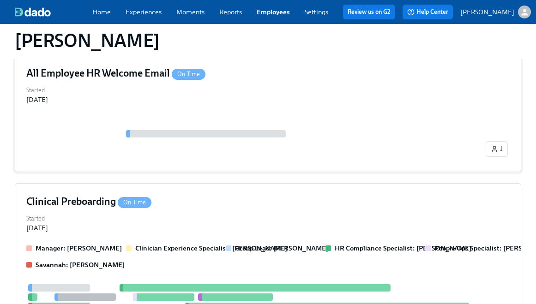
click at [103, 244] on div "Manager: [PERSON_NAME] Clinician Experience Specialist: [PERSON_NAME] Group Lea…" at bounding box center [268, 257] width 484 height 26
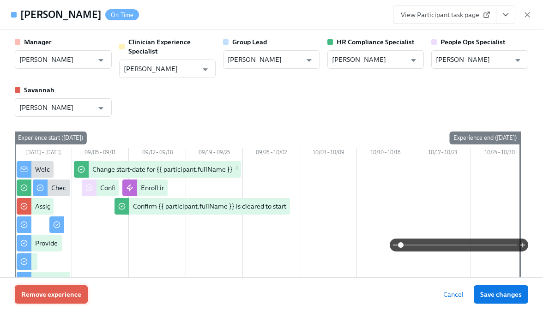
click at [51, 290] on span "Remove experience" at bounding box center [51, 294] width 60 height 9
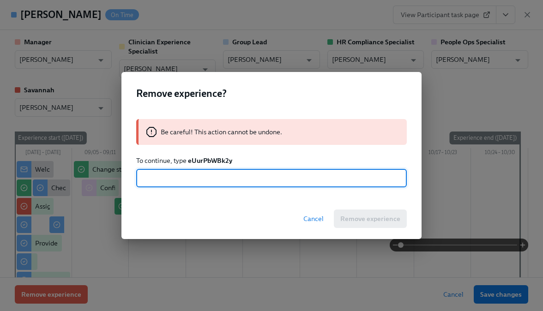
click at [200, 169] on input "text" at bounding box center [271, 178] width 271 height 18
click at [203, 163] on strong "eUurPbWBk2y" at bounding box center [210, 161] width 44 height 8
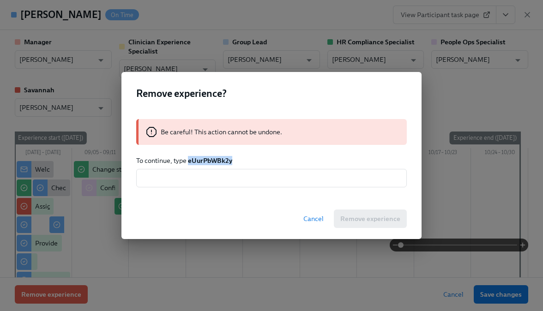
click at [203, 163] on strong "eUurPbWBk2y" at bounding box center [210, 161] width 44 height 8
copy strong "eUurPbWBk2y"
click at [203, 182] on input "text" at bounding box center [271, 178] width 271 height 18
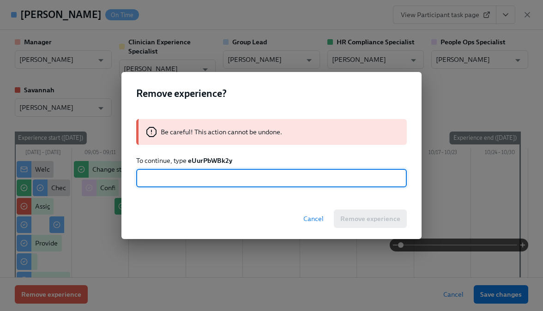
paste input "eUurPbWBk2y"
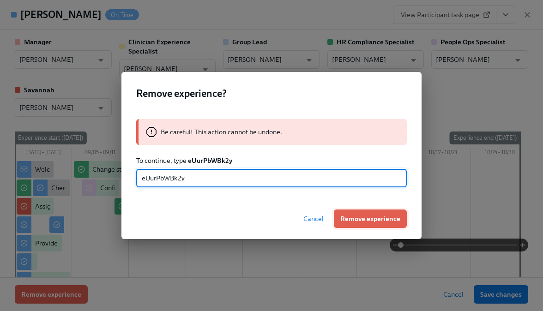
type input "eUurPbWBk2y"
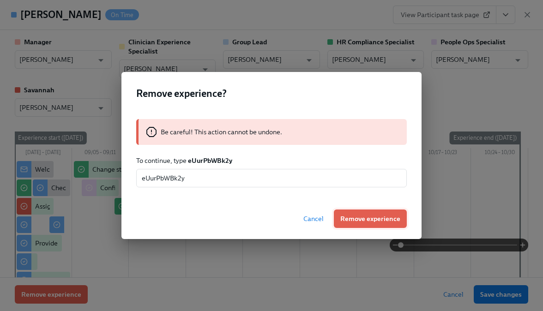
click at [357, 213] on button "Remove experience" at bounding box center [370, 219] width 73 height 18
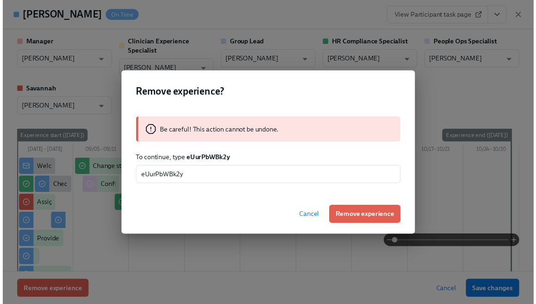
scroll to position [36, 0]
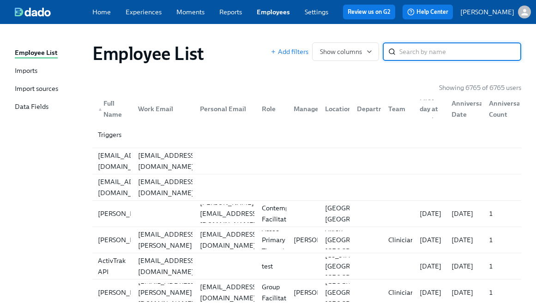
paste input "[PERSON_NAME]"
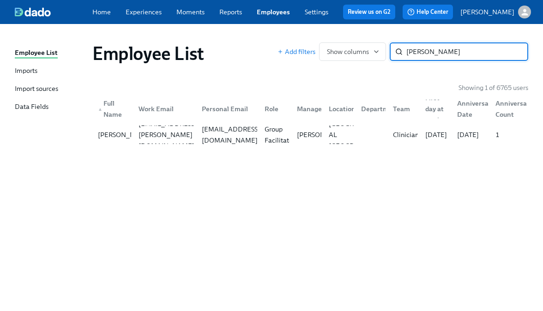
type input "[PERSON_NAME]"
click at [267, 135] on div "Group Facilitator" at bounding box center [280, 135] width 38 height 22
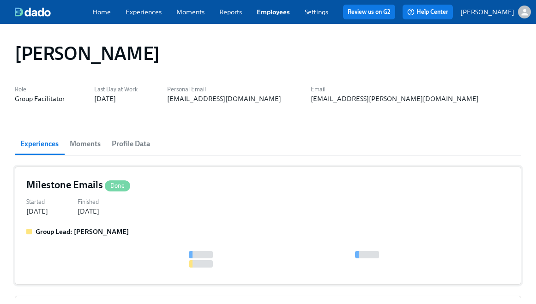
click at [143, 214] on div "Started [DATE] Finished [DATE]" at bounding box center [268, 206] width 484 height 20
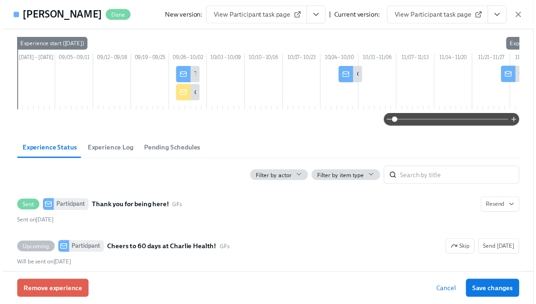
scroll to position [113, 0]
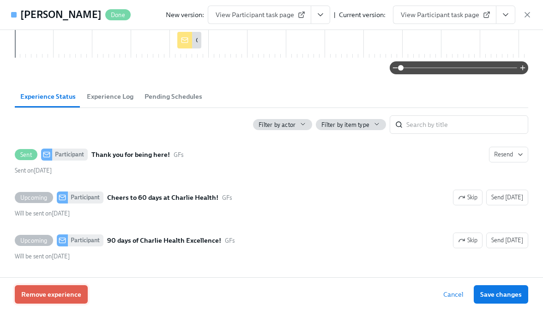
click at [41, 304] on button "Remove experience" at bounding box center [51, 295] width 73 height 18
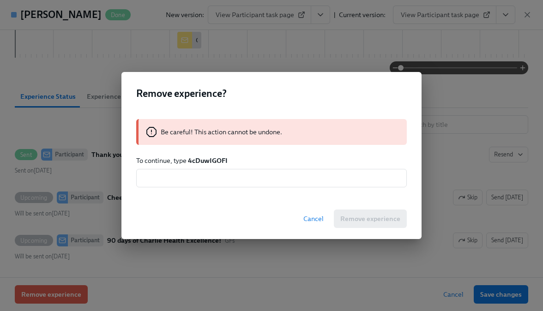
click at [215, 164] on strong "4cDuwIGOFI" at bounding box center [208, 161] width 40 height 8
copy strong "4cDuwIGOFI"
click at [217, 179] on input "text" at bounding box center [271, 178] width 271 height 18
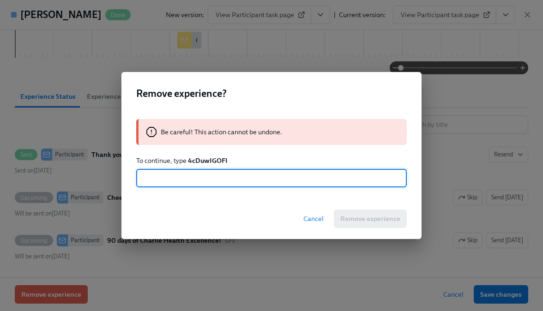
paste input "4cDuwIGOFI"
type input "4cDuwIGOFI"
click at [355, 221] on span "Remove experience" at bounding box center [370, 218] width 60 height 9
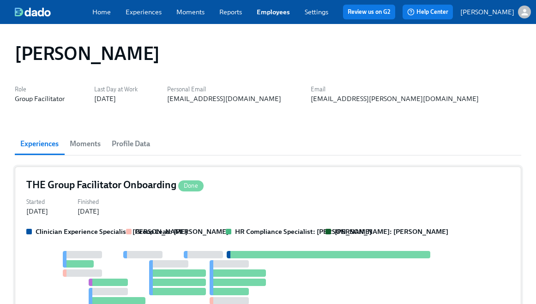
click at [260, 209] on div "Started Aug 07, 2025 Finished Sep 17, 2025" at bounding box center [268, 206] width 484 height 20
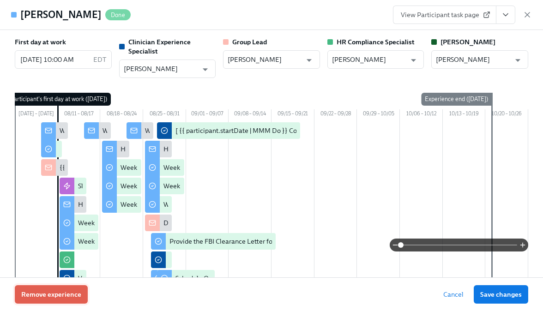
click at [71, 296] on span "Remove experience" at bounding box center [51, 294] width 60 height 9
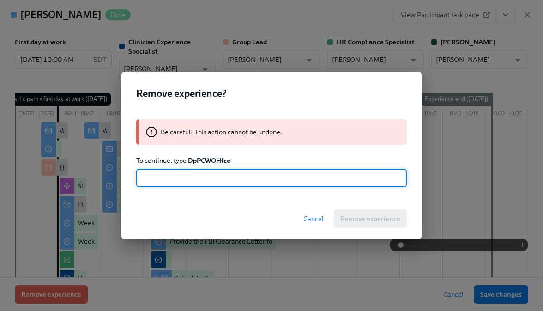
click at [207, 159] on strong "DpPCWOHfce" at bounding box center [209, 161] width 43 height 8
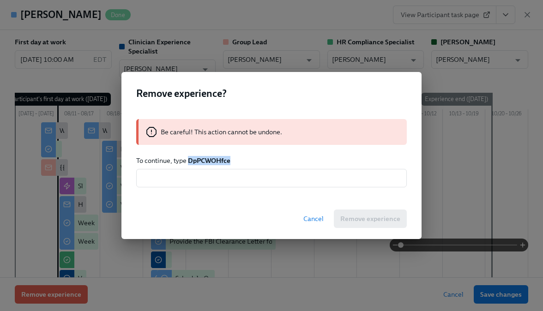
click at [207, 159] on strong "DpPCWOHfce" at bounding box center [209, 161] width 43 height 8
copy strong "DpPCWOHfce"
click at [211, 184] on input "text" at bounding box center [271, 178] width 271 height 18
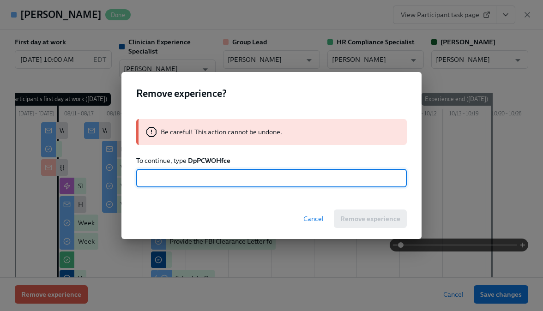
paste input "DpPCWOHfce"
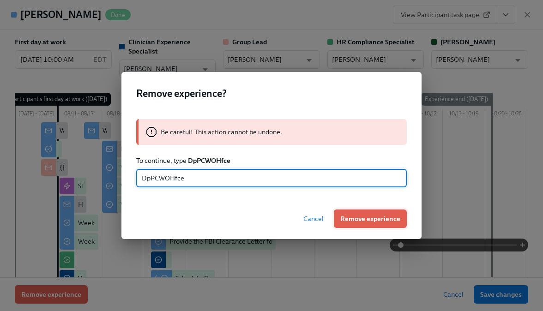
type input "DpPCWOHfce"
click at [357, 222] on span "Remove experience" at bounding box center [370, 218] width 60 height 9
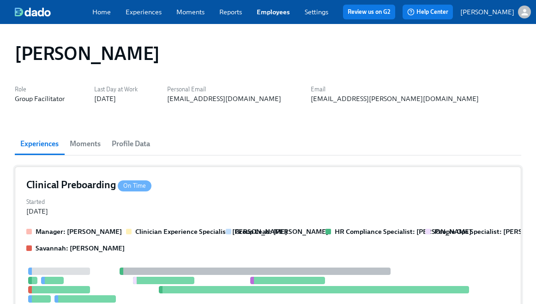
click at [176, 217] on div "Clinical Preboarding On Time Started Jul 21, 2025 Manager: Marlee Billingsley C…" at bounding box center [268, 289] width 507 height 245
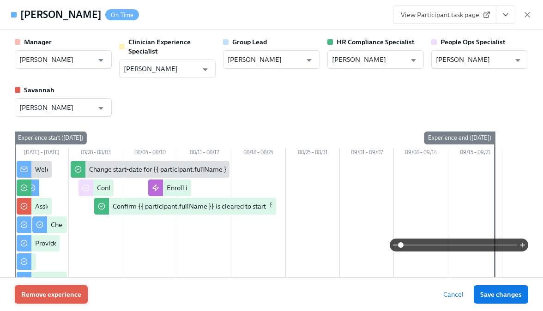
click at [67, 299] on span "Remove experience" at bounding box center [51, 294] width 60 height 9
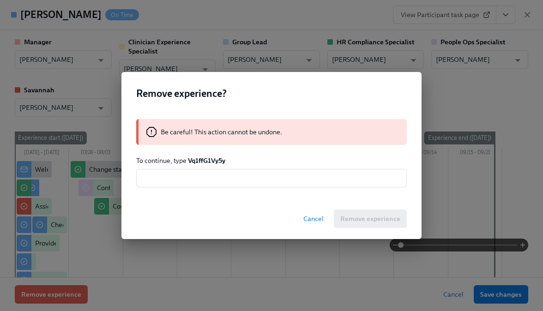
click at [212, 164] on strong "Vq1ffG1Vy5y" at bounding box center [206, 161] width 37 height 8
copy strong "Vq1ffG1Vy5y"
click at [212, 184] on input "text" at bounding box center [271, 178] width 271 height 18
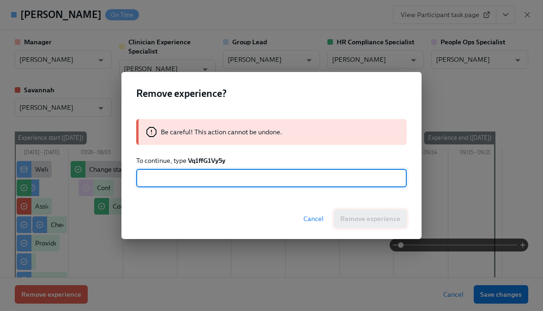
paste input "Vq1ffG1Vy5y"
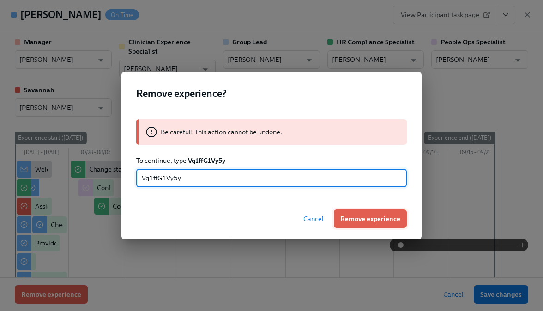
type input "Vq1ffG1Vy5y"
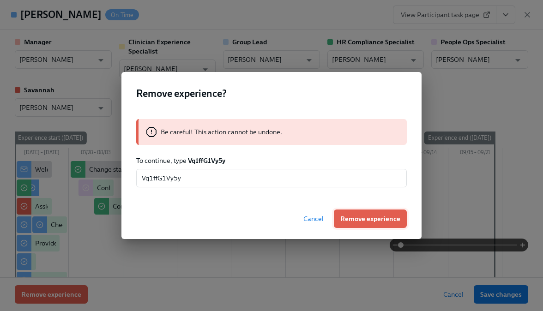
click at [386, 216] on span "Remove experience" at bounding box center [370, 218] width 60 height 9
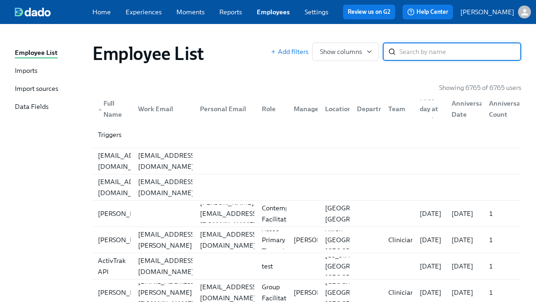
paste input "[PERSON_NAME]"
type input "[PERSON_NAME]"
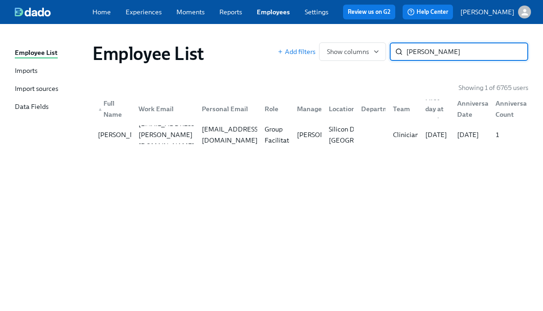
click at [277, 120] on div "▲ Full Name Work Email Personal Email Role Manager Location Department Team Fir…" at bounding box center [310, 107] width 436 height 30
click at [206, 143] on div "[EMAIL_ADDRESS][DOMAIN_NAME]" at bounding box center [225, 135] width 63 height 18
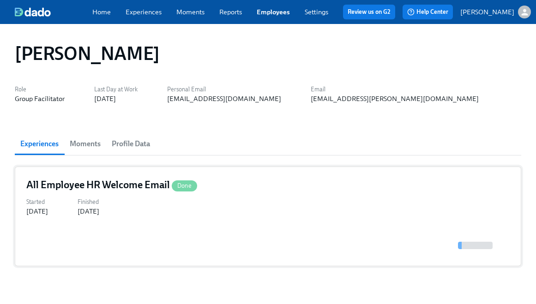
click at [114, 237] on div at bounding box center [268, 241] width 484 height 28
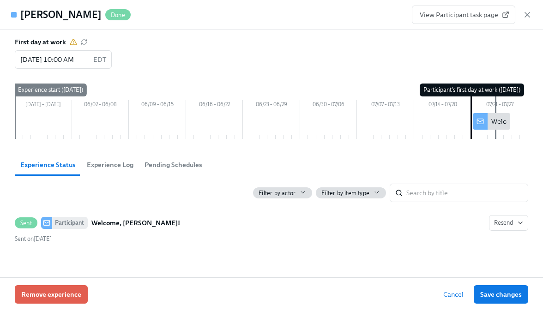
click at [515, 34] on div "[PERSON_NAME] Done View Participant task page First day at work [DATE] 10:00 AM…" at bounding box center [271, 155] width 543 height 311
click at [523, 19] on icon "button" at bounding box center [527, 14] width 9 height 9
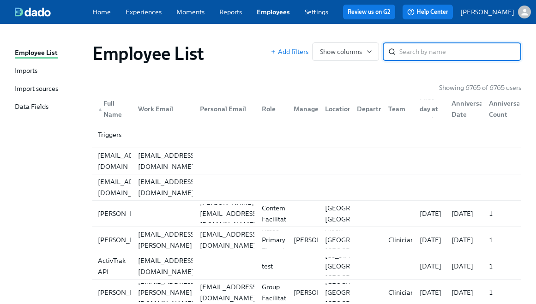
paste input "[PERSON_NAME]"
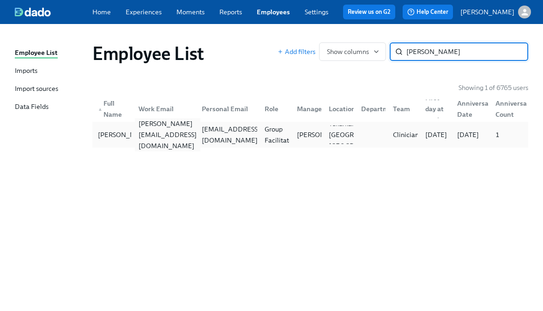
type input "[PERSON_NAME]"
click at [137, 134] on div "[PERSON_NAME][EMAIL_ADDRESS][DOMAIN_NAME]" at bounding box center [168, 134] width 66 height 33
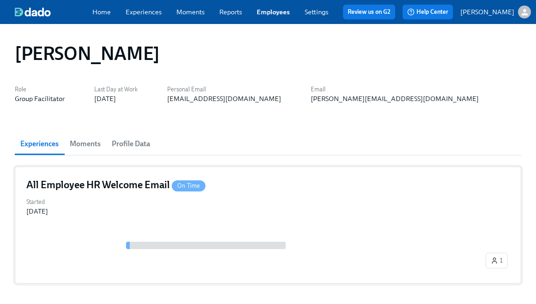
click at [136, 203] on div "Started [DATE]" at bounding box center [268, 206] width 484 height 20
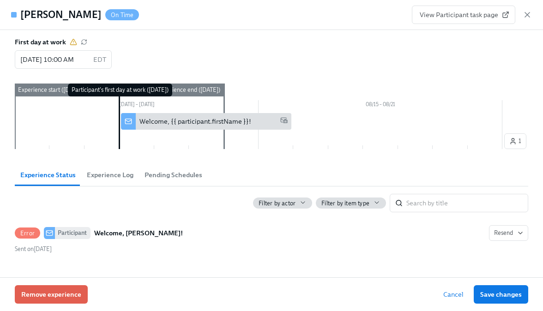
click at [519, 18] on div "View Participant task page" at bounding box center [472, 15] width 120 height 18
click at [524, 15] on icon "button" at bounding box center [527, 14] width 9 height 9
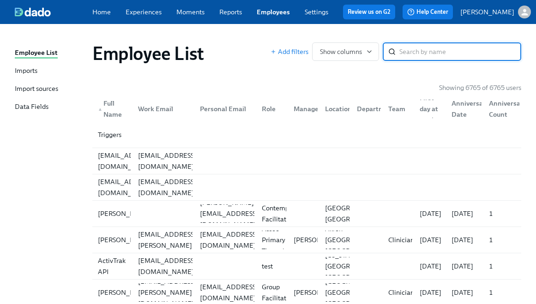
paste input "[PERSON_NAME]"
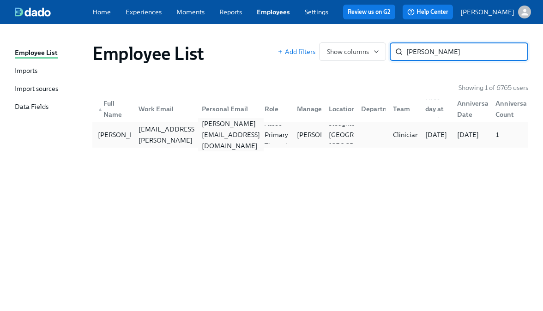
type input "[PERSON_NAME]"
click at [240, 131] on div "[PERSON_NAME][EMAIL_ADDRESS][DOMAIN_NAME]" at bounding box center [231, 134] width 66 height 33
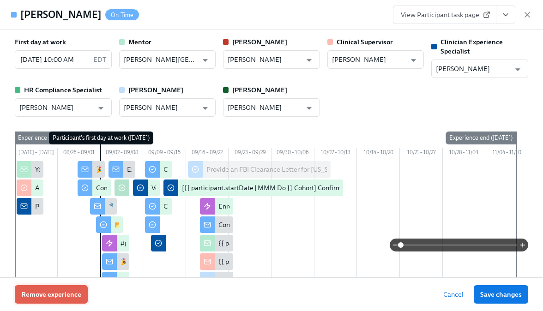
click at [72, 299] on button "Remove experience" at bounding box center [51, 295] width 73 height 18
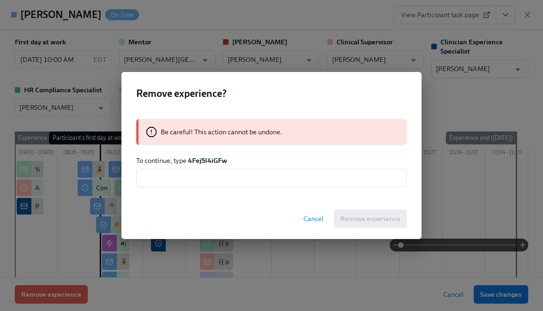
click at [213, 158] on strong "4Fej5I4iGFw" at bounding box center [207, 161] width 39 height 8
copy strong "4Fej5I4iGFw"
click at [216, 170] on input "text" at bounding box center [271, 178] width 271 height 18
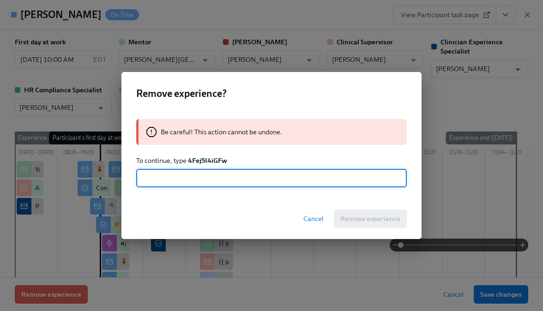
paste input "4Fej5I4iGFw"
type input "4Fej5I4iGFw"
click at [370, 222] on span "Remove experience" at bounding box center [370, 218] width 60 height 9
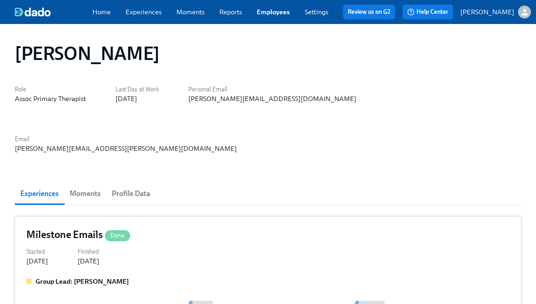
click at [204, 277] on div "Group Lead: Courtney Shea" at bounding box center [268, 281] width 484 height 9
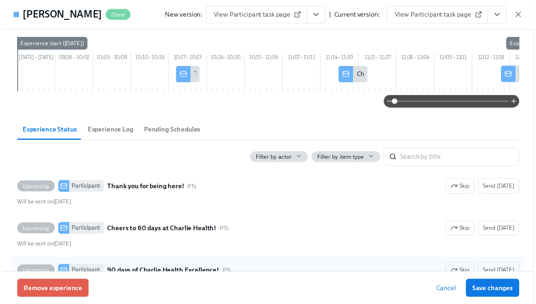
scroll to position [94, 0]
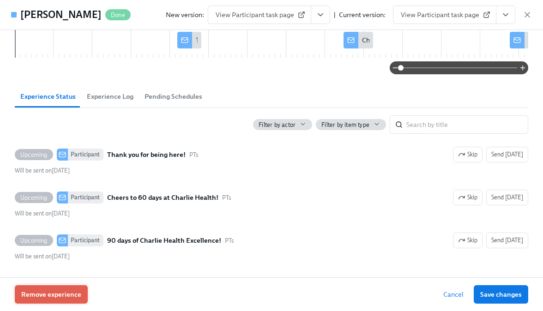
click at [49, 291] on span "Remove experience" at bounding box center [51, 294] width 60 height 9
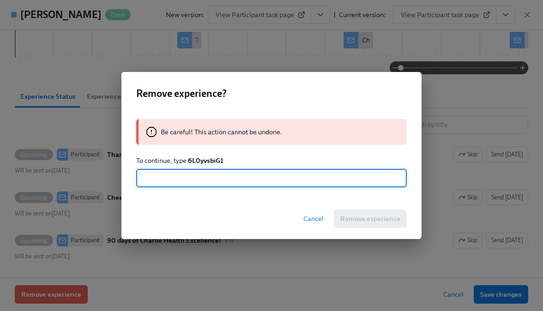
click at [205, 161] on strong "6L0yvsbiG1" at bounding box center [206, 161] width 36 height 8
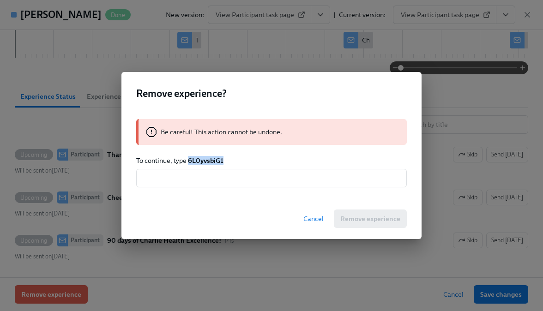
click at [205, 161] on strong "6L0yvsbiG1" at bounding box center [206, 161] width 36 height 8
copy strong "6L0yvsbiG1"
click at [212, 176] on input "text" at bounding box center [271, 178] width 271 height 18
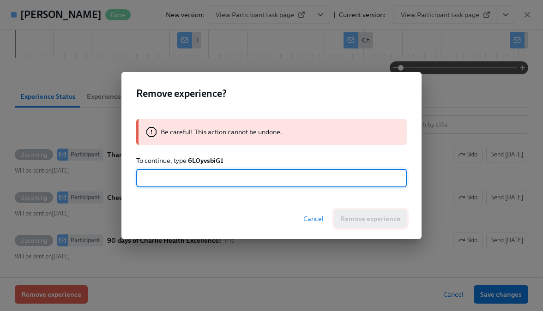
paste input "6L0yvsbiG1"
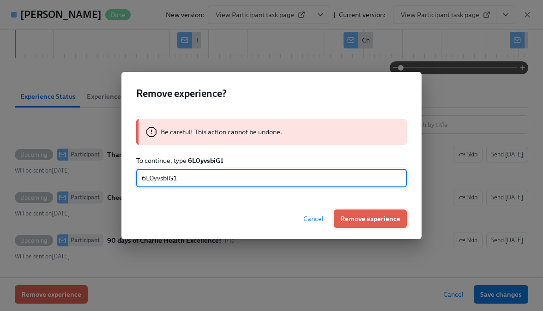
type input "6L0yvsbiG1"
click at [358, 220] on span "Remove experience" at bounding box center [370, 218] width 60 height 9
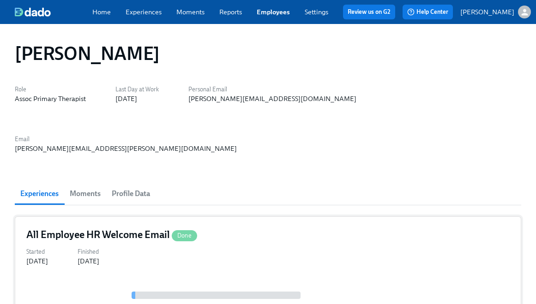
click at [181, 277] on div at bounding box center [268, 291] width 484 height 28
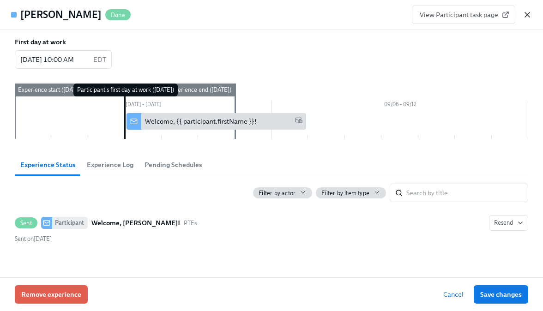
click at [529, 11] on icon "button" at bounding box center [527, 14] width 9 height 9
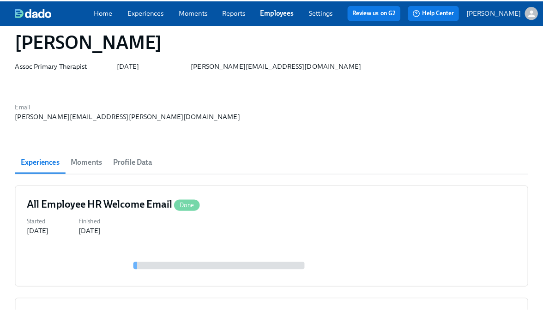
scroll to position [72, 0]
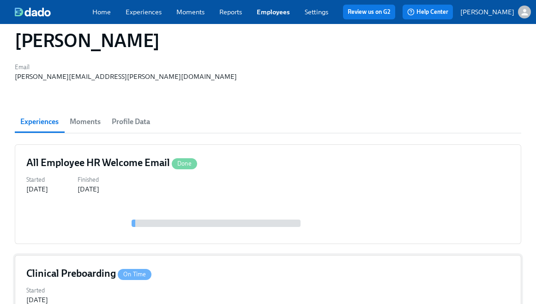
click at [189, 267] on div "Clinical Preboarding On Time" at bounding box center [268, 274] width 484 height 14
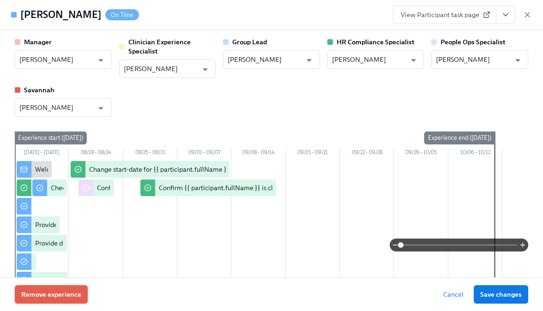
click at [73, 298] on span "Remove experience" at bounding box center [51, 294] width 60 height 9
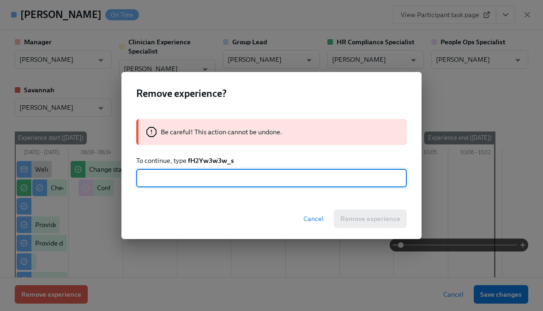
click at [205, 163] on strong "fH2Yw3w3w_s" at bounding box center [211, 161] width 46 height 8
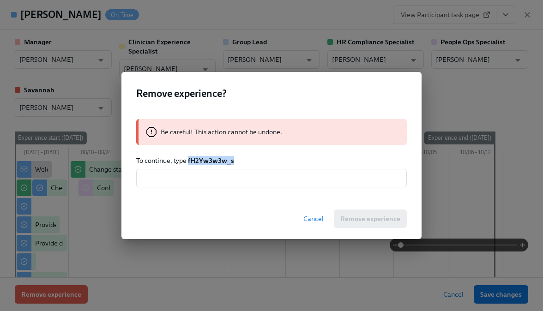
drag, startPoint x: 205, startPoint y: 163, endPoint x: 206, endPoint y: 168, distance: 5.6
click at [205, 163] on strong "fH2Yw3w3w_s" at bounding box center [211, 161] width 46 height 8
copy strong "fH2Yw3w3w_s"
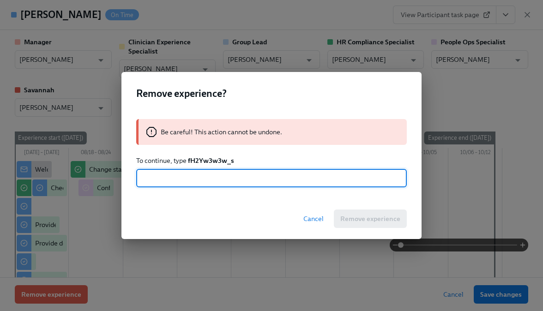
click at [209, 180] on input "text" at bounding box center [271, 178] width 271 height 18
paste input "fH2Yw3w3w_s"
type input "fH2Yw3w3w_s"
click at [359, 216] on span "Remove experience" at bounding box center [370, 218] width 60 height 9
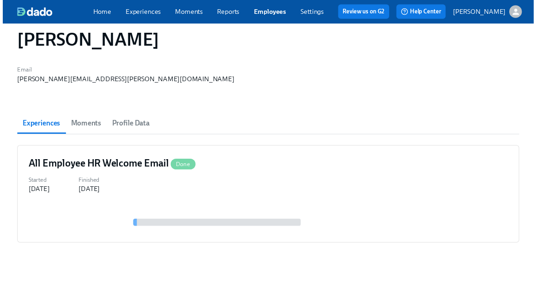
scroll to position [18, 0]
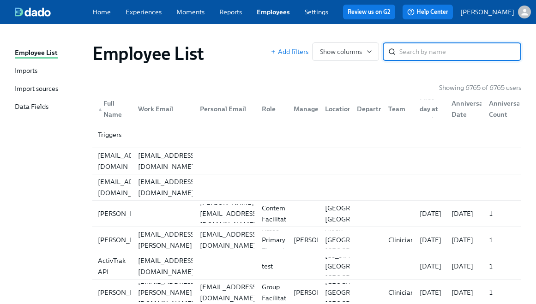
paste input "Shaquenna Battle [PERSON_NAME]"
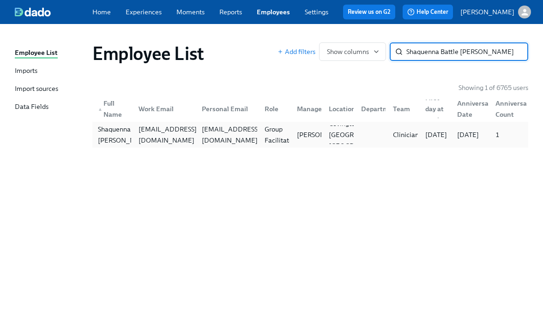
type input "Shaquenna Battle [PERSON_NAME]"
click at [160, 141] on div "[EMAIL_ADDRESS][DOMAIN_NAME]" at bounding box center [162, 135] width 63 height 18
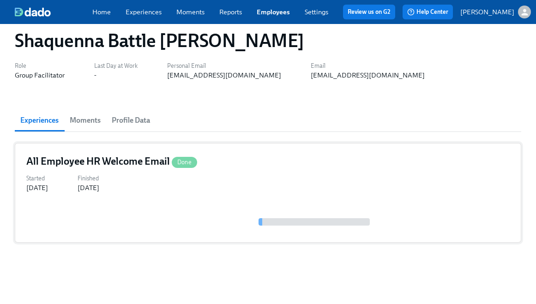
scroll to position [25, 0]
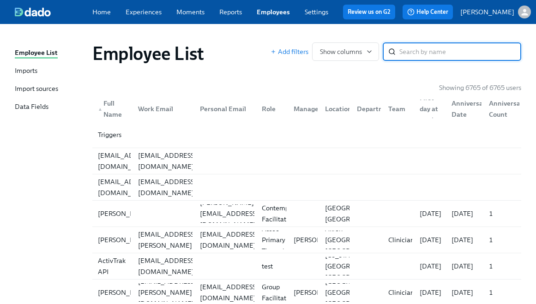
paste input "[PERSON_NAME]"
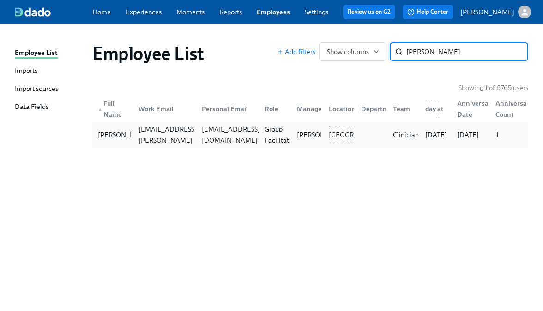
type input "[PERSON_NAME]"
click at [204, 136] on div "[EMAIL_ADDRESS][DOMAIN_NAME]" at bounding box center [231, 135] width 66 height 22
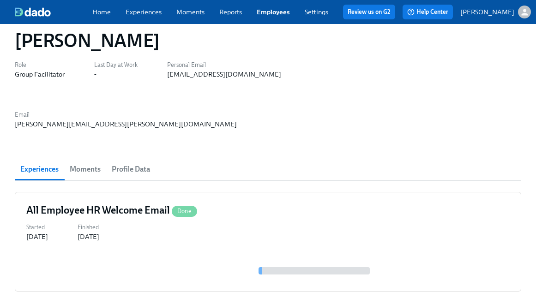
scroll to position [25, 0]
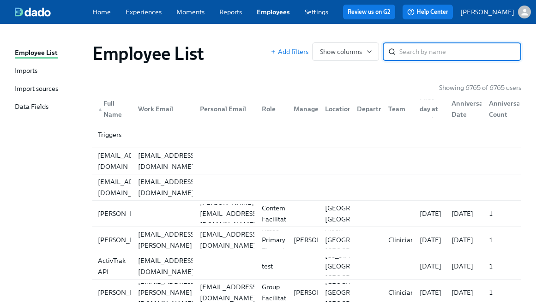
paste input "[PERSON_NAME]"
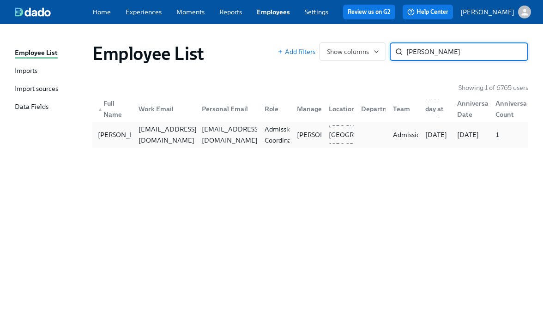
type input "[PERSON_NAME]"
click at [168, 144] on div "[EMAIL_ADDRESS][DOMAIN_NAME]" at bounding box center [162, 135] width 63 height 18
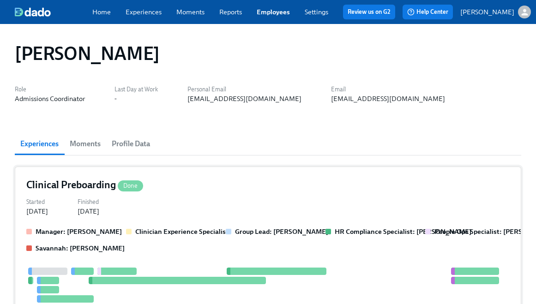
click at [133, 209] on div "Started [DATE] Finished [DATE]" at bounding box center [268, 206] width 484 height 20
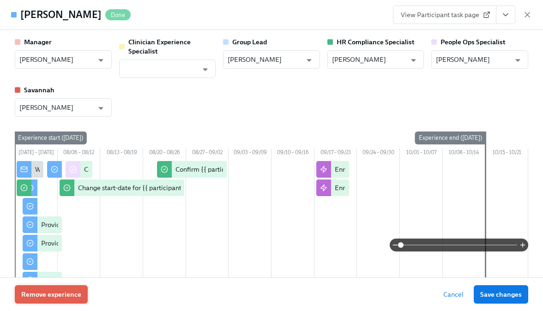
click at [62, 292] on span "Remove experience" at bounding box center [51, 294] width 60 height 9
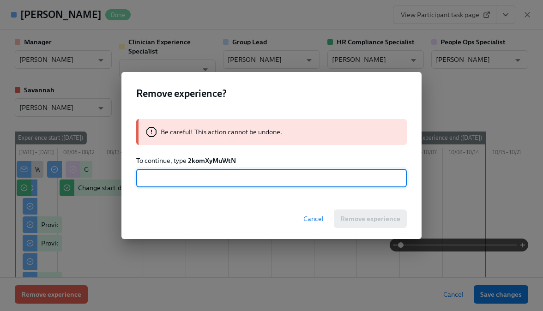
click at [211, 162] on strong "2komXyMuWtN" at bounding box center [212, 161] width 48 height 8
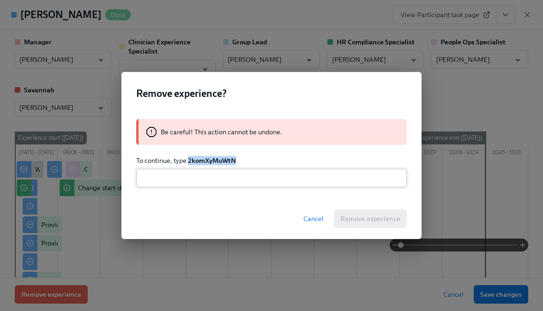
copy strong "2komXyMuWtN"
click at [219, 185] on input "text" at bounding box center [271, 178] width 271 height 18
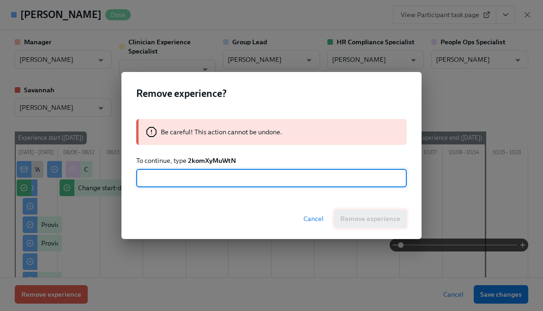
paste input "2komXyMuWtN"
type input "2komXyMuWtN"
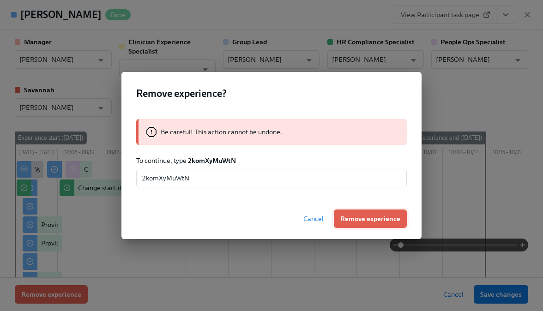
click at [360, 215] on span "Remove experience" at bounding box center [370, 218] width 60 height 9
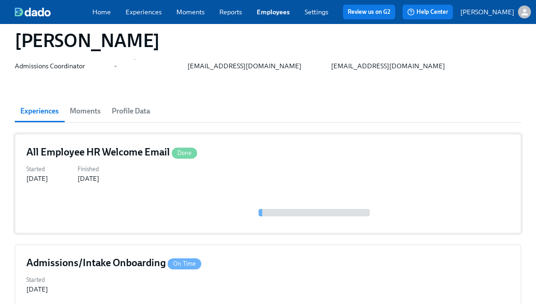
scroll to position [68, 0]
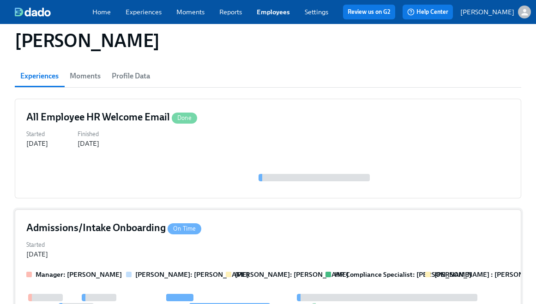
click at [150, 250] on div "Started [DATE]" at bounding box center [268, 249] width 484 height 20
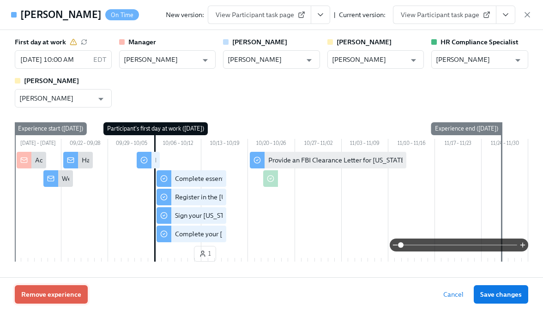
click at [74, 299] on button "Remove experience" at bounding box center [51, 295] width 73 height 18
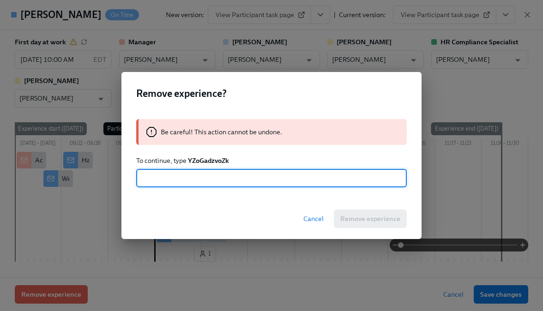
click at [203, 167] on div "Be careful! This action cannot be undone. To continue, type YZoGadzvoZk ​" at bounding box center [272, 153] width 300 height 91
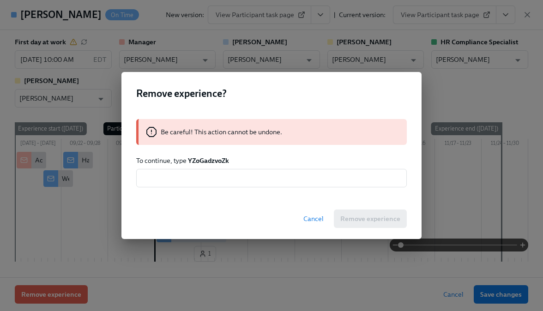
click at [204, 161] on strong "YZoGadzvoZk" at bounding box center [208, 161] width 41 height 8
copy strong "YZoGadzvoZk"
click at [218, 181] on input "text" at bounding box center [271, 178] width 271 height 18
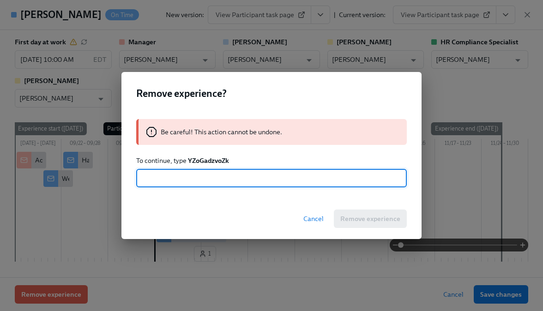
paste input "YZoGadzvoZk"
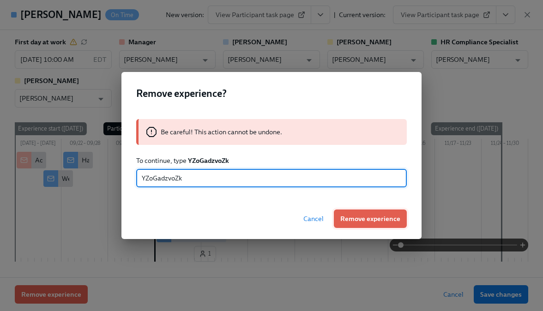
type input "YZoGadzvoZk"
click at [344, 221] on span "Remove experience" at bounding box center [370, 218] width 60 height 9
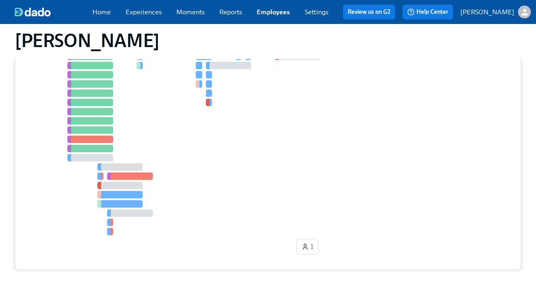
scroll to position [410, 0]
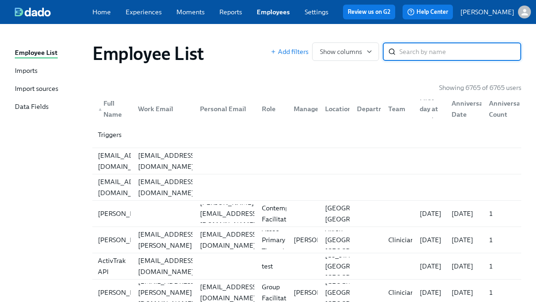
paste input "[PERSON_NAME]"
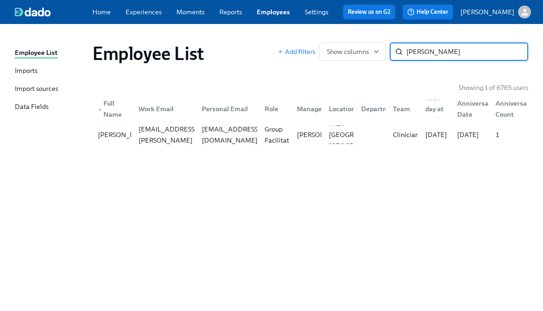
type input "[PERSON_NAME]"
click at [204, 134] on div "[EMAIL_ADDRESS][DOMAIN_NAME]" at bounding box center [231, 135] width 66 height 22
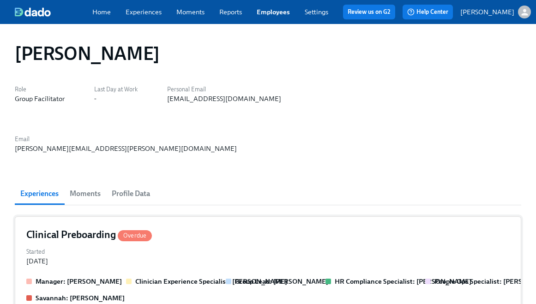
click at [180, 246] on div "Started [DATE]" at bounding box center [268, 256] width 484 height 20
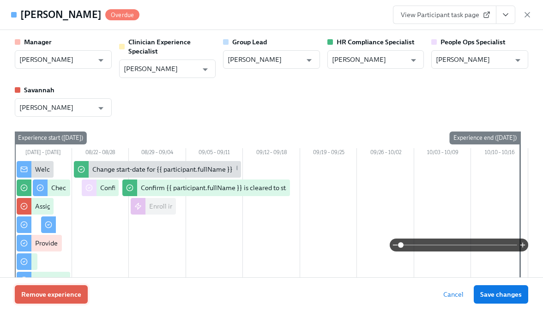
click at [55, 290] on button "Remove experience" at bounding box center [51, 295] width 73 height 18
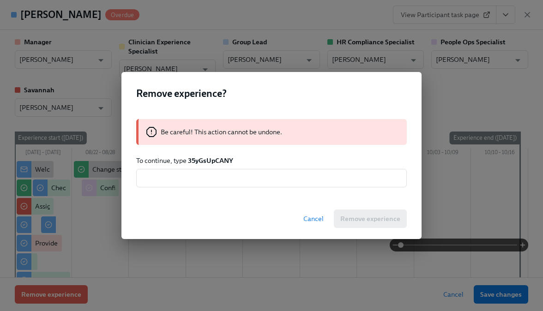
click at [223, 159] on strong "35yGsUpCANY" at bounding box center [210, 161] width 45 height 8
click at [223, 160] on strong "35yGsUpCANY" at bounding box center [210, 161] width 45 height 8
copy strong "35yGsUpCANY"
click at [222, 174] on input "text" at bounding box center [271, 178] width 271 height 18
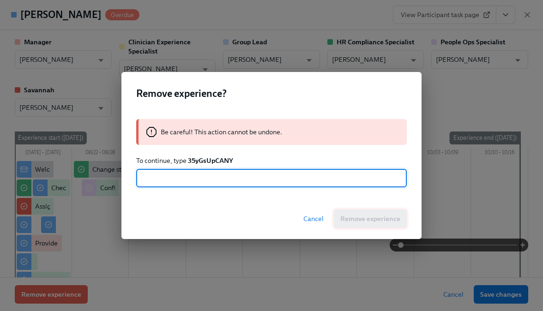
paste input "35yGsUpCANY"
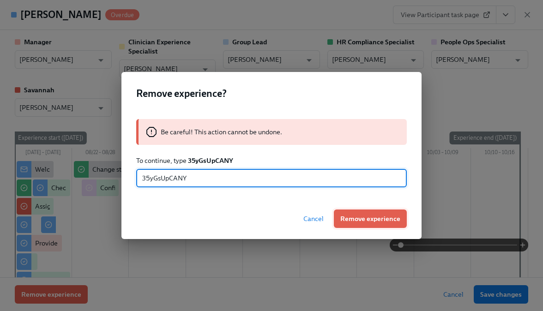
type input "35yGsUpCANY"
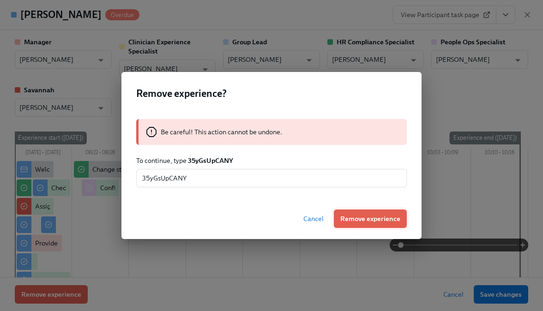
click at [357, 219] on span "Remove experience" at bounding box center [370, 218] width 60 height 9
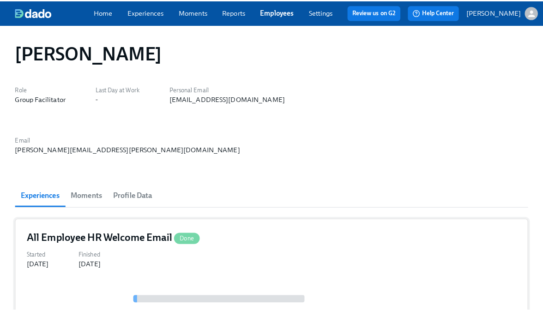
scroll to position [172, 0]
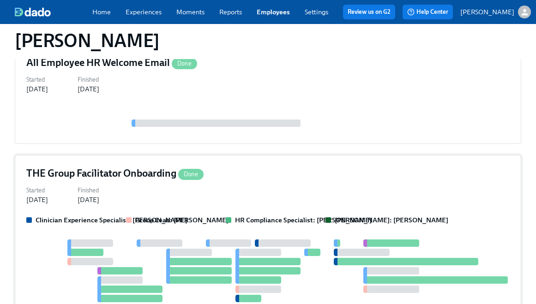
click at [175, 267] on div at bounding box center [199, 270] width 66 height 7
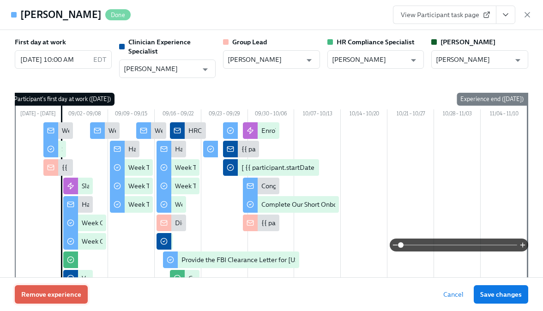
click at [66, 294] on span "Remove experience" at bounding box center [51, 294] width 60 height 9
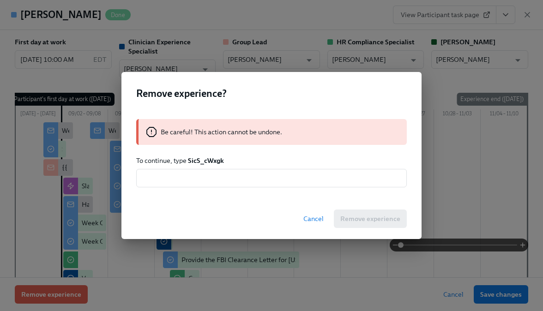
click at [195, 162] on strong "SicS_cWxgk" at bounding box center [206, 161] width 36 height 8
copy strong "SicS_cWxgk"
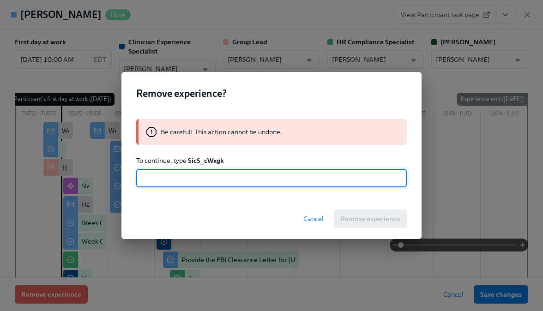
click at [195, 183] on input "text" at bounding box center [271, 178] width 271 height 18
paste input "SicS_cWxgk"
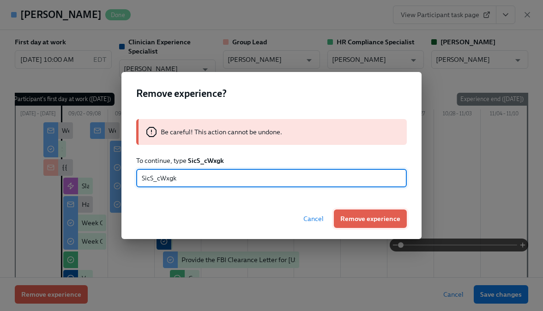
type input "SicS_cWxgk"
click at [347, 216] on span "Remove experience" at bounding box center [370, 218] width 60 height 9
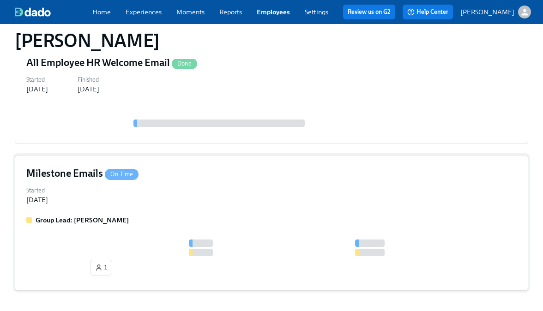
scroll to position [169, 0]
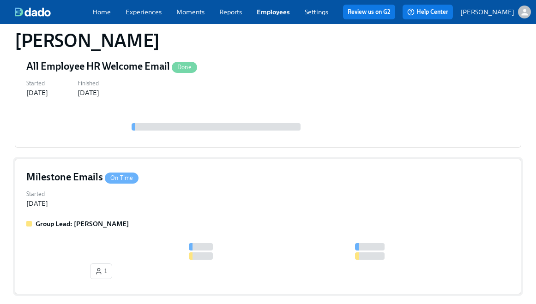
click at [167, 219] on div "Group Lead: [PERSON_NAME] 1" at bounding box center [268, 251] width 484 height 64
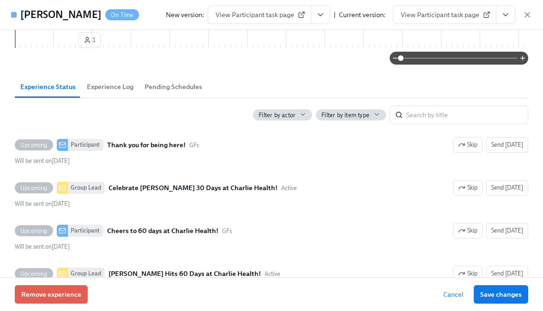
scroll to position [179, 0]
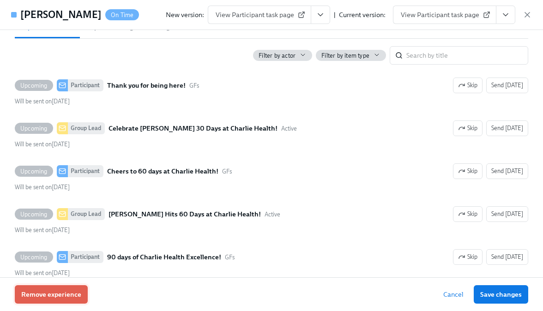
click at [55, 295] on span "Remove experience" at bounding box center [51, 294] width 60 height 9
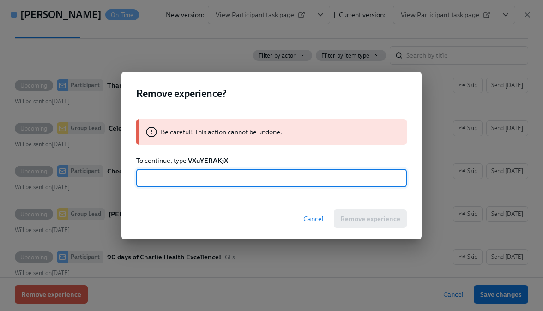
click at [214, 164] on strong "VXuYERAKjX" at bounding box center [208, 161] width 40 height 8
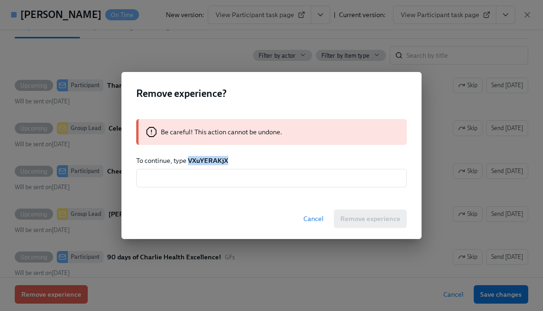
click at [214, 164] on strong "VXuYERAKjX" at bounding box center [208, 161] width 40 height 8
copy strong "VXuYERAKjX"
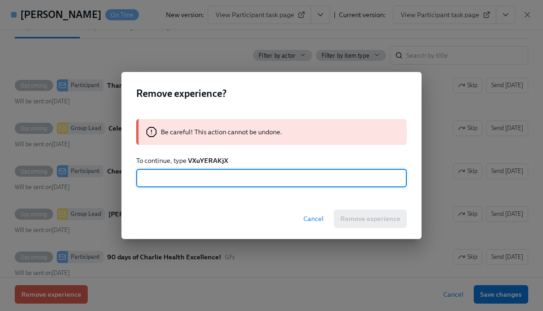
click at [215, 179] on input "text" at bounding box center [271, 178] width 271 height 18
paste input "VXuYERAKjX"
type input "VXuYERAKjX"
click at [371, 217] on span "Remove experience" at bounding box center [370, 218] width 60 height 9
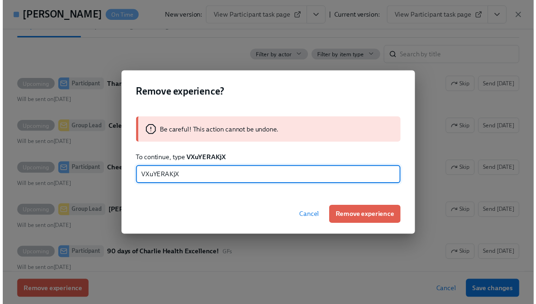
scroll to position [18, 0]
